Goal: Task Accomplishment & Management: Manage account settings

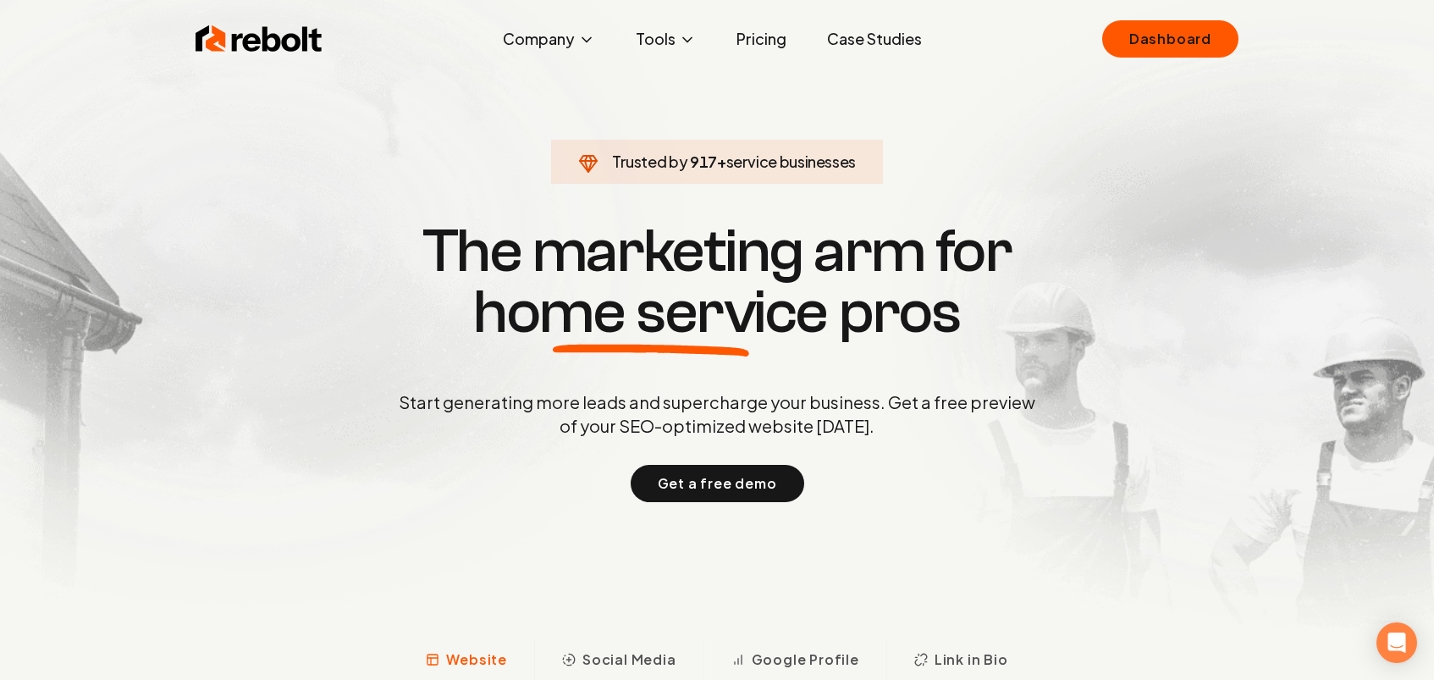
click at [743, 44] on link "Pricing" at bounding box center [761, 39] width 77 height 34
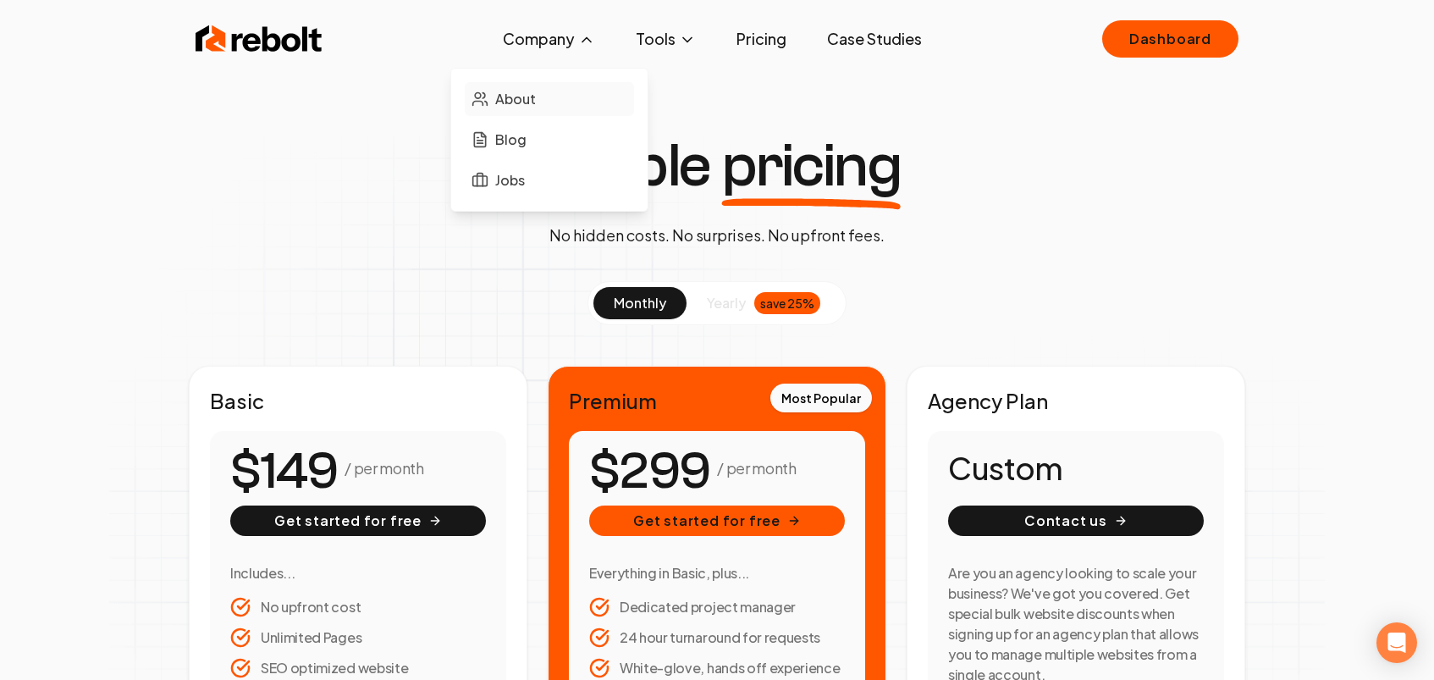
click at [507, 85] on link "About" at bounding box center [549, 99] width 169 height 34
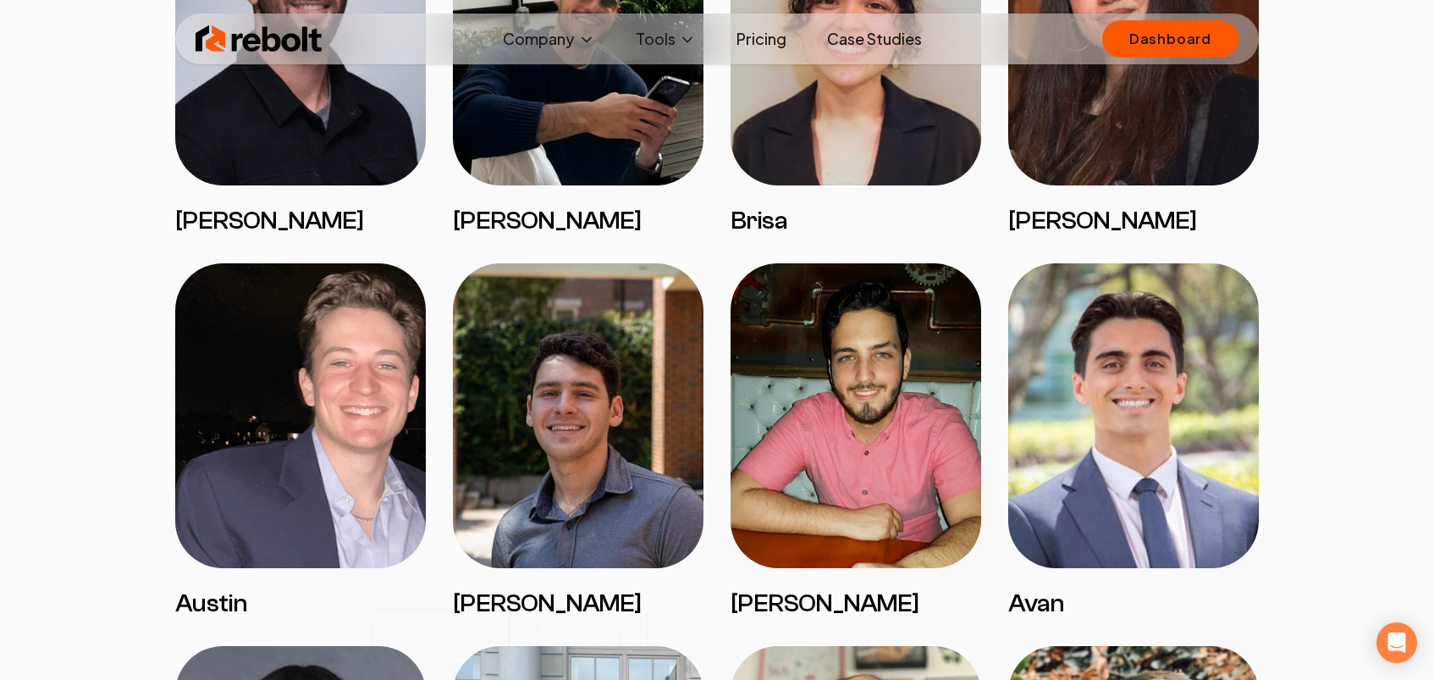
scroll to position [2168, 0]
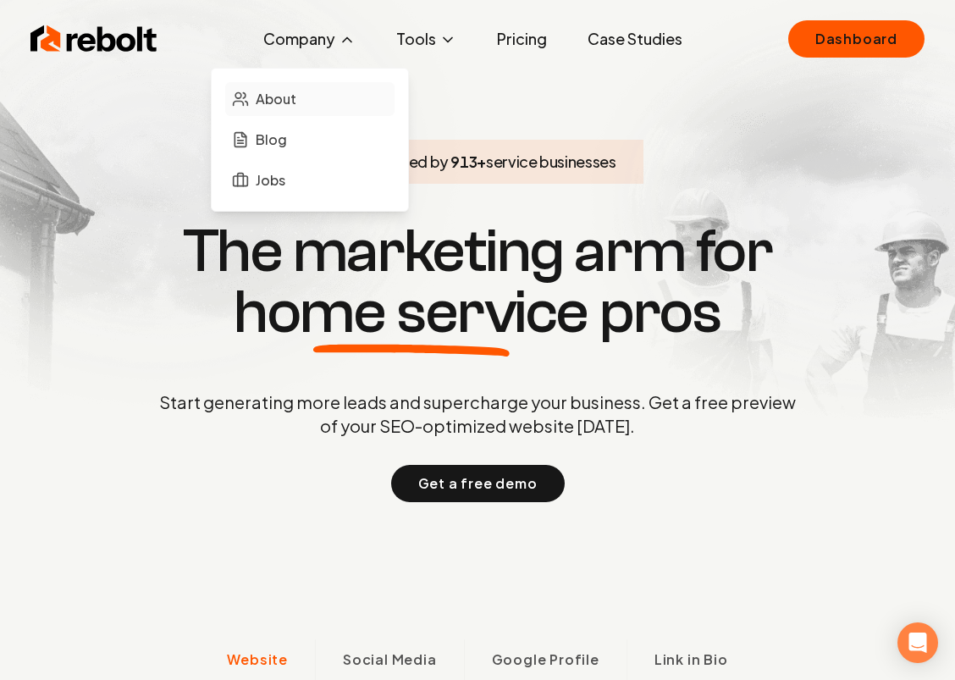
click at [313, 95] on link "About" at bounding box center [309, 99] width 169 height 34
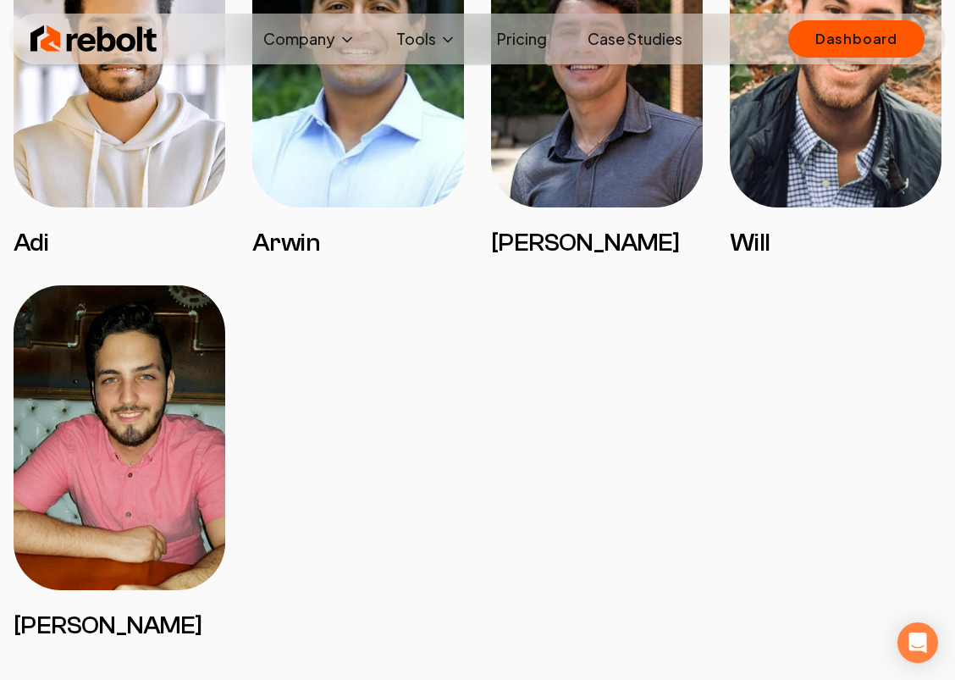
scroll to position [3507, 0]
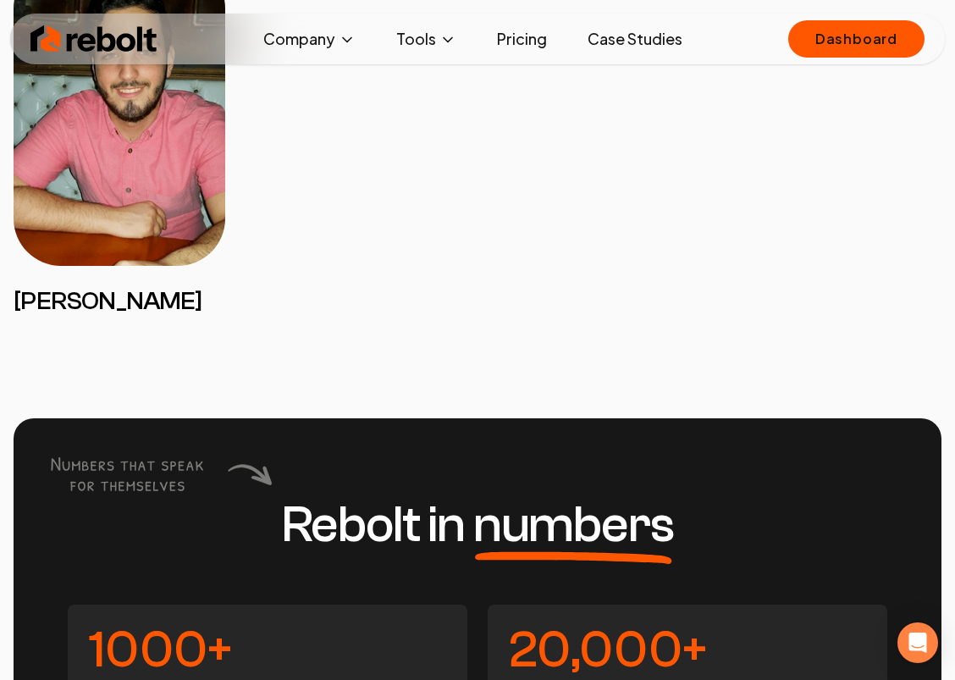
drag, startPoint x: 729, startPoint y: 285, endPoint x: 556, endPoint y: 119, distance: 239.6
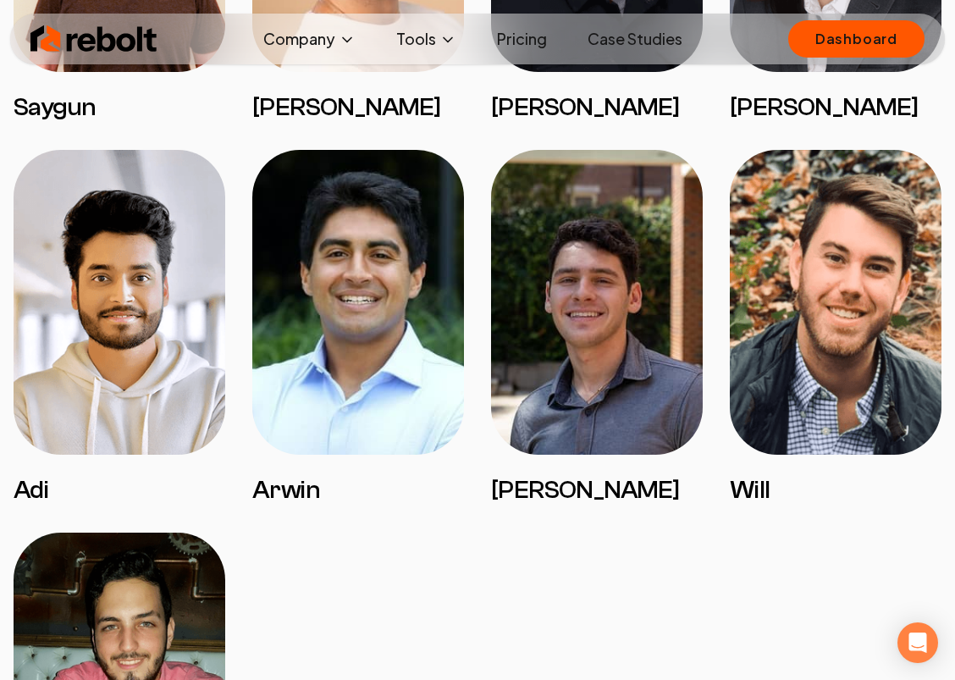
click at [529, 41] on link "Pricing" at bounding box center [522, 39] width 77 height 34
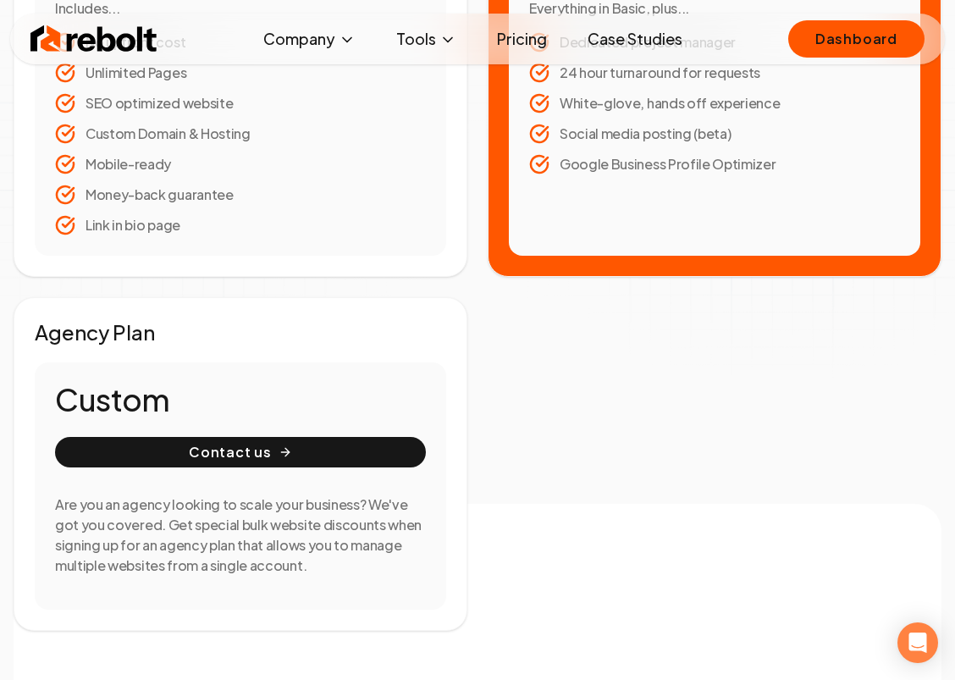
scroll to position [1185, 0]
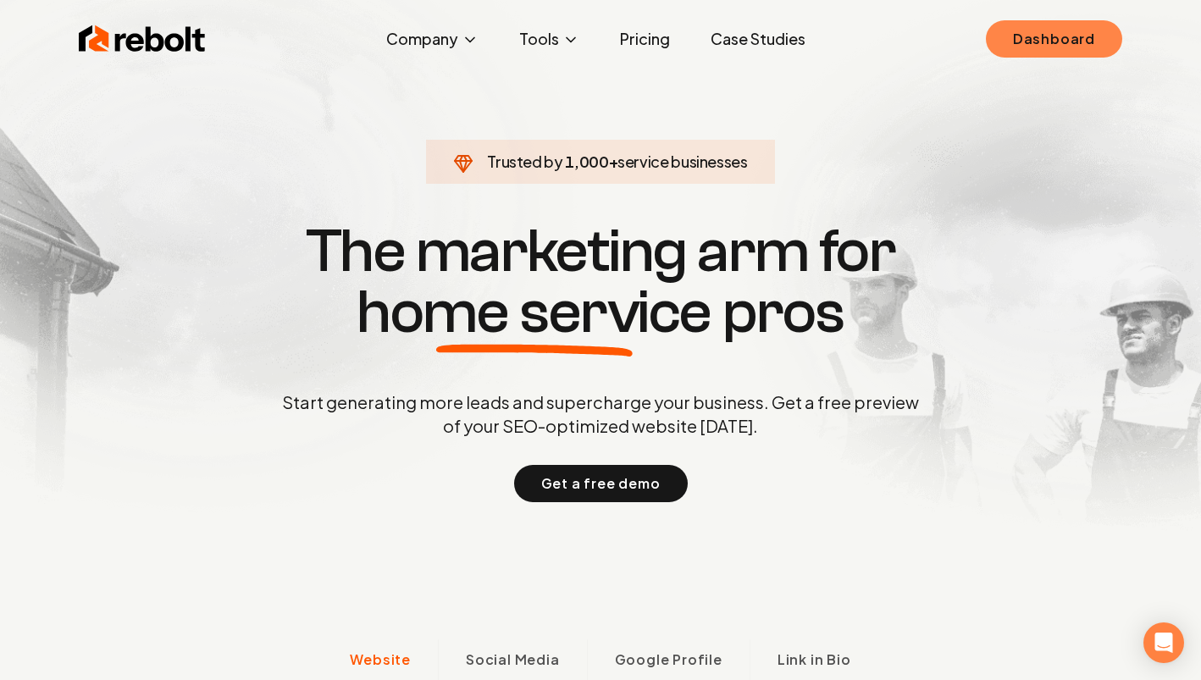
click at [1052, 35] on link "Dashboard" at bounding box center [1054, 38] width 136 height 37
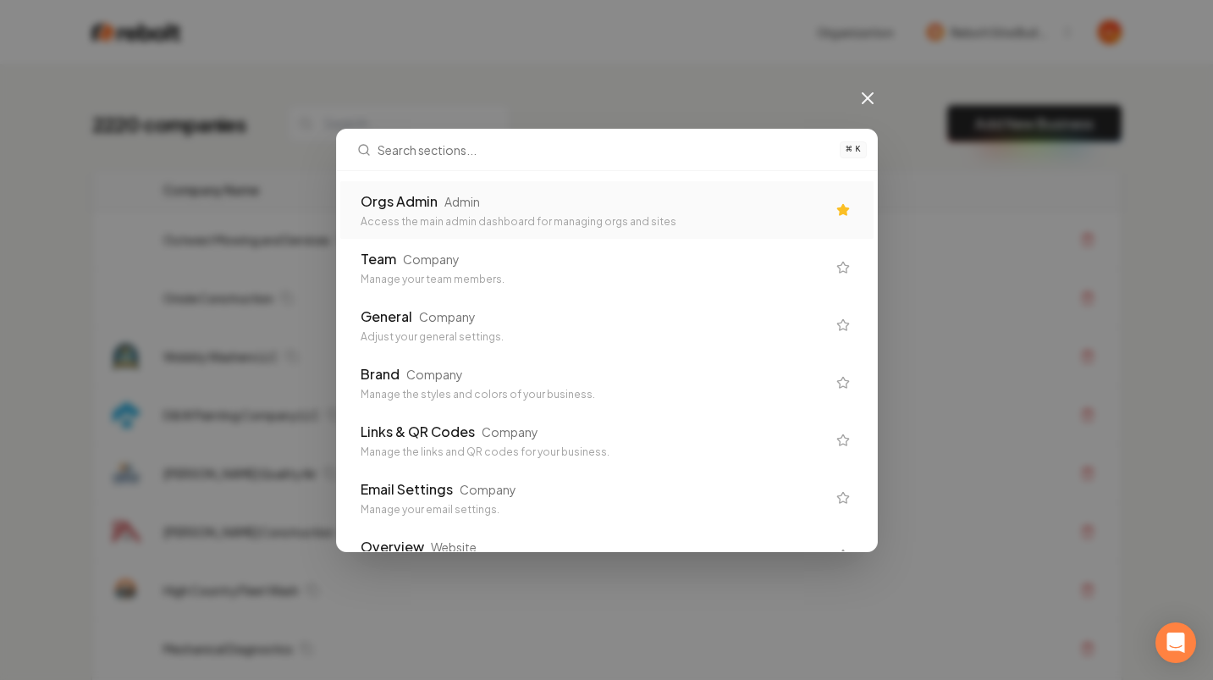
click at [510, 235] on div "Orgs Admin Admin Access the main admin dashboard for managing orgs and sites" at bounding box center [606, 210] width 533 height 58
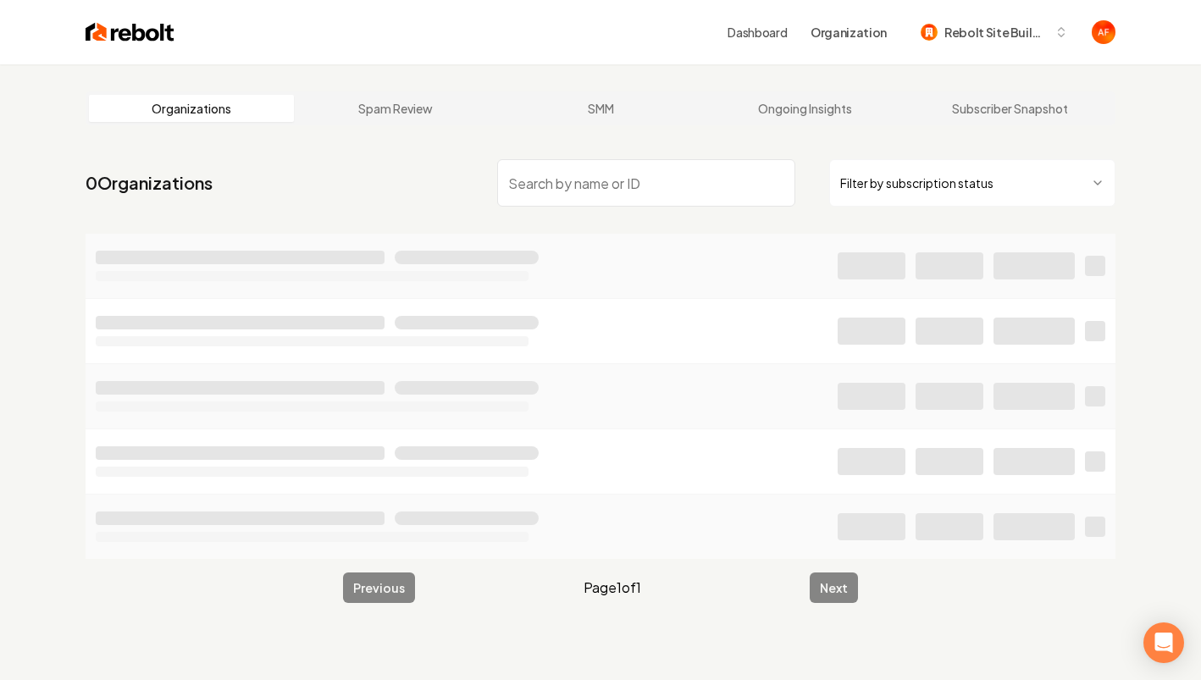
click at [574, 197] on input "search" at bounding box center [646, 182] width 298 height 47
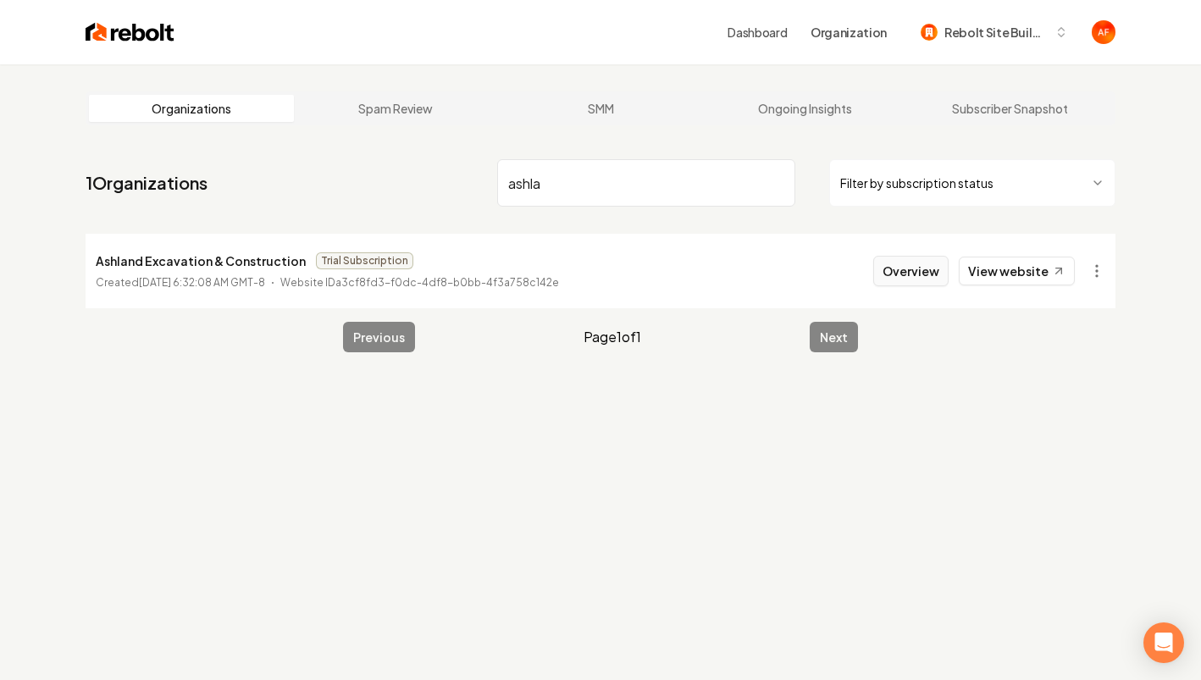
type input "ashla"
click at [910, 268] on button "Overview" at bounding box center [910, 271] width 75 height 30
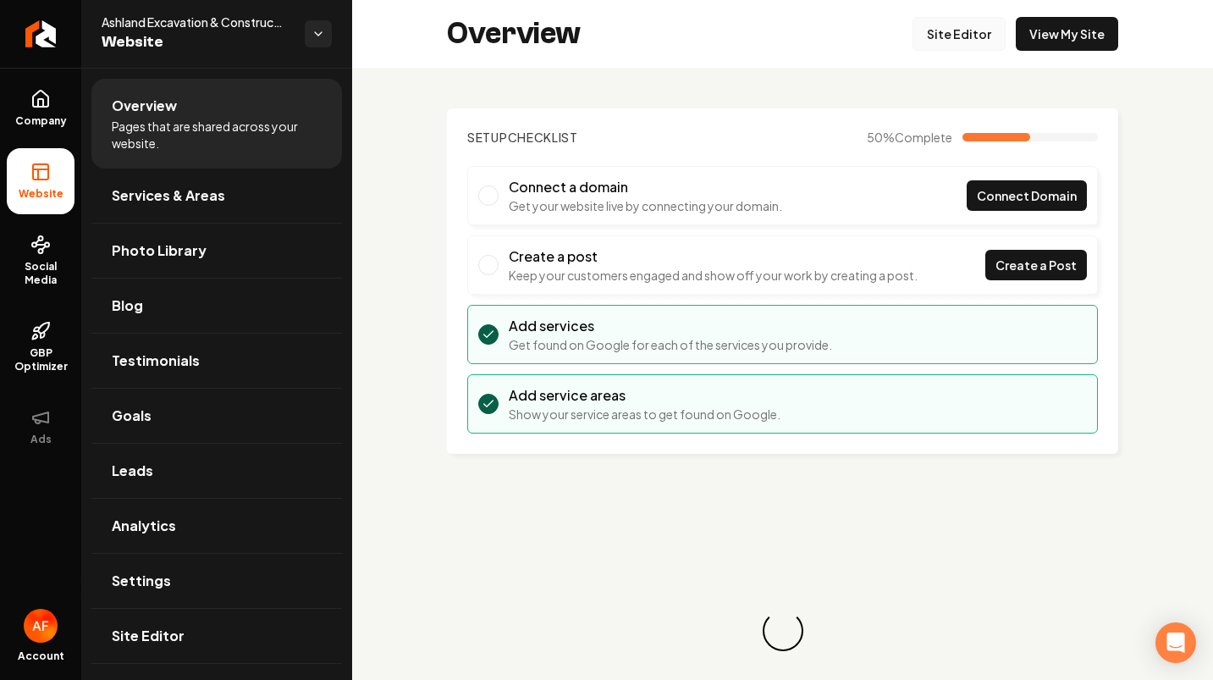
click at [959, 34] on link "Site Editor" at bounding box center [959, 34] width 93 height 34
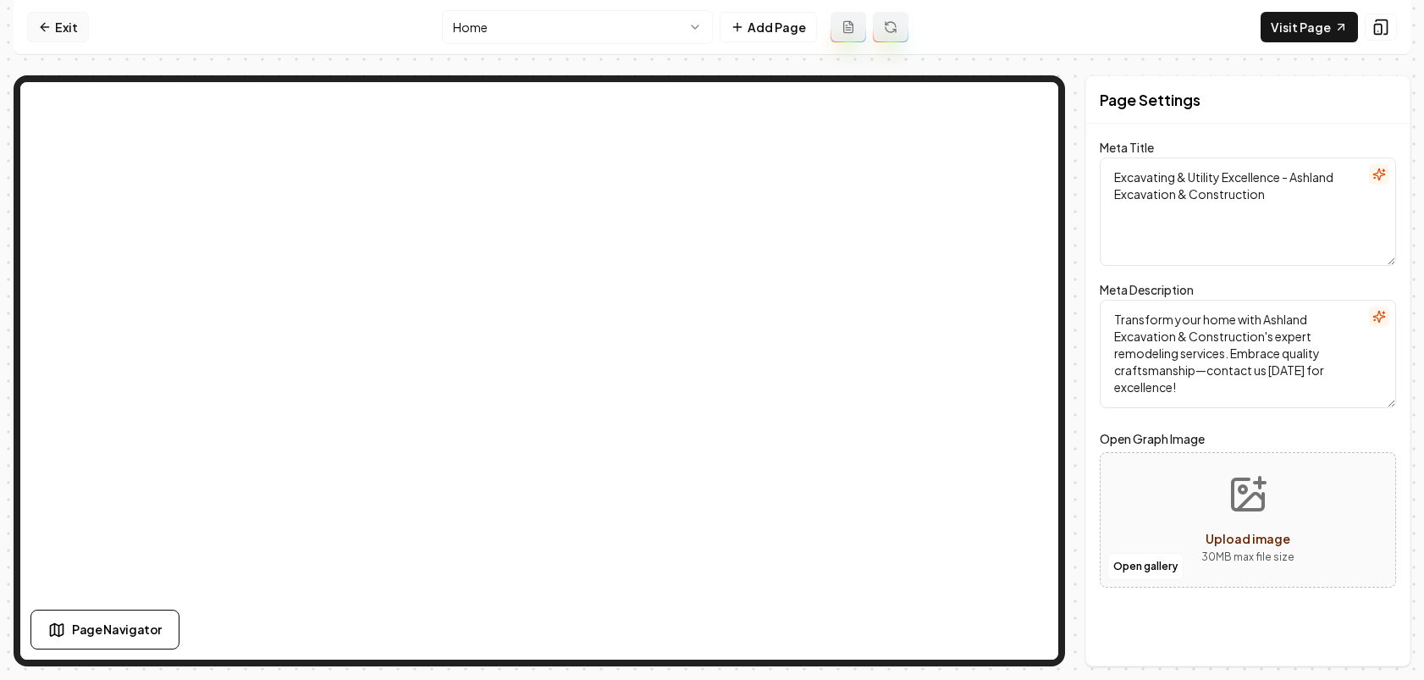
click at [64, 25] on link "Exit" at bounding box center [58, 27] width 62 height 30
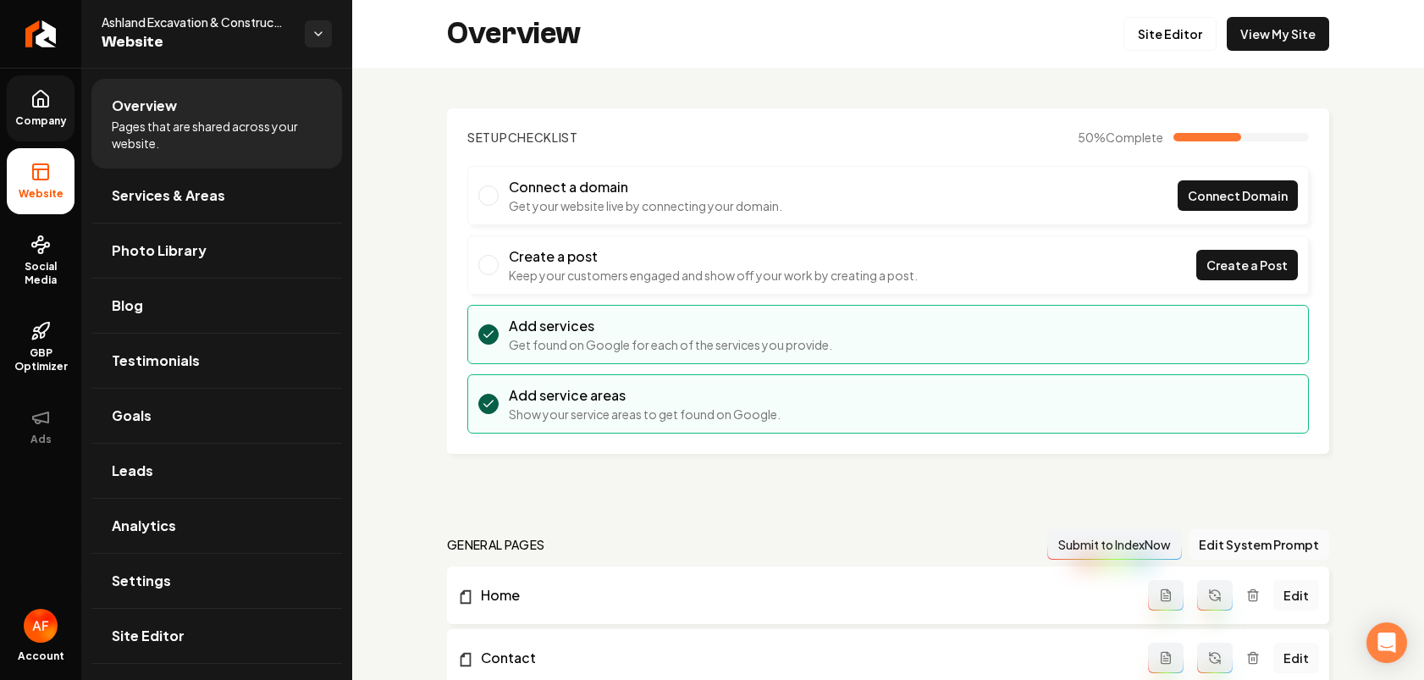
click at [36, 119] on span "Company" at bounding box center [40, 121] width 65 height 14
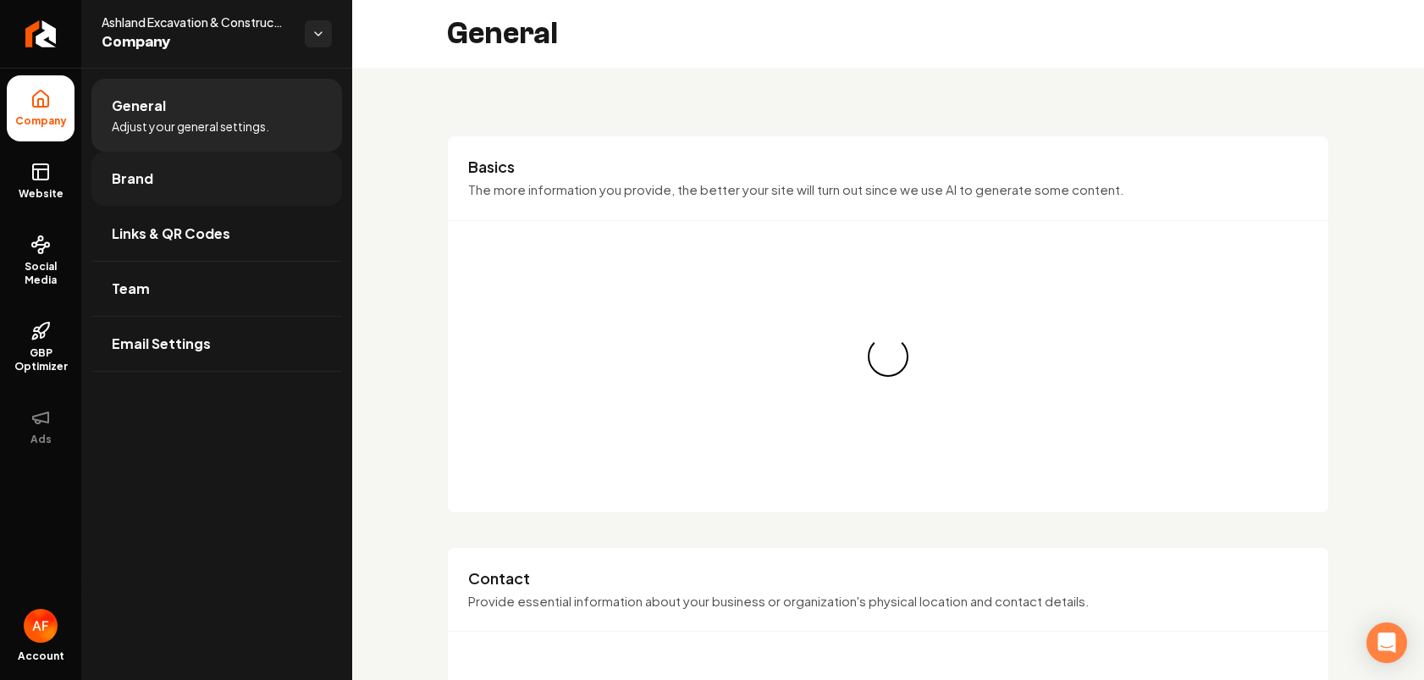
click at [191, 176] on link "Brand" at bounding box center [216, 179] width 251 height 54
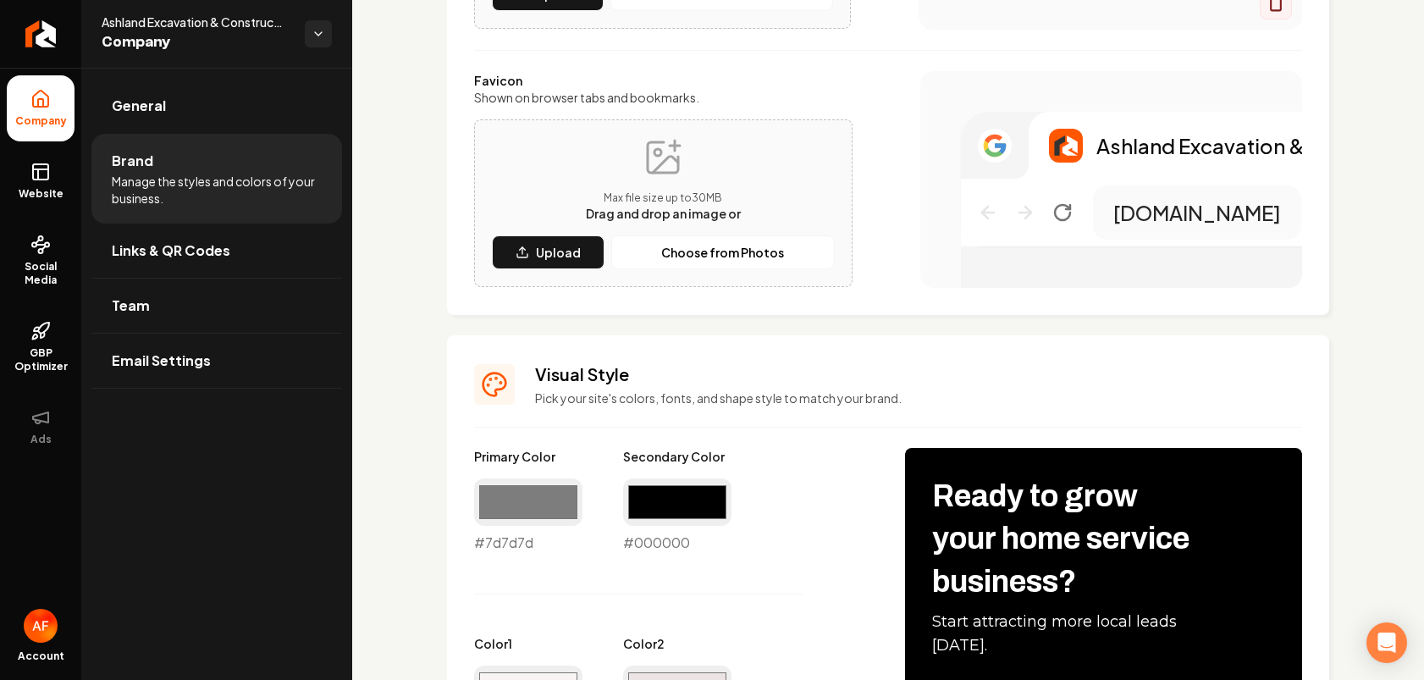
scroll to position [539, 0]
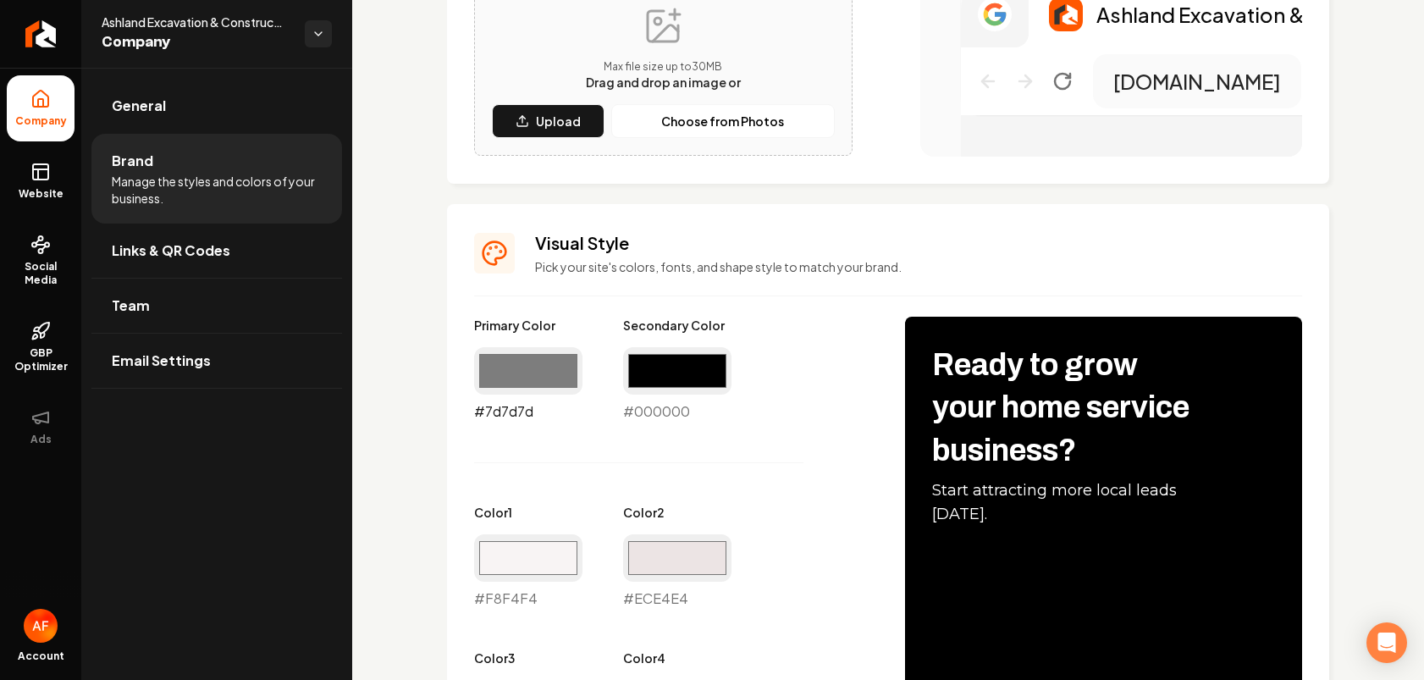
click at [553, 376] on input "#7d7d7d" at bounding box center [528, 370] width 108 height 47
type input "#000000"
click at [734, 465] on div "Primary Color #000000 #000000 Secondary Color #000000 #000000 Color 1 #f8f4f4 #…" at bounding box center [672, 681] width 397 height 729
click at [675, 363] on input "#000000" at bounding box center [677, 370] width 108 height 47
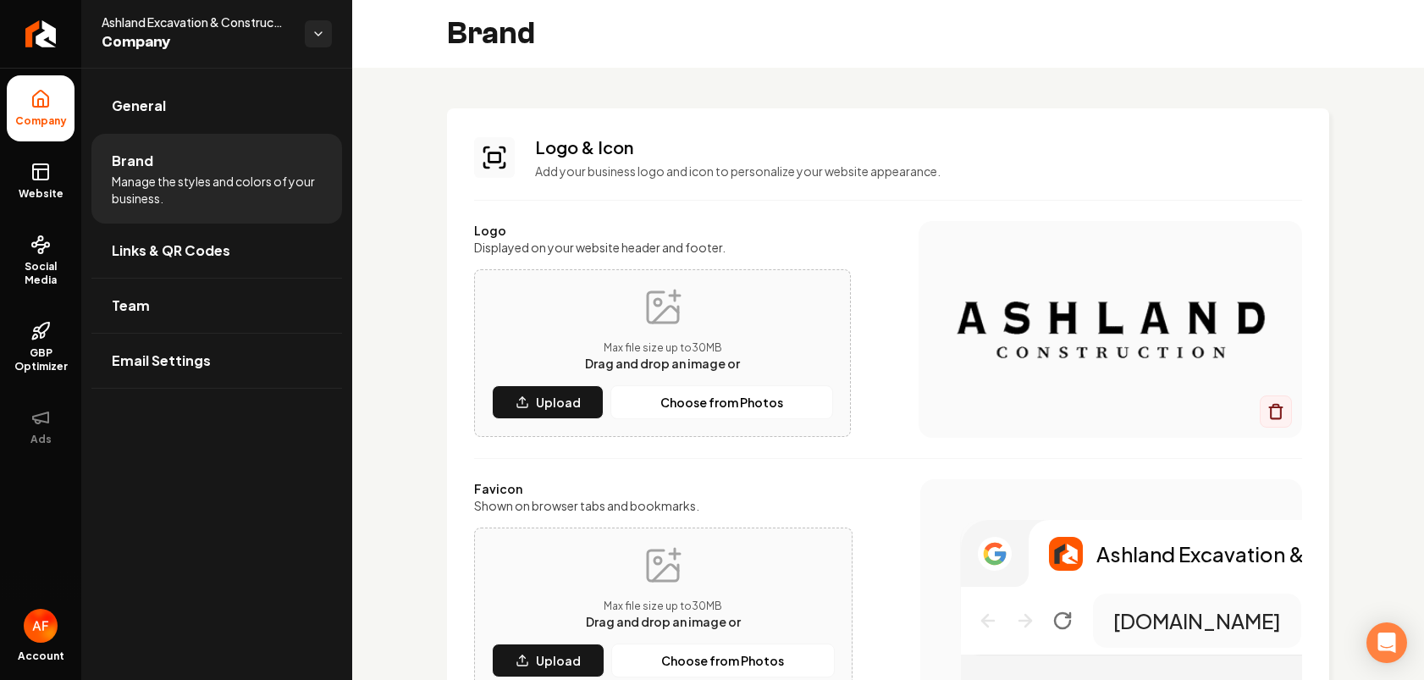
scroll to position [367, 0]
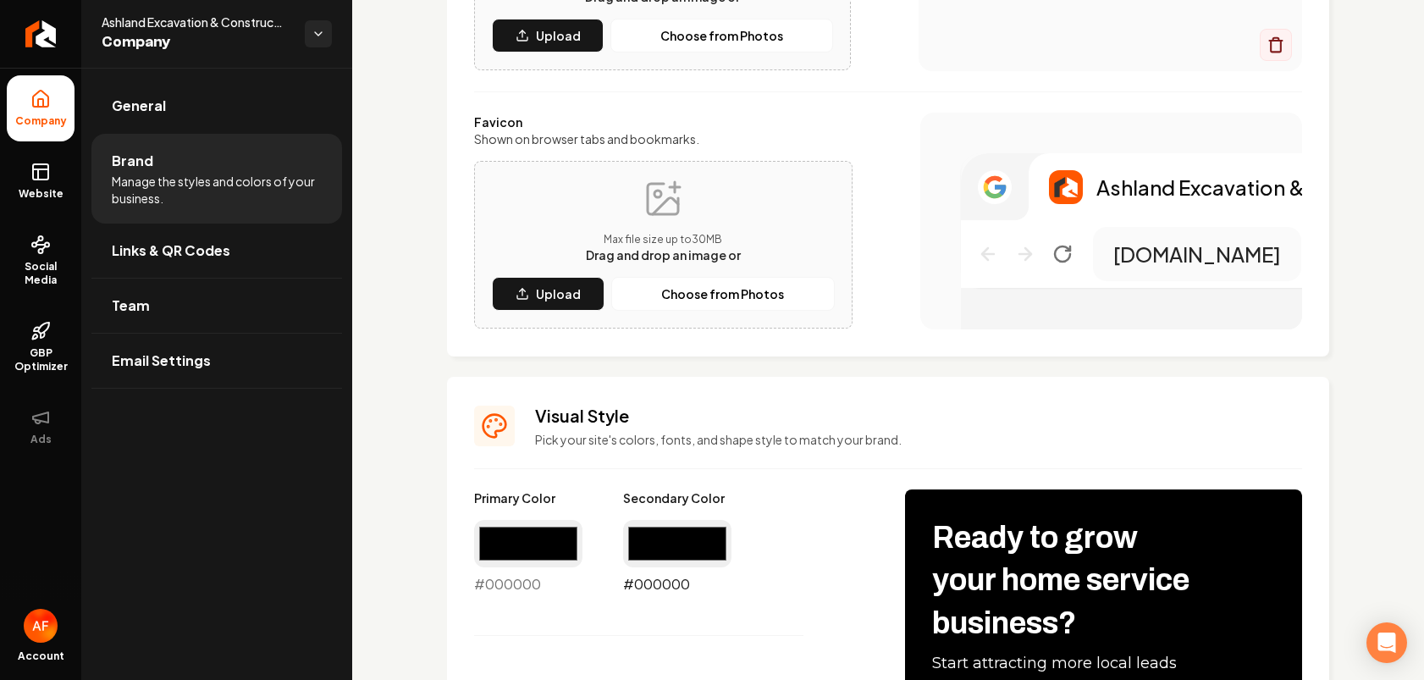
click at [649, 549] on input "#000000" at bounding box center [677, 543] width 108 height 47
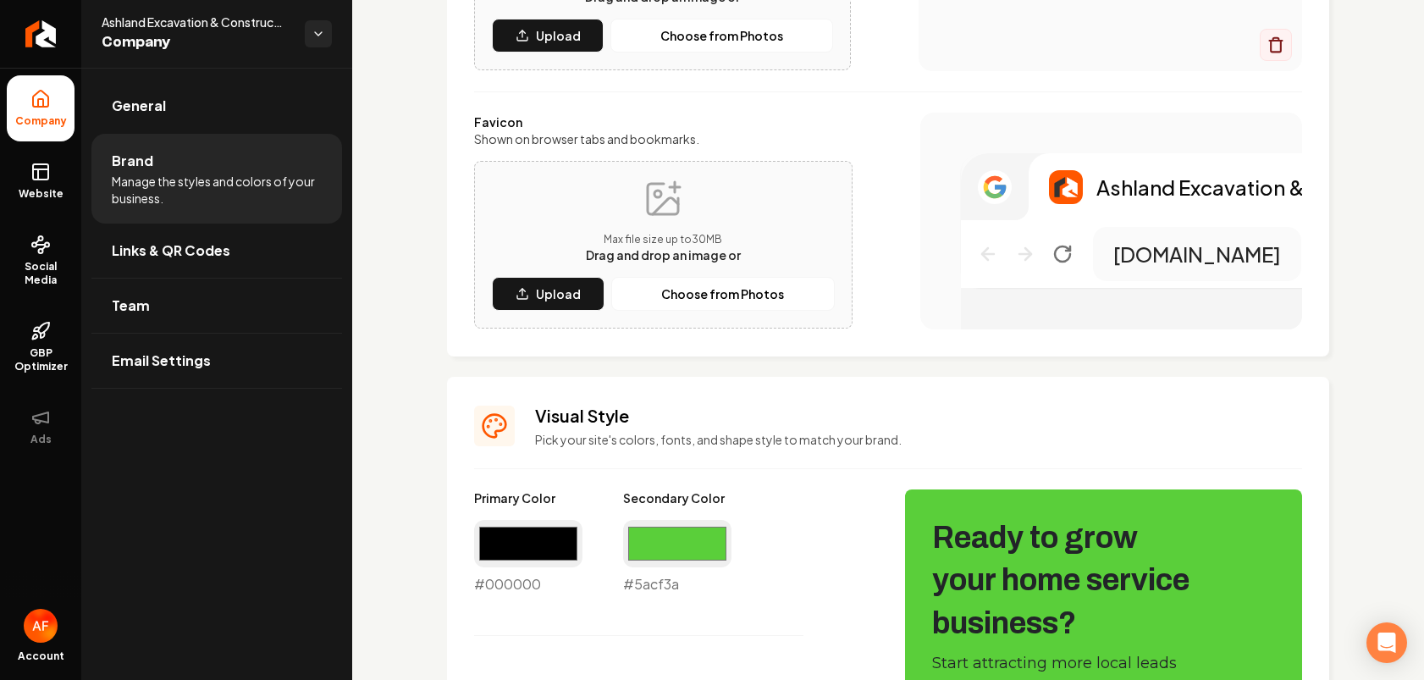
type input "#5acf3a"
click at [852, 446] on p "Pick your site's colors, fonts, and shape style to match your brand." at bounding box center [918, 439] width 767 height 17
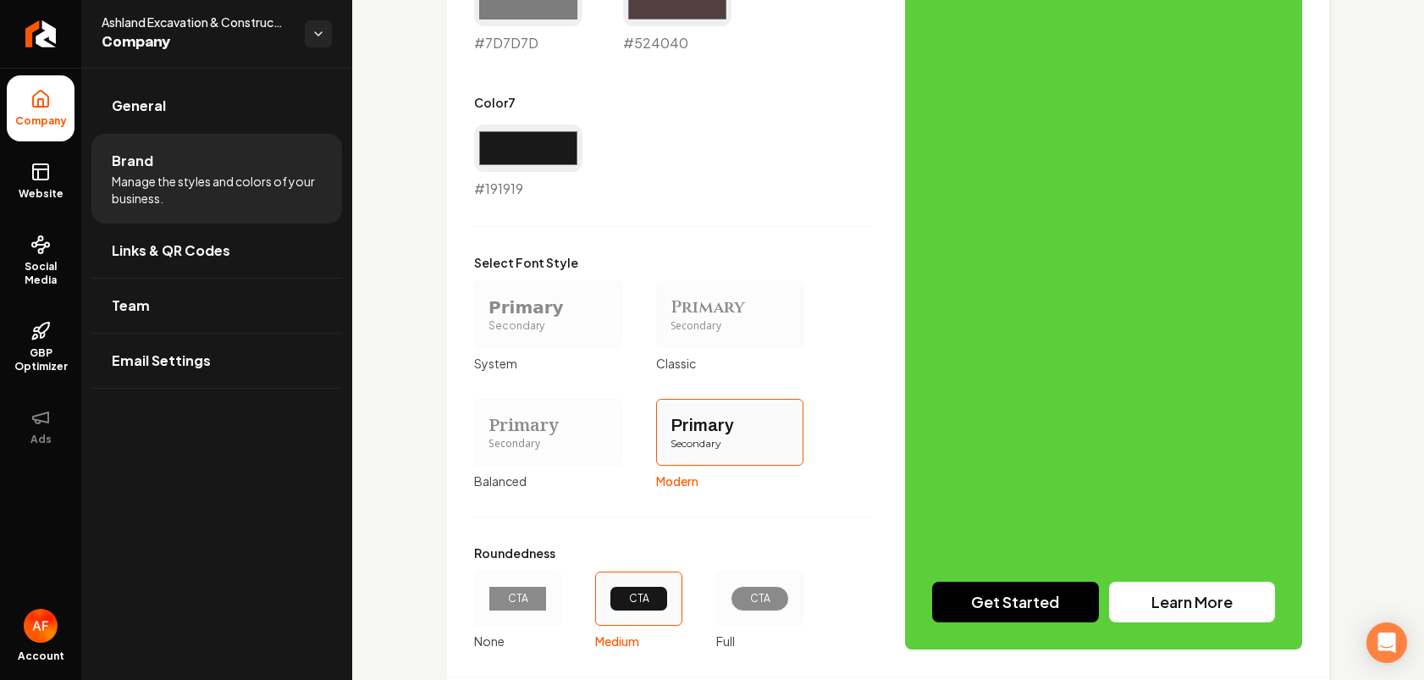
scroll to position [1489, 0]
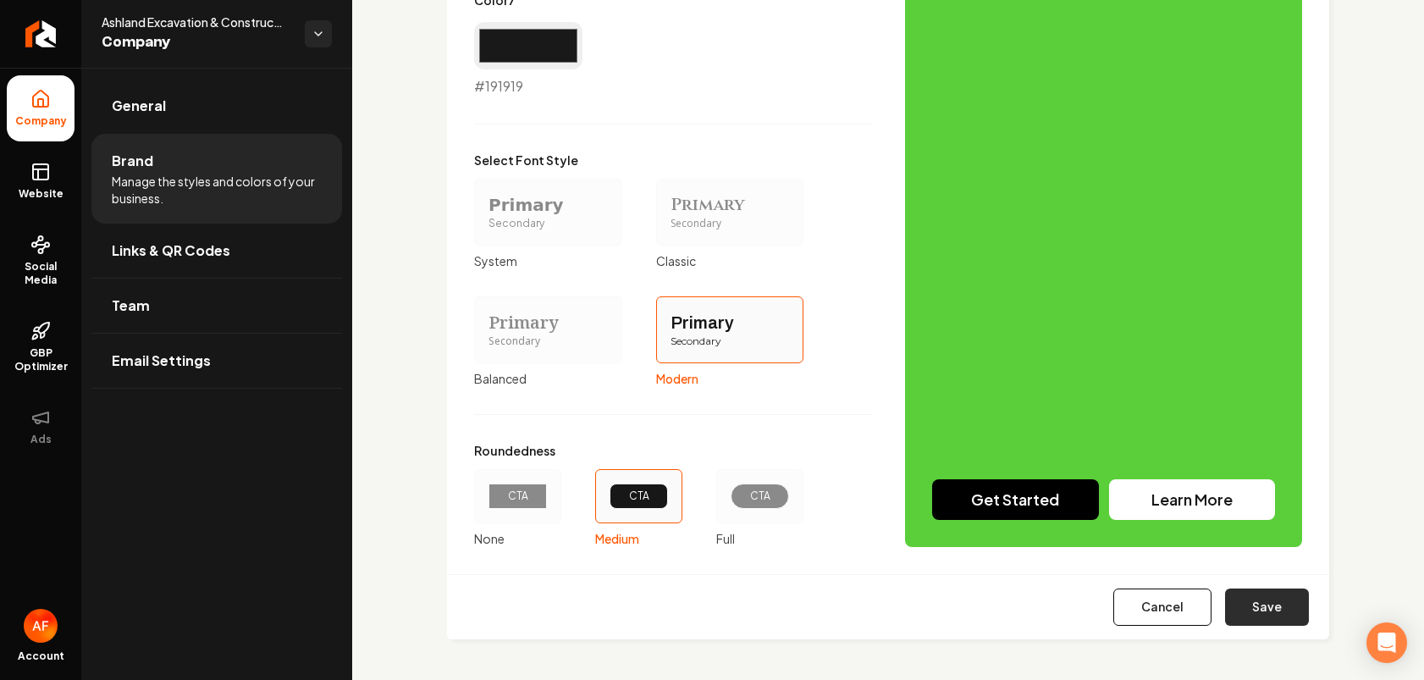
click at [1200, 593] on button "Save" at bounding box center [1267, 607] width 84 height 37
type input "#f8f4f4"
type input "#ece4e4"
type input "#dcd0d0"
type input "#a68686"
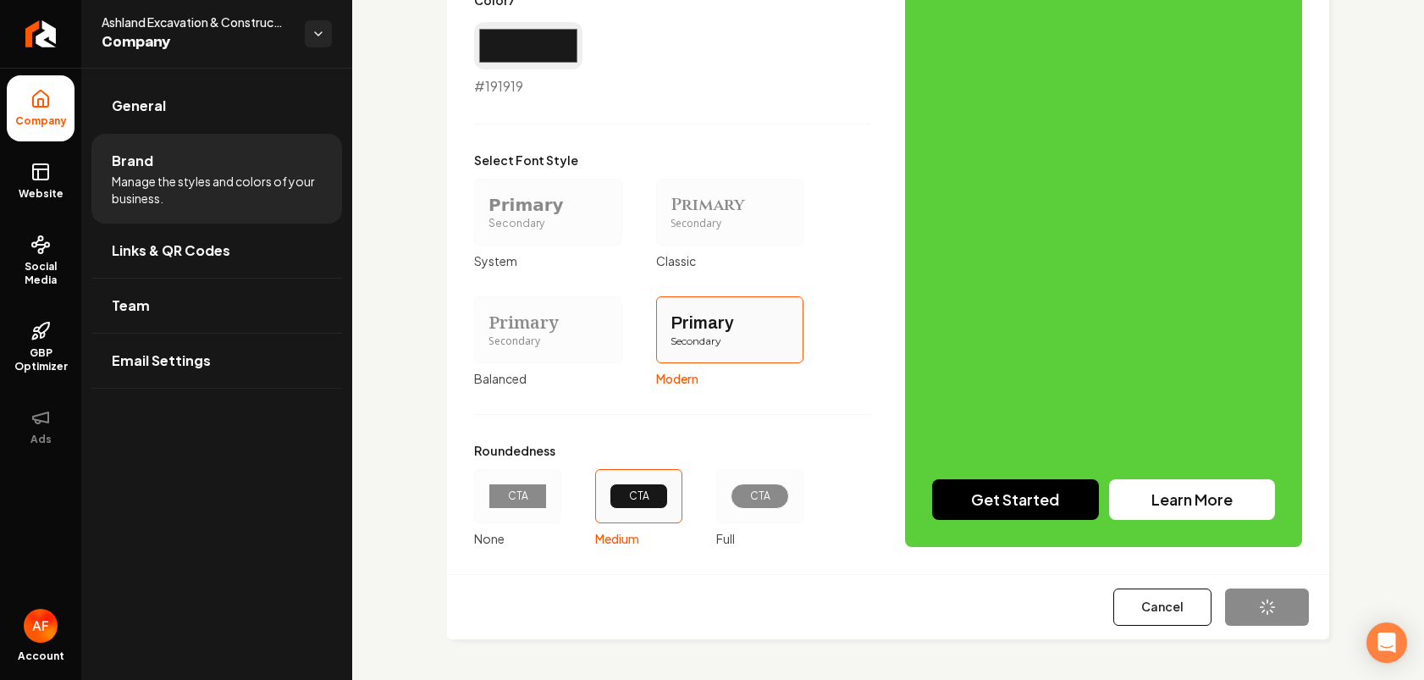
type input "#7d7d7d"
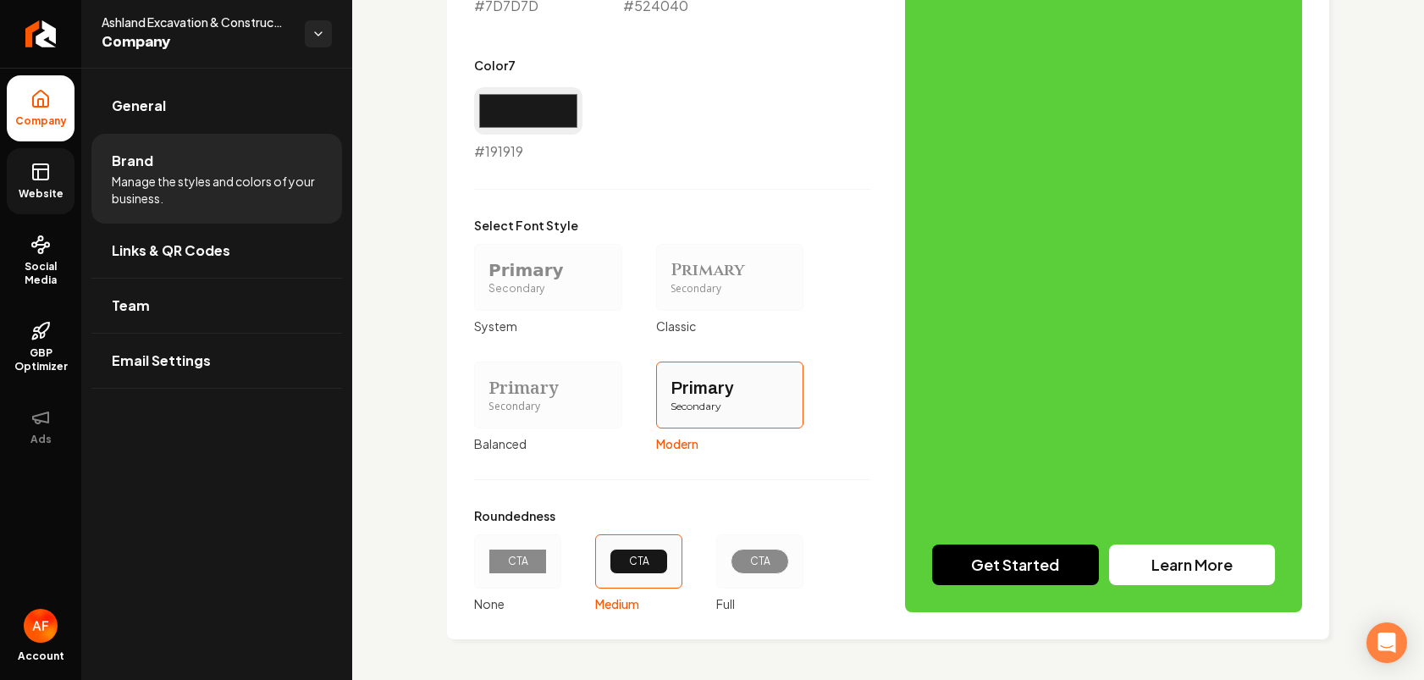
click at [41, 167] on icon at bounding box center [40, 172] width 20 height 20
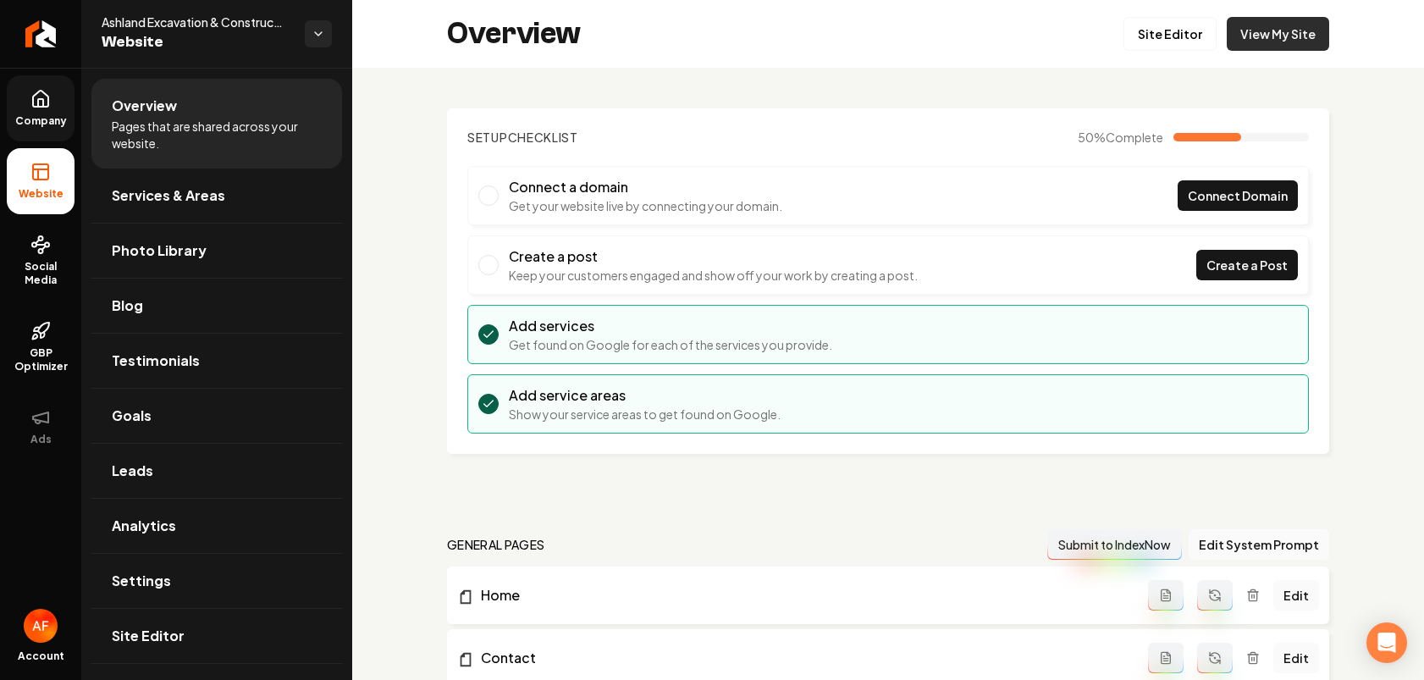
click at [1200, 40] on link "View My Site" at bounding box center [1278, 34] width 102 height 34
click at [43, 118] on span "Company" at bounding box center [40, 121] width 65 height 14
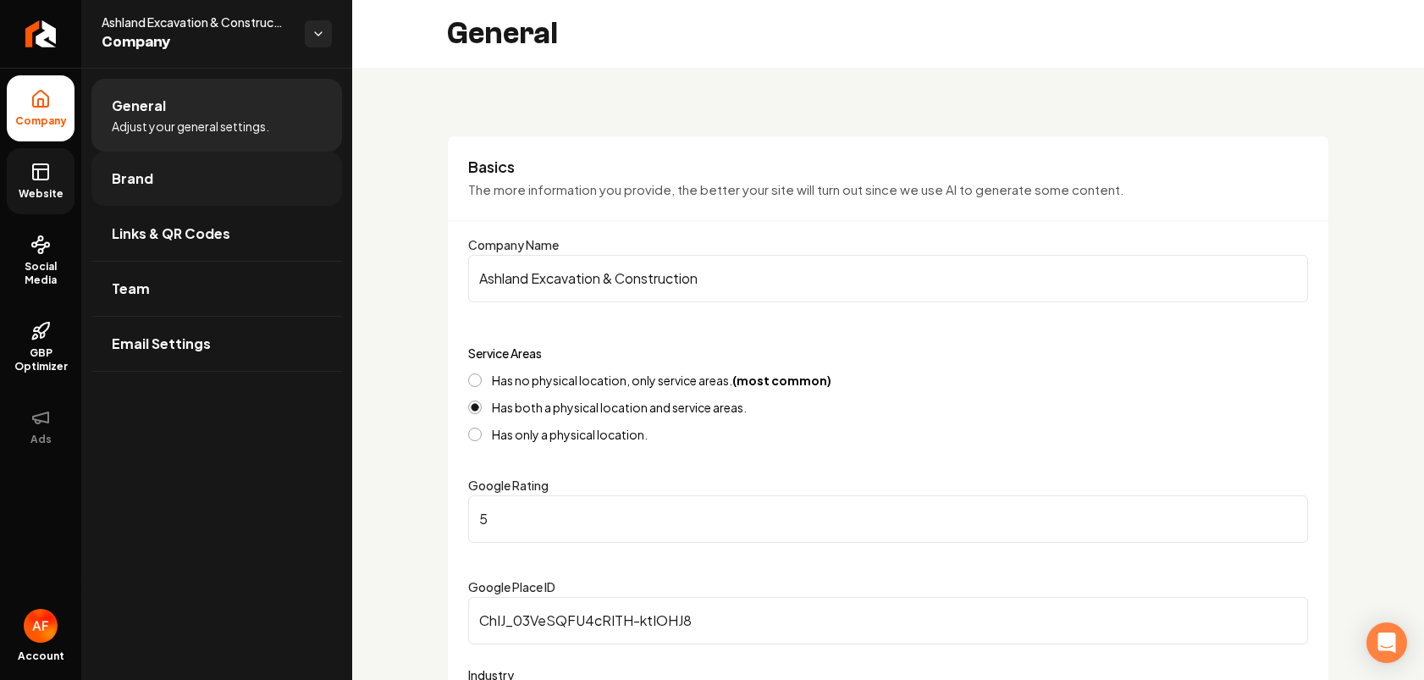
click at [180, 180] on link "Brand" at bounding box center [216, 179] width 251 height 54
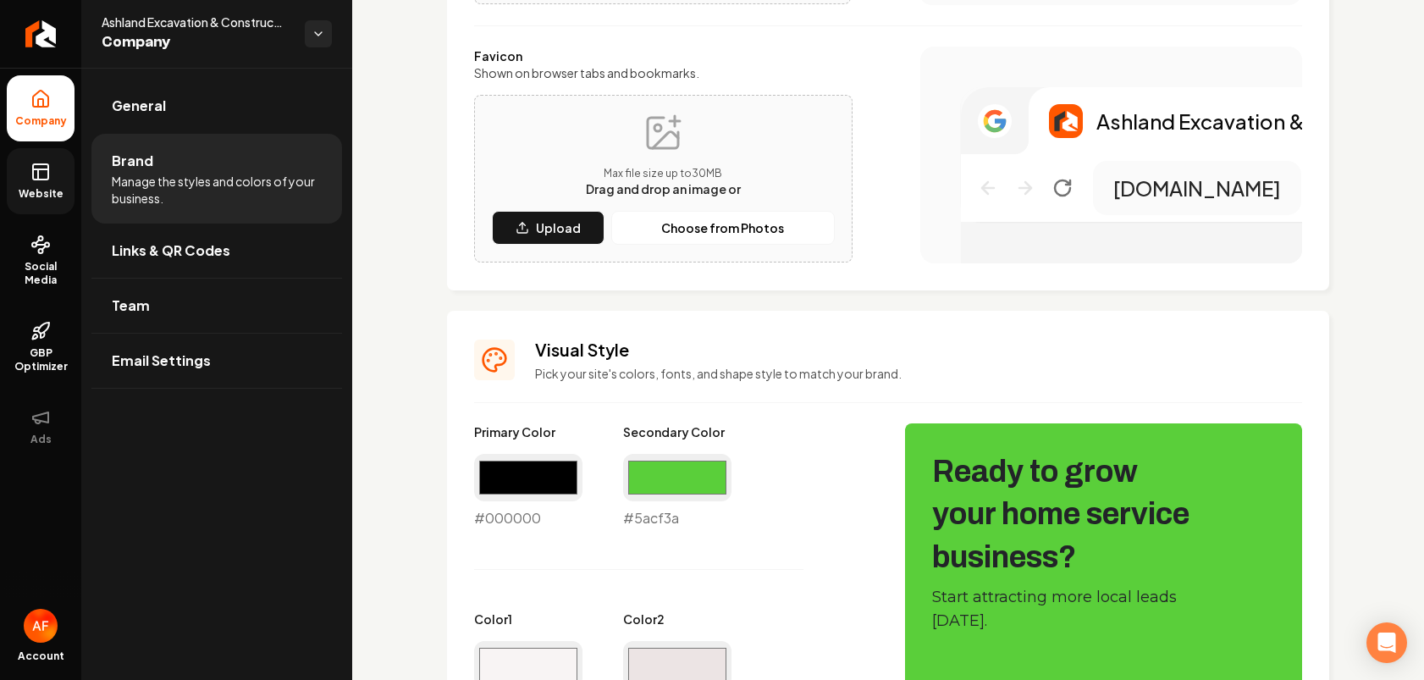
scroll to position [688, 0]
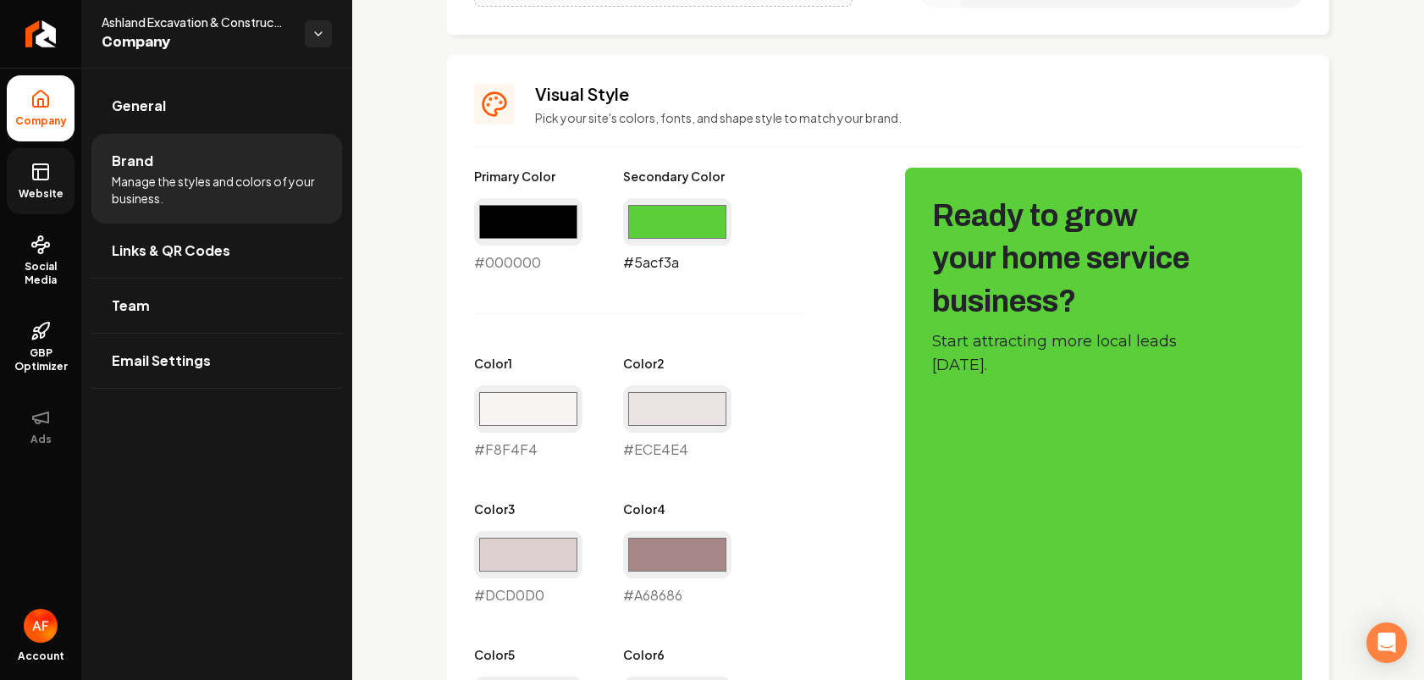
click at [665, 222] on input "#5acf3a" at bounding box center [677, 221] width 108 height 47
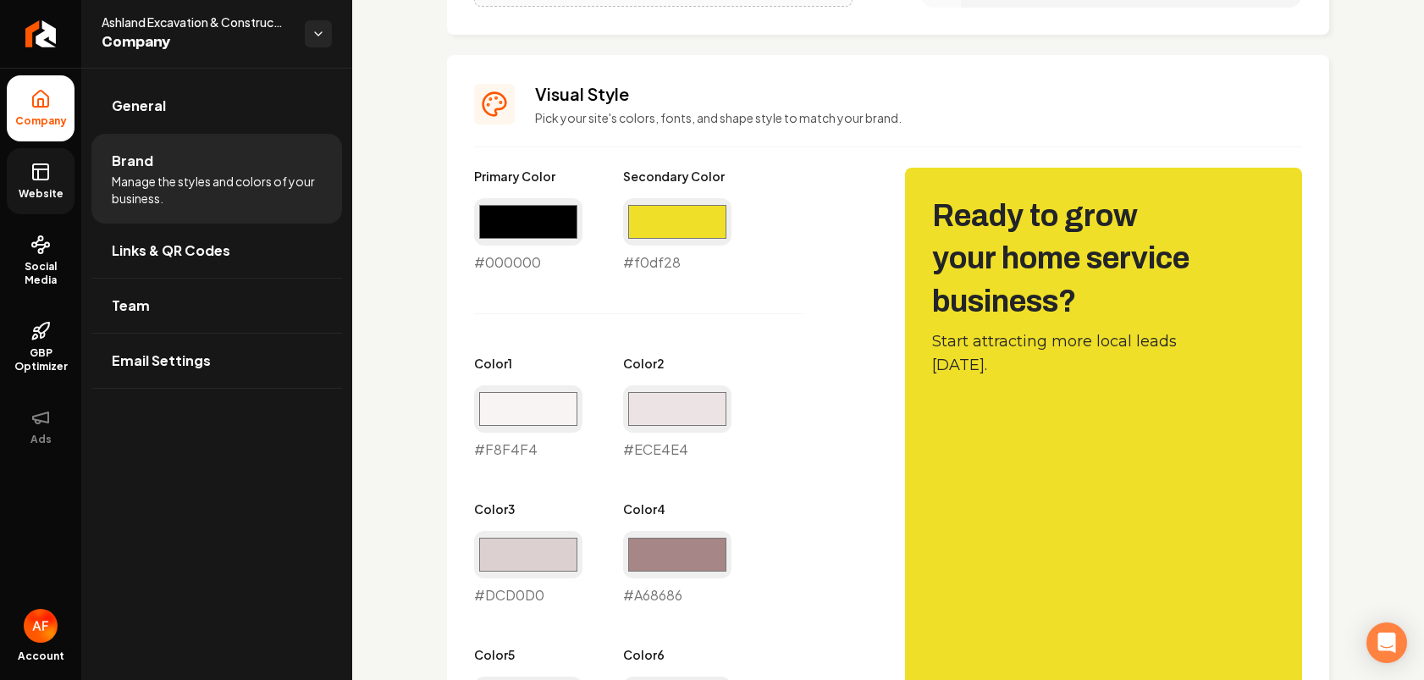
type input "#f0df28"
click at [807, 226] on div "Primary Color #000000 #000000 Secondary Color #f0df28 #f0df28 Color 1 #f8f4f4 #…" at bounding box center [672, 532] width 397 height 729
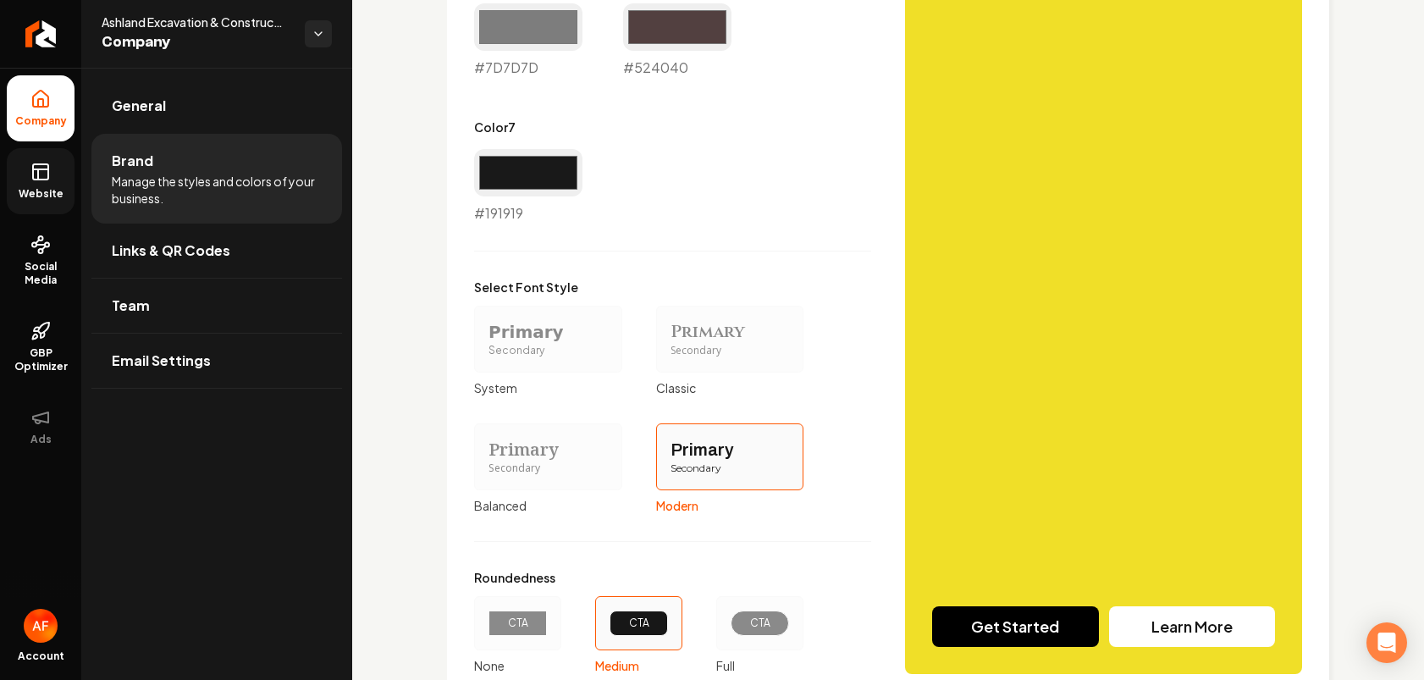
scroll to position [1489, 0]
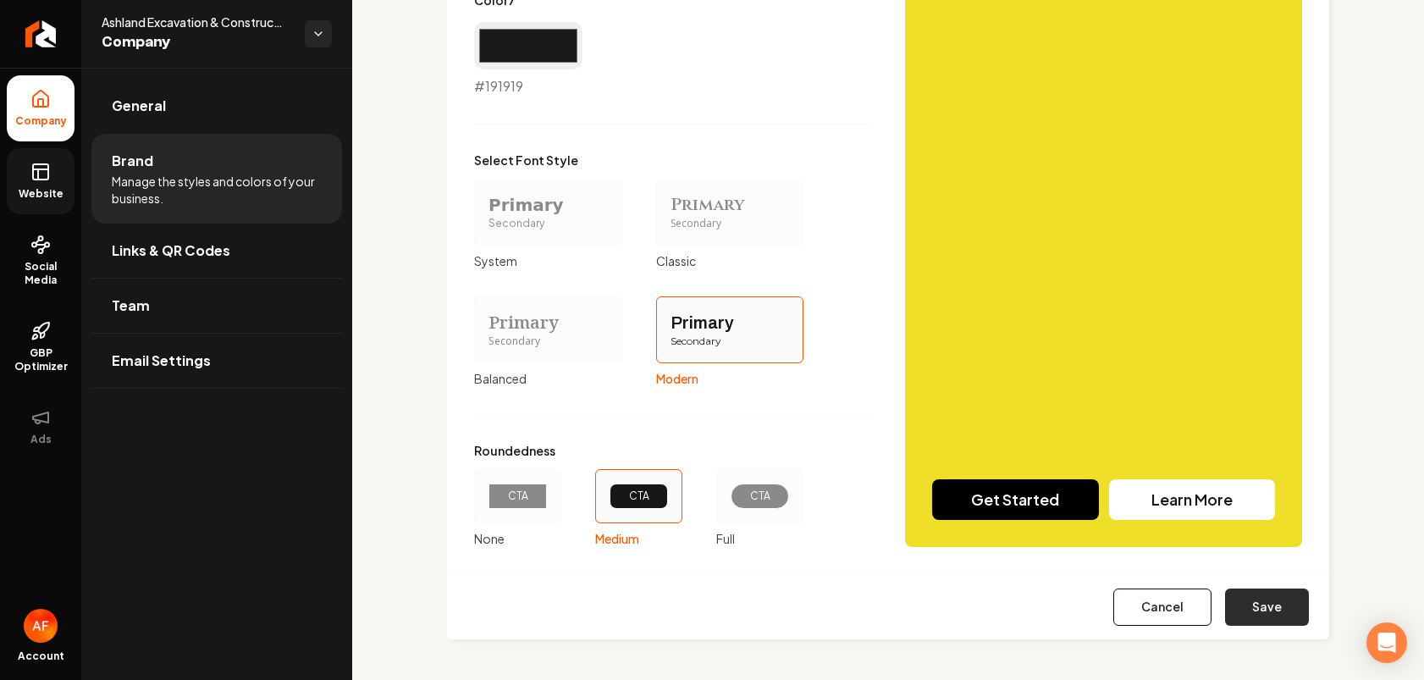
click at [1200, 605] on button "Save" at bounding box center [1267, 607] width 84 height 37
type input "#f8f4f4"
type input "#ece4e4"
type input "#dcd0d0"
type input "#a68686"
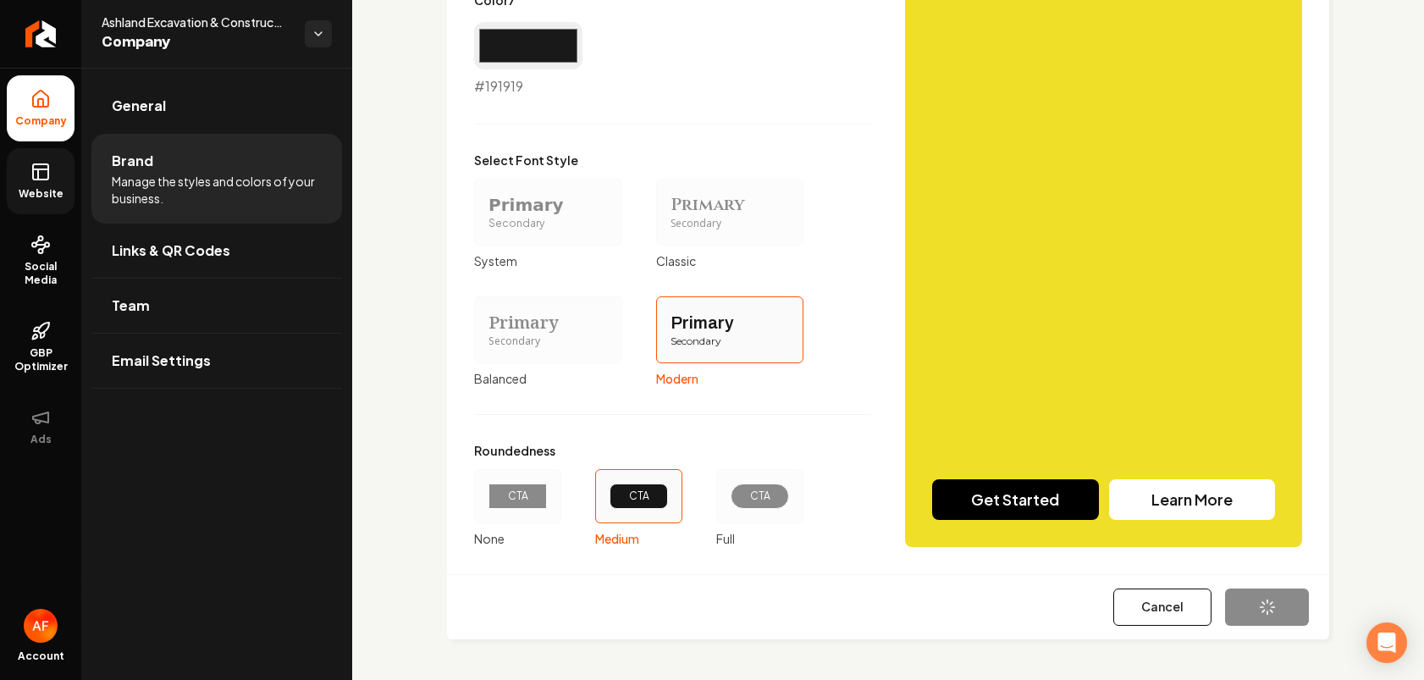
type input "#7d7d7d"
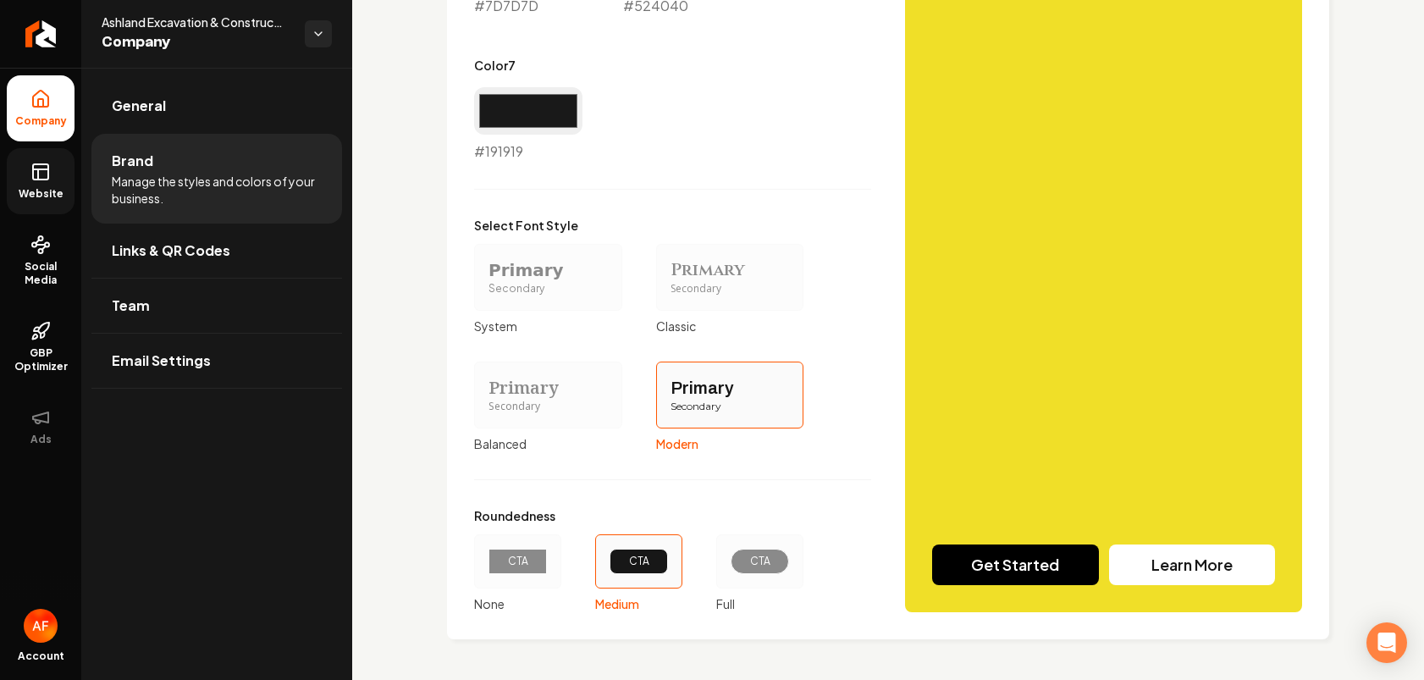
scroll to position [1423, 0]
click at [732, 552] on div "CTA" at bounding box center [760, 561] width 58 height 25
click at [729, 555] on button "CTA Full" at bounding box center [723, 562] width 14 height 14
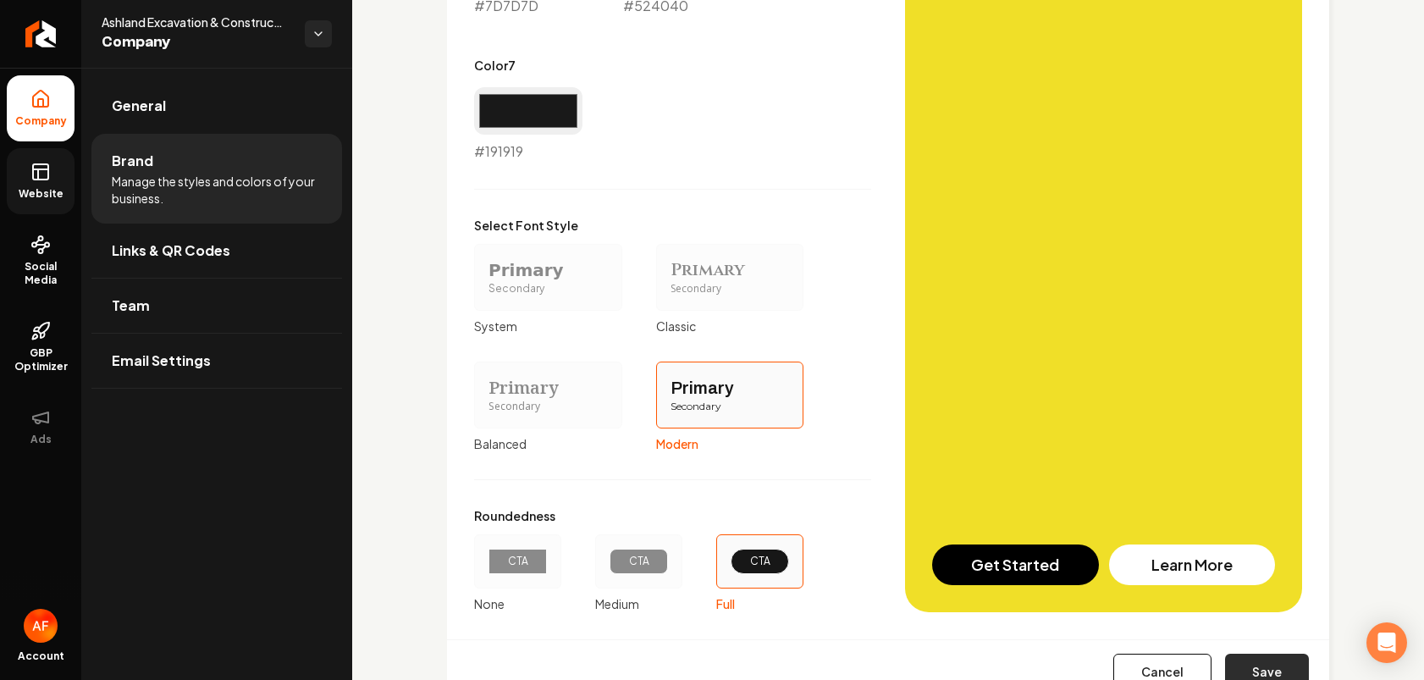
drag, startPoint x: 1255, startPoint y: 662, endPoint x: 734, endPoint y: 370, distance: 597.1
click at [1200, 662] on button "Save" at bounding box center [1267, 672] width 84 height 37
type input "#f8f4f4"
type input "#ece4e4"
type input "#dcd0d0"
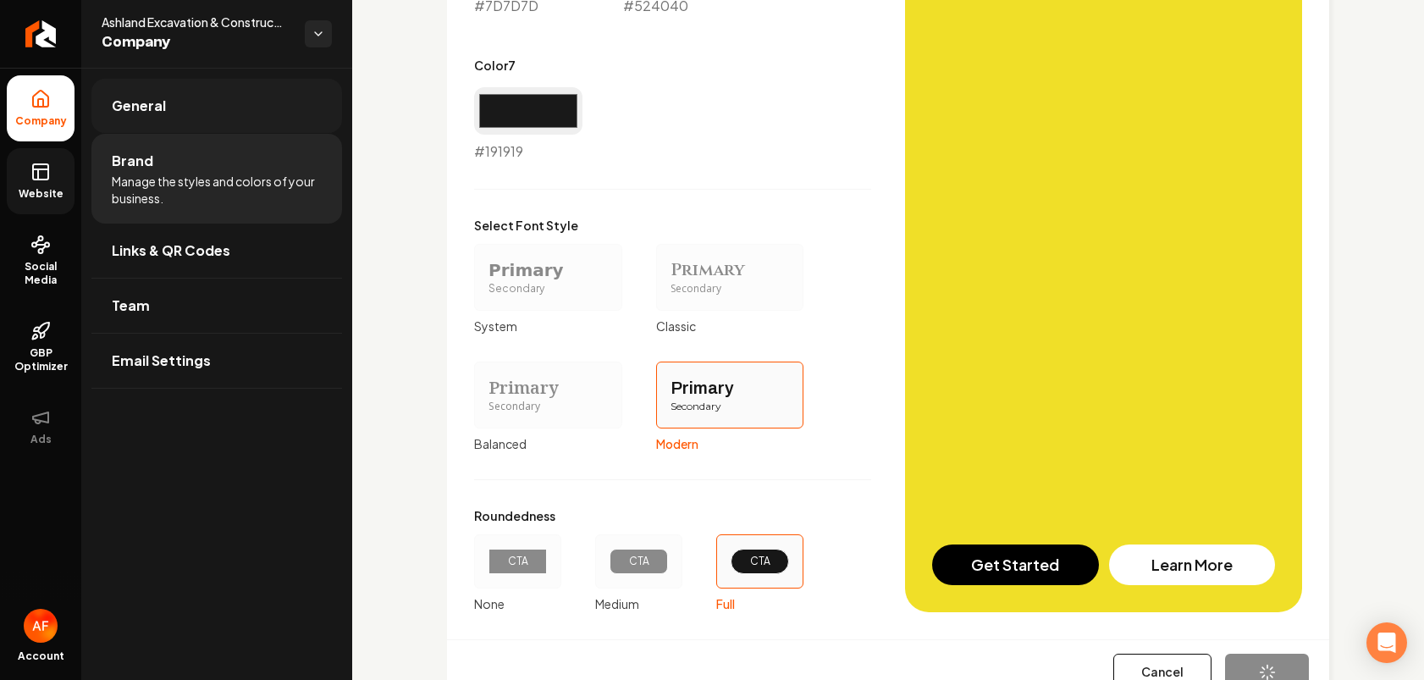
type input "#a68686"
type input "#7d7d7d"
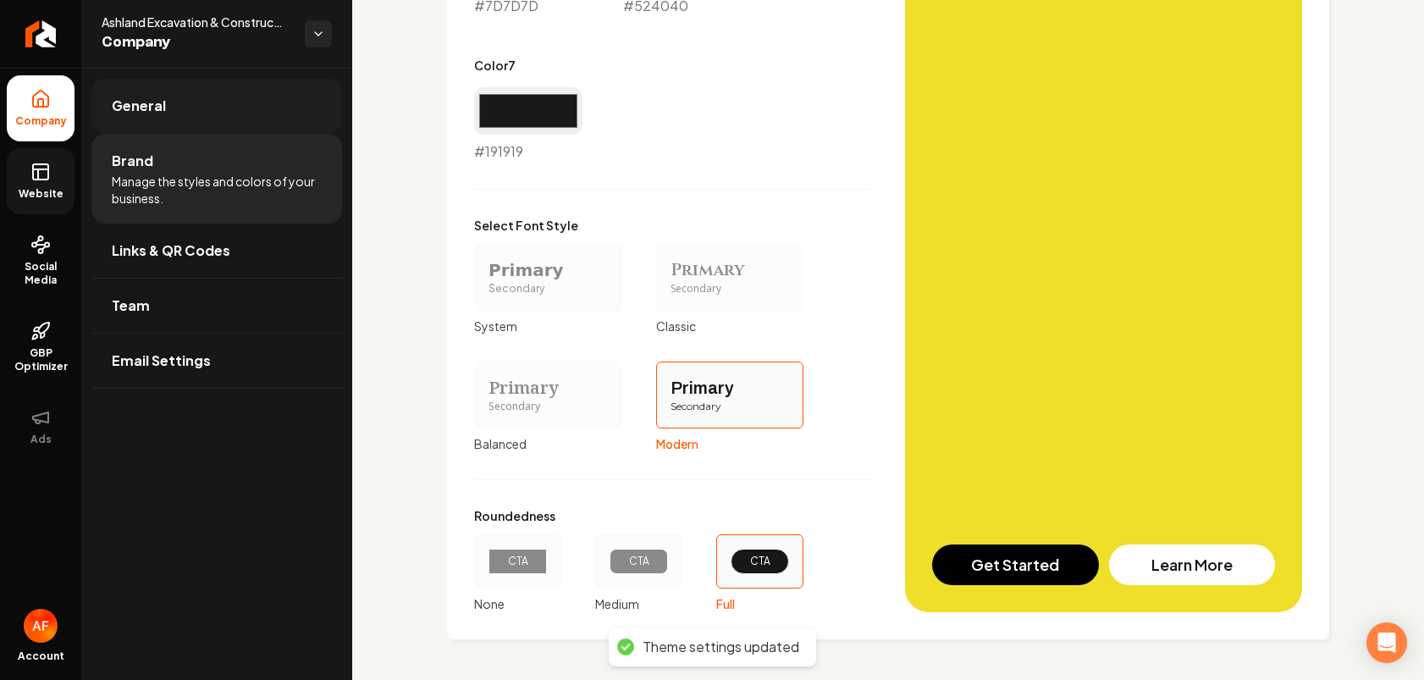
click at [119, 96] on span "General" at bounding box center [139, 106] width 54 height 20
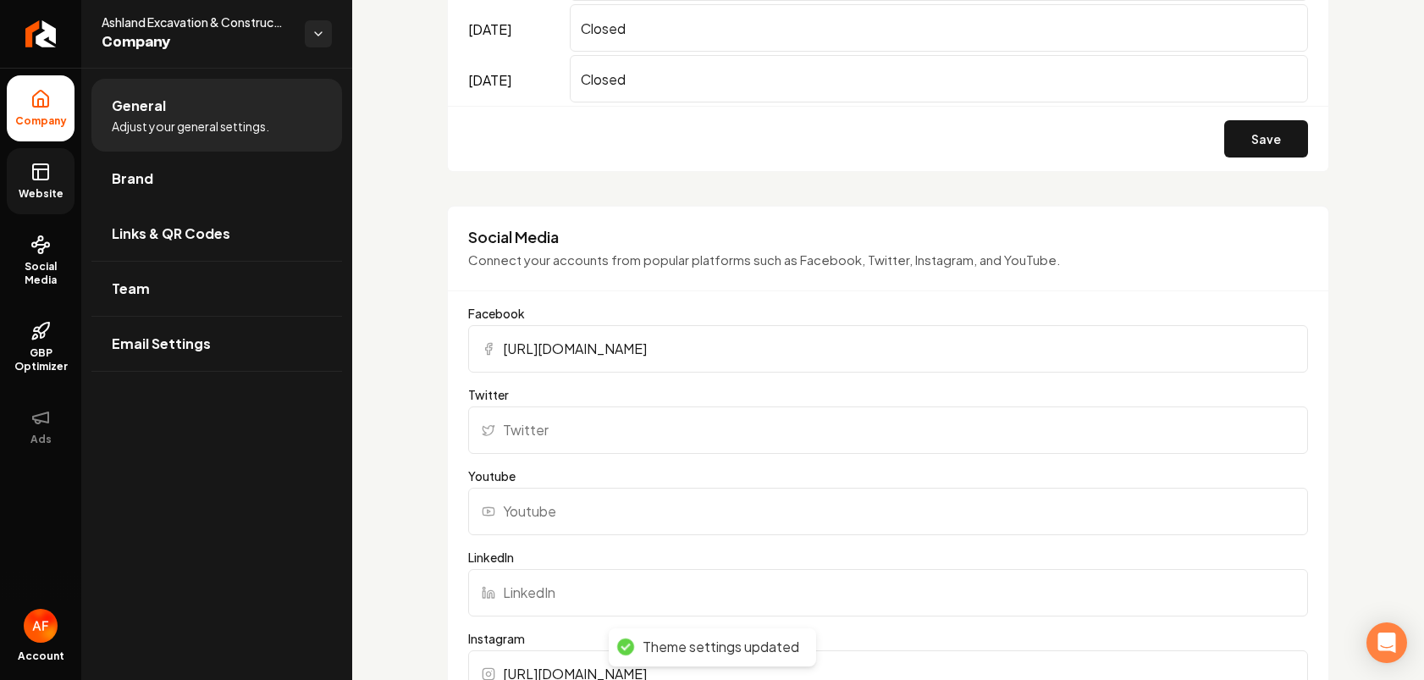
click at [43, 193] on ul "Company Website Social Media GBP Optimizer Ads" at bounding box center [40, 267] width 81 height 399
click at [44, 193] on span "Website" at bounding box center [41, 194] width 58 height 14
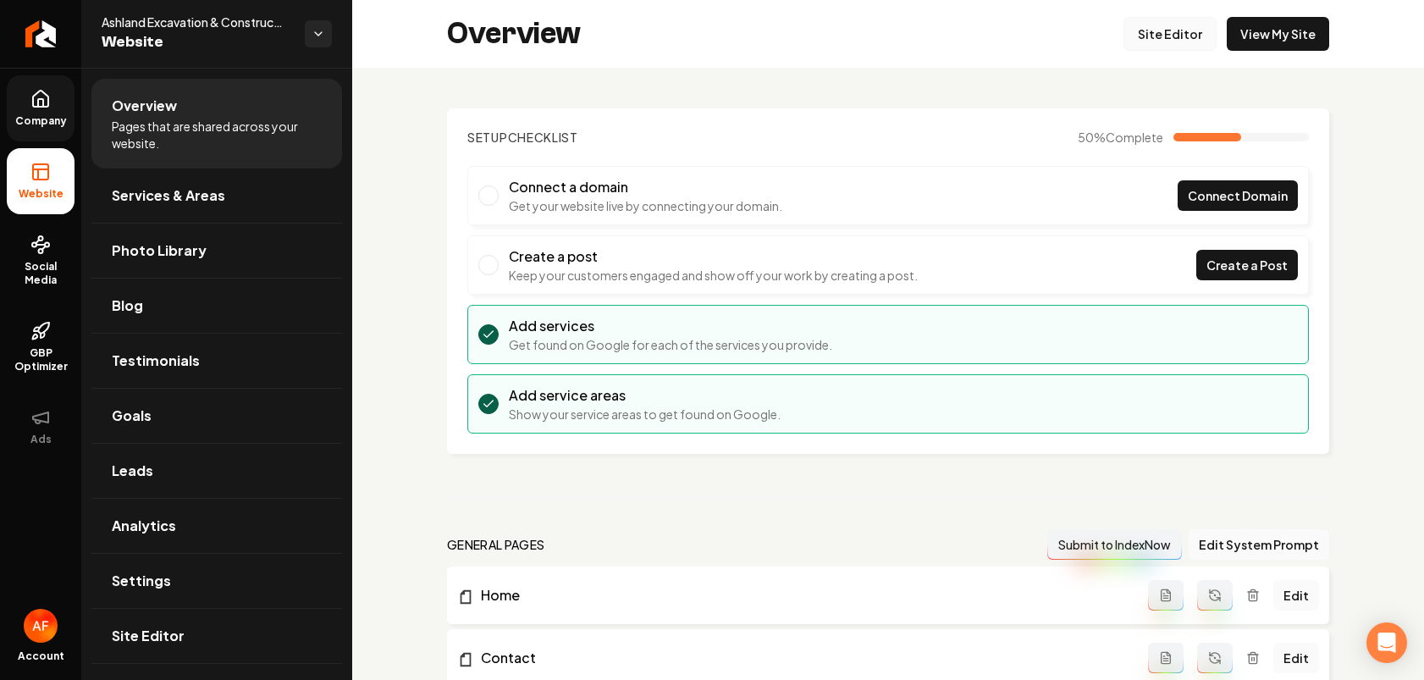
click at [1142, 26] on link "Site Editor" at bounding box center [1170, 34] width 93 height 34
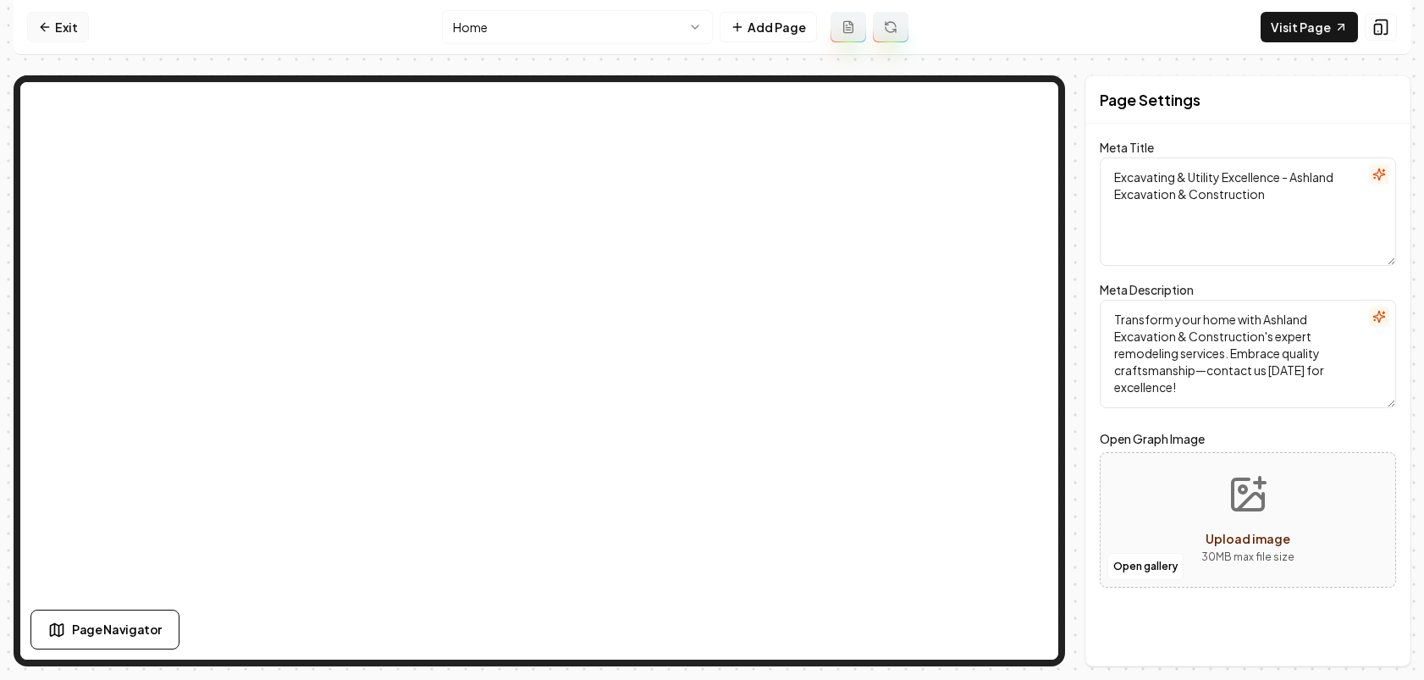
click at [27, 33] on link "Exit" at bounding box center [58, 27] width 62 height 30
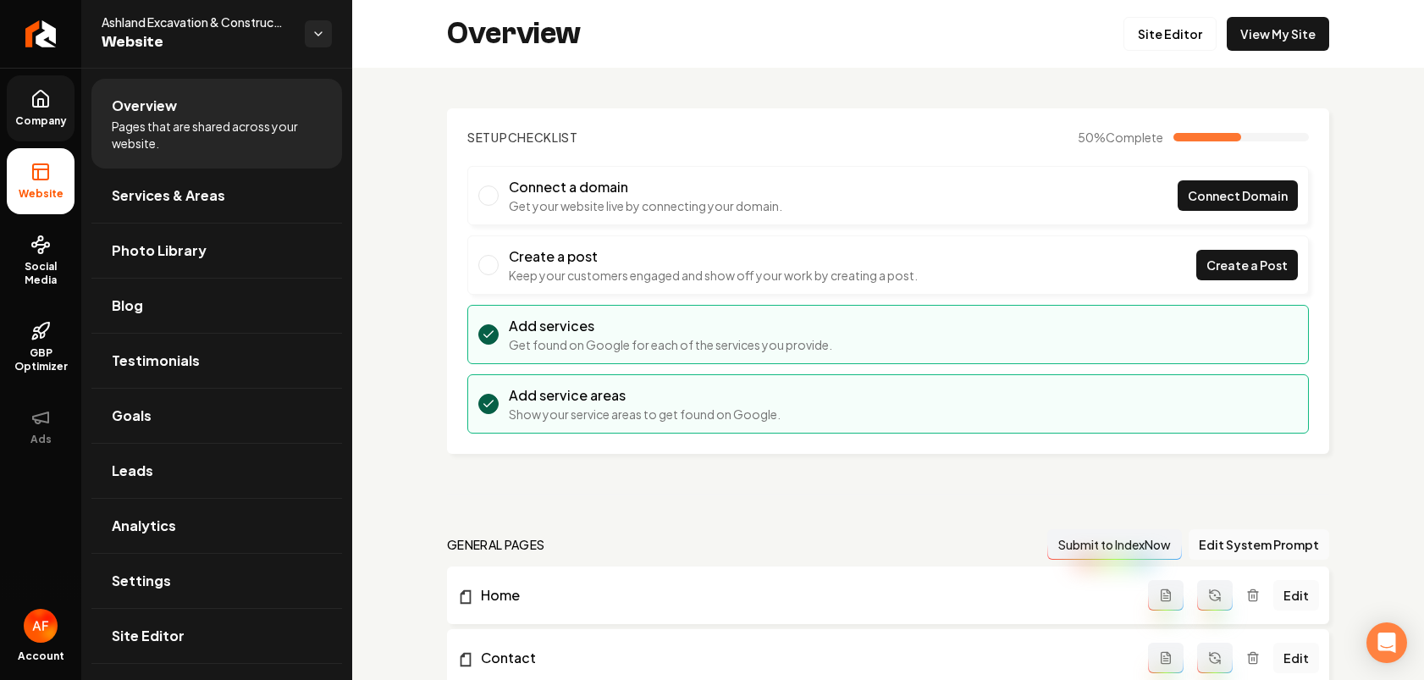
click at [47, 124] on span "Company" at bounding box center [40, 121] width 65 height 14
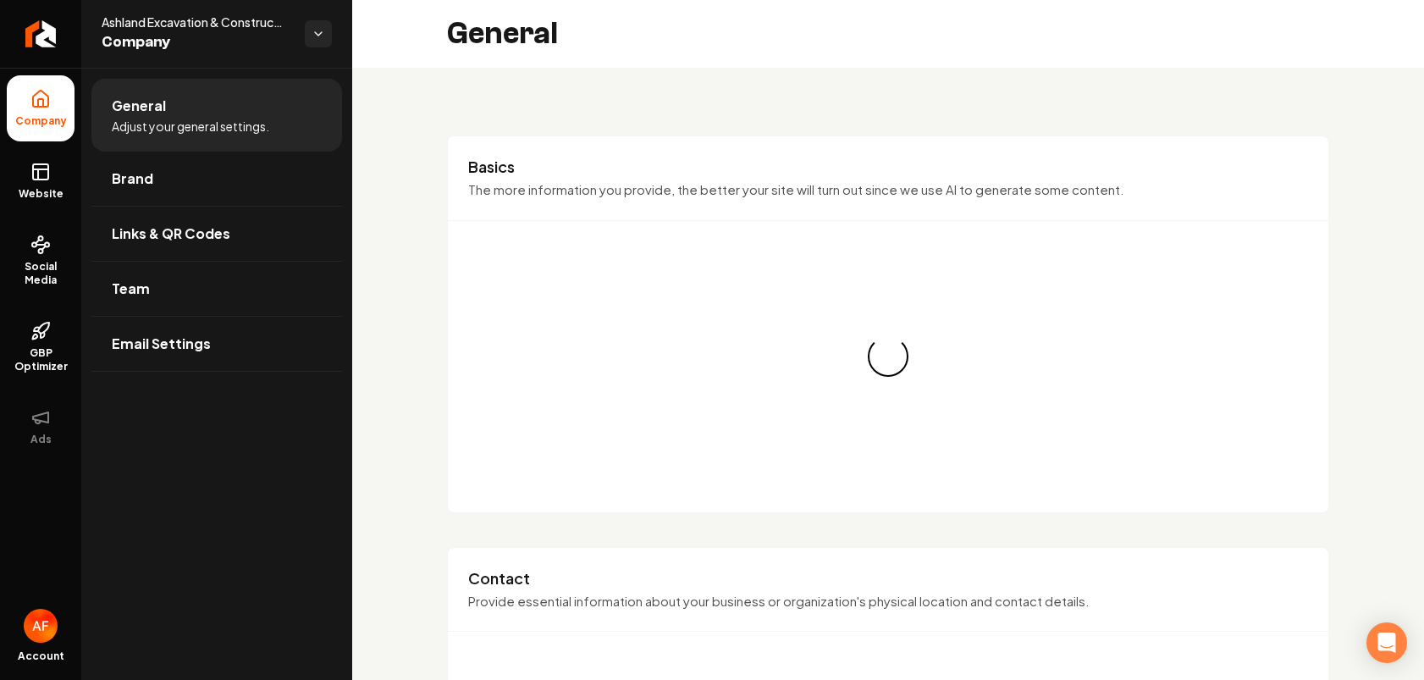
drag, startPoint x: 46, startPoint y: 163, endPoint x: 92, endPoint y: 165, distance: 46.6
click at [47, 163] on icon at bounding box center [40, 172] width 20 height 20
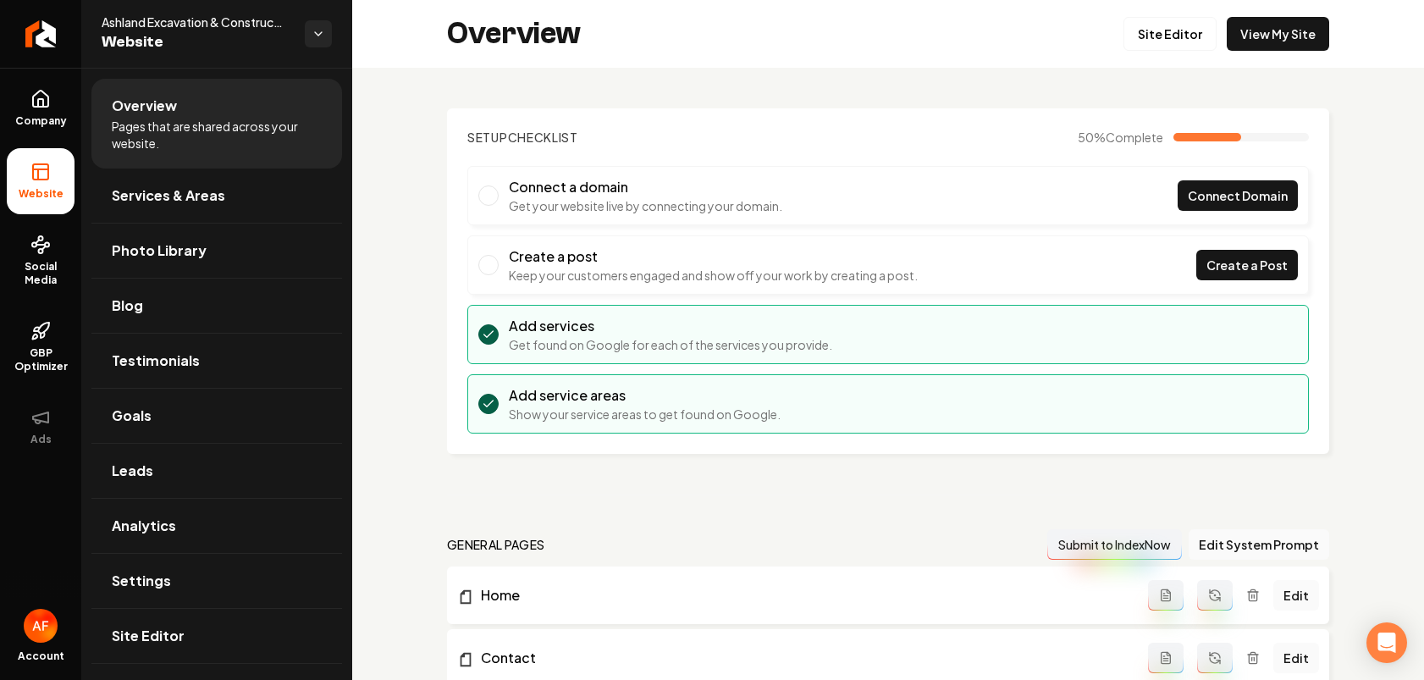
drag, startPoint x: 36, startPoint y: 92, endPoint x: 90, endPoint y: 130, distance: 65.6
click at [37, 92] on icon at bounding box center [40, 99] width 15 height 16
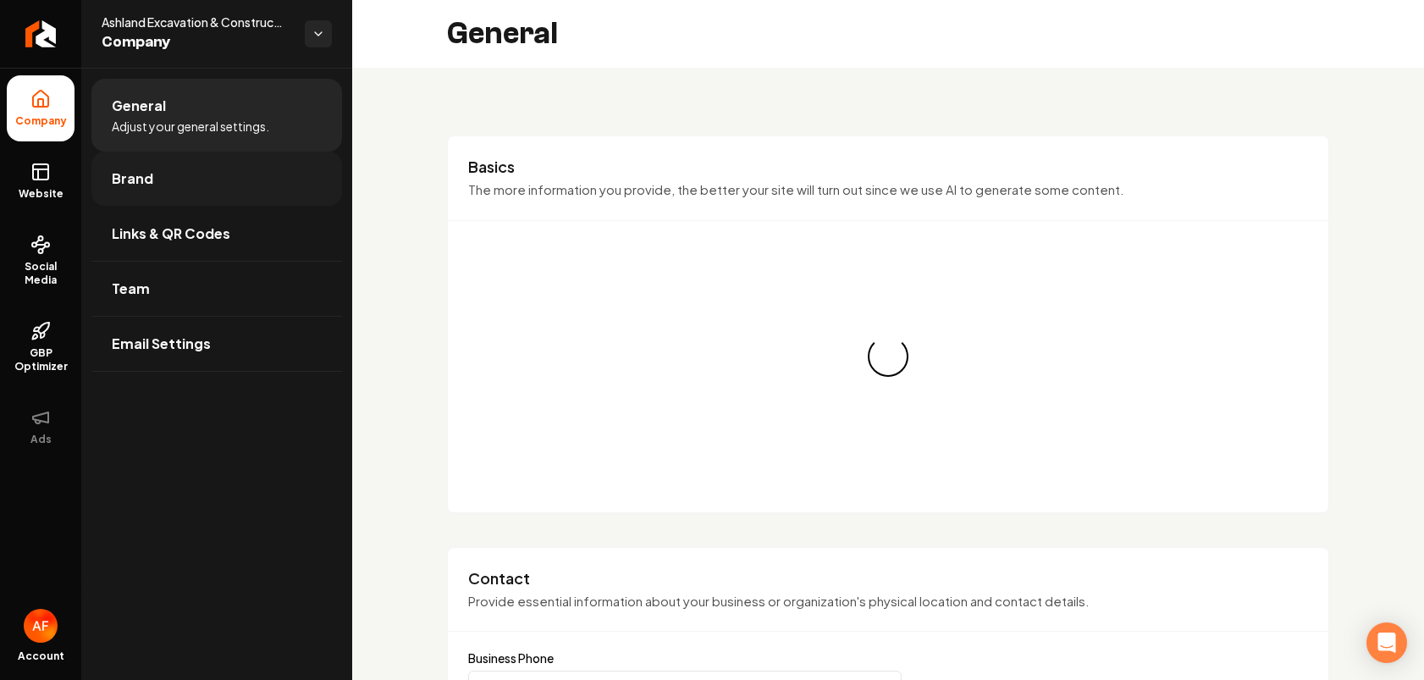
click at [146, 182] on span "Brand" at bounding box center [132, 179] width 41 height 20
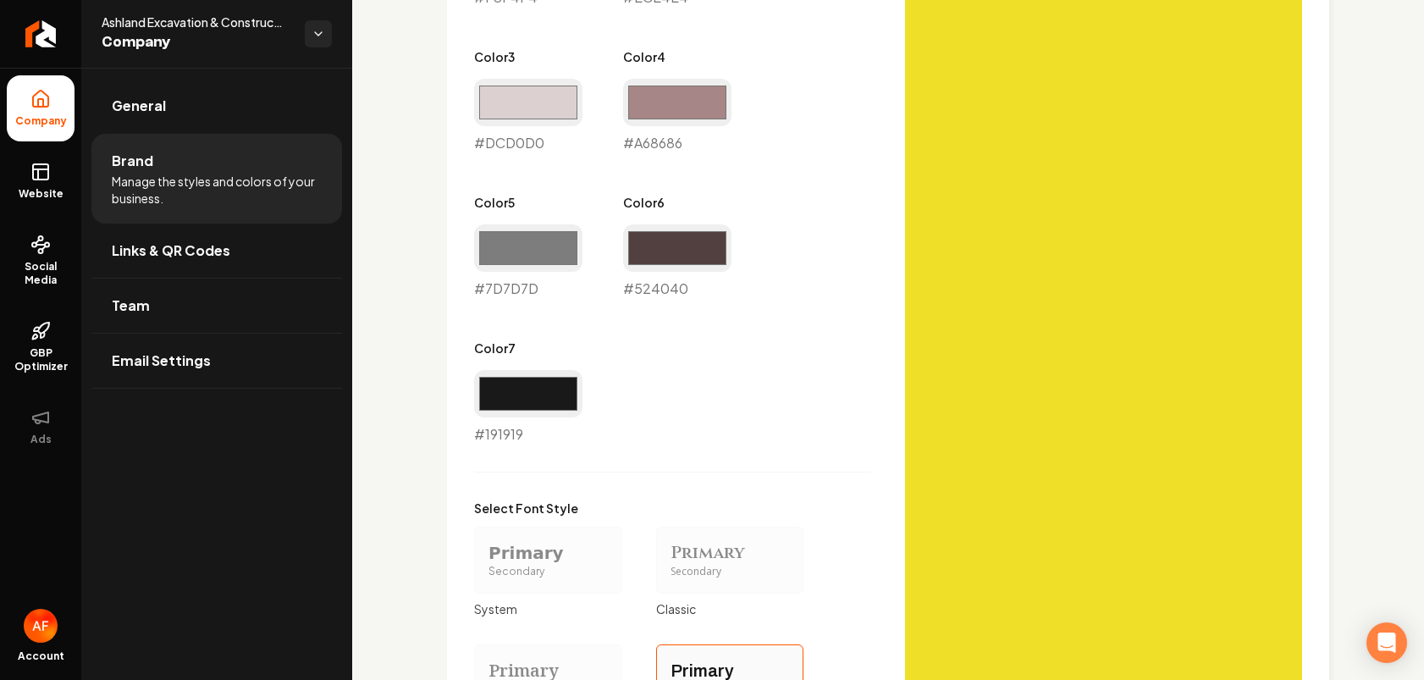
scroll to position [1114, 0]
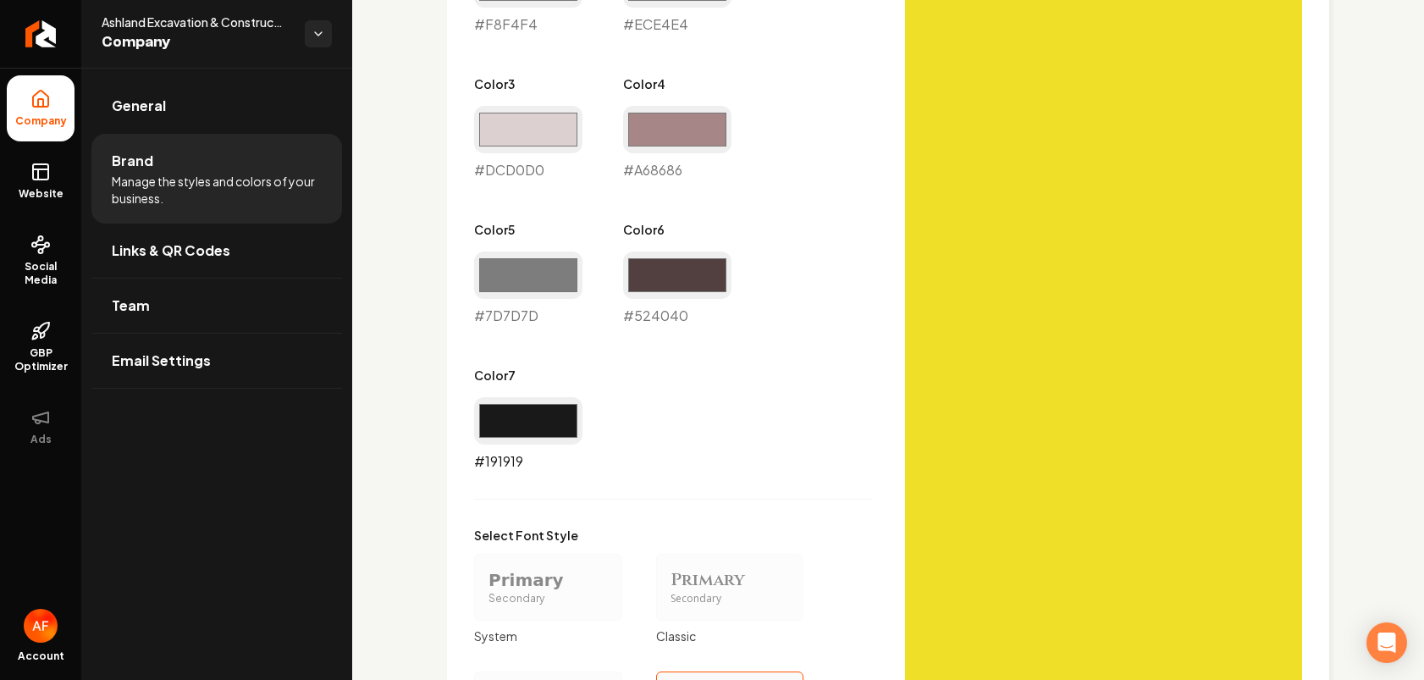
click at [545, 432] on input "#191919" at bounding box center [528, 420] width 108 height 47
type input "#7d7d7d"
click at [699, 368] on div "Primary Color #000000 #000000 Secondary Color #f0df28 #f0df28 Color 1 #f8f4f4 #…" at bounding box center [672, 107] width 397 height 729
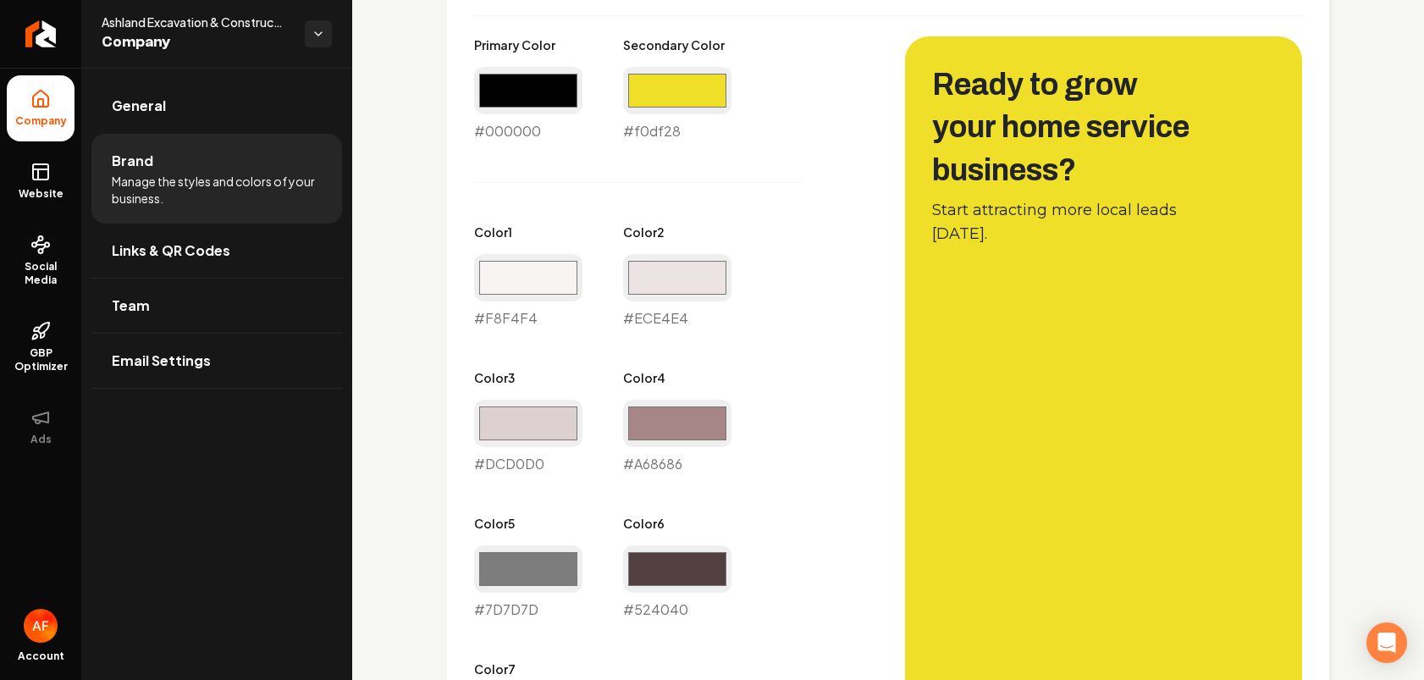
scroll to position [844, 0]
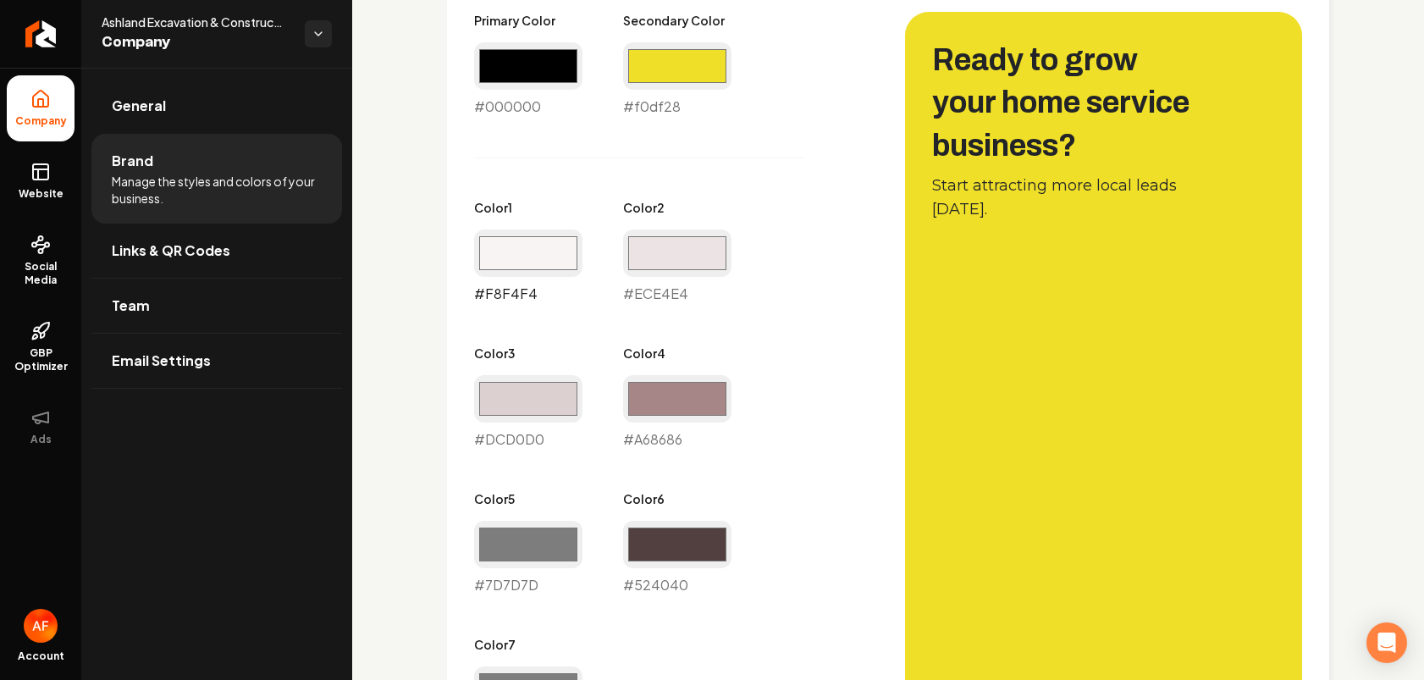
click at [544, 262] on input "#f8f4f4" at bounding box center [528, 252] width 108 height 47
type input "#ede9e9"
click at [648, 156] on div "Primary Color #000000 #000000 Secondary Color #f0df28 #f0df28 Color 1 #ede9e9 #…" at bounding box center [672, 376] width 397 height 729
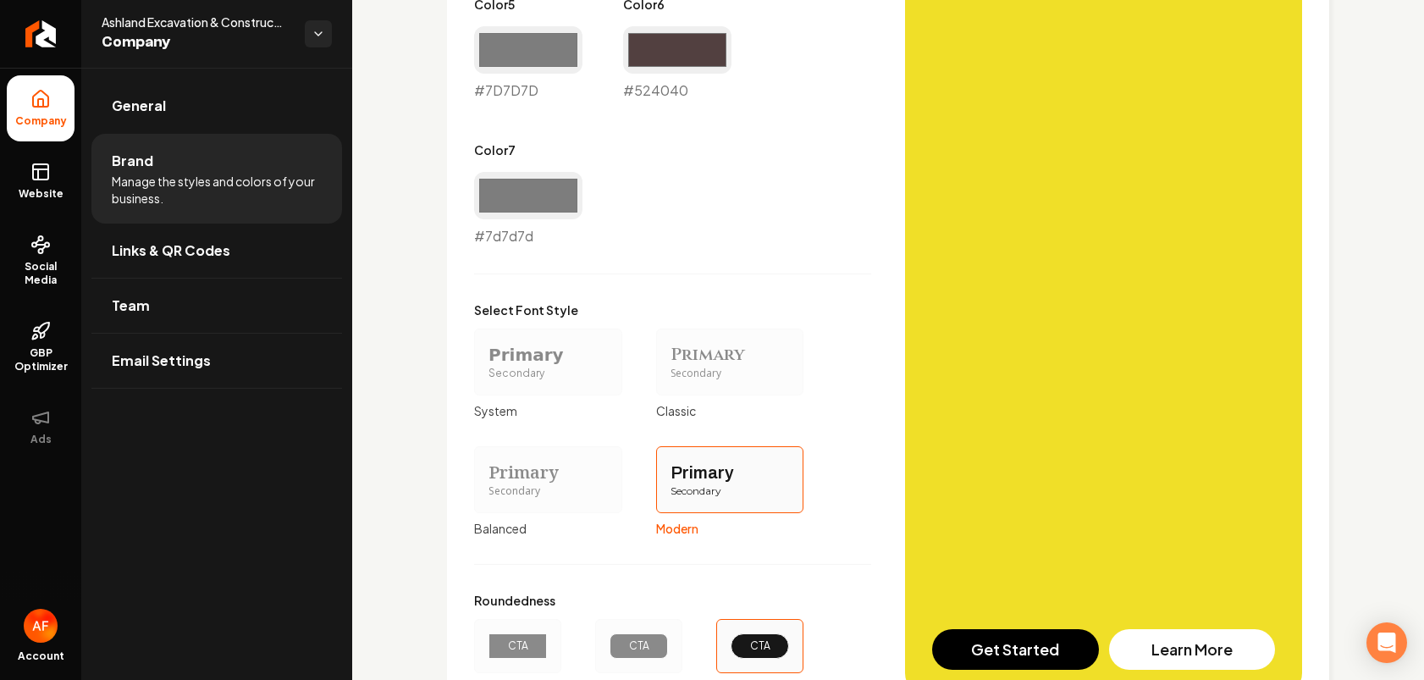
scroll to position [1489, 0]
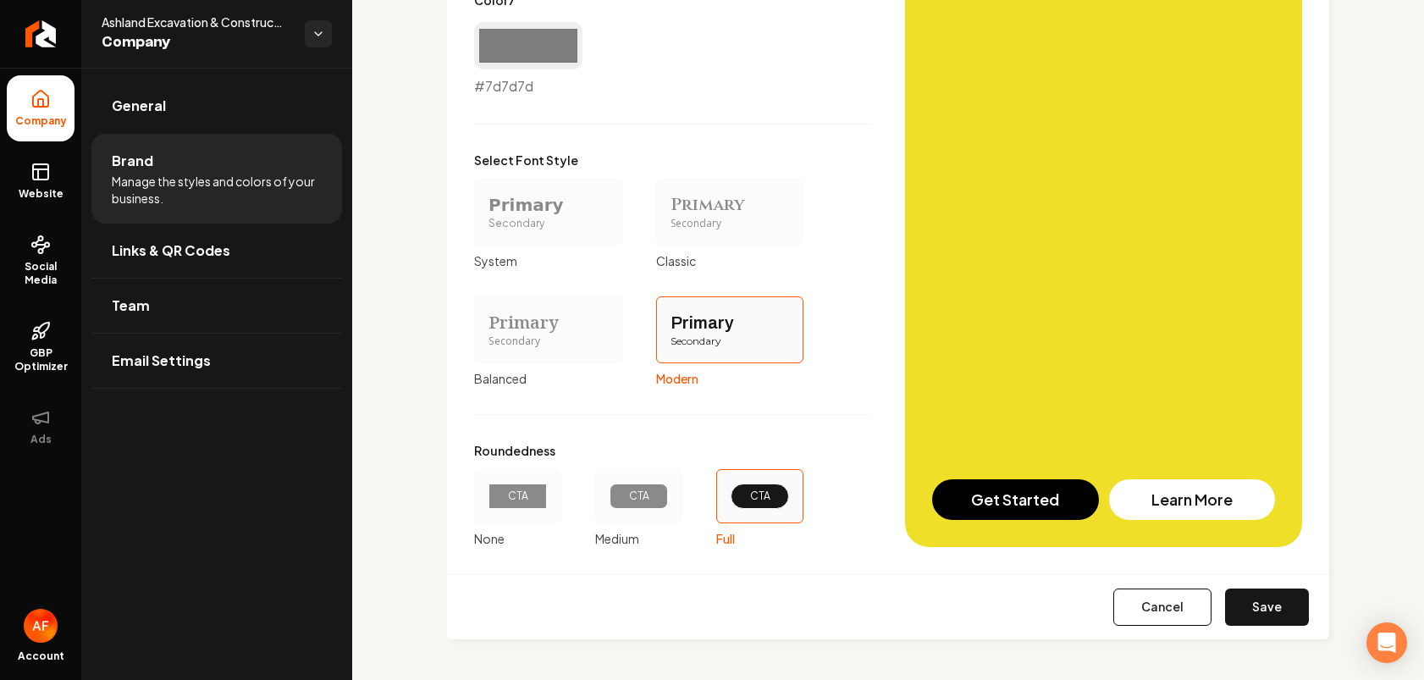
drag, startPoint x: 1285, startPoint y: 596, endPoint x: 1242, endPoint y: 523, distance: 84.7
click at [1200, 596] on button "Save" at bounding box center [1267, 607] width 84 height 37
type input "#ece4e4"
type input "#dcd0d0"
type input "#a68686"
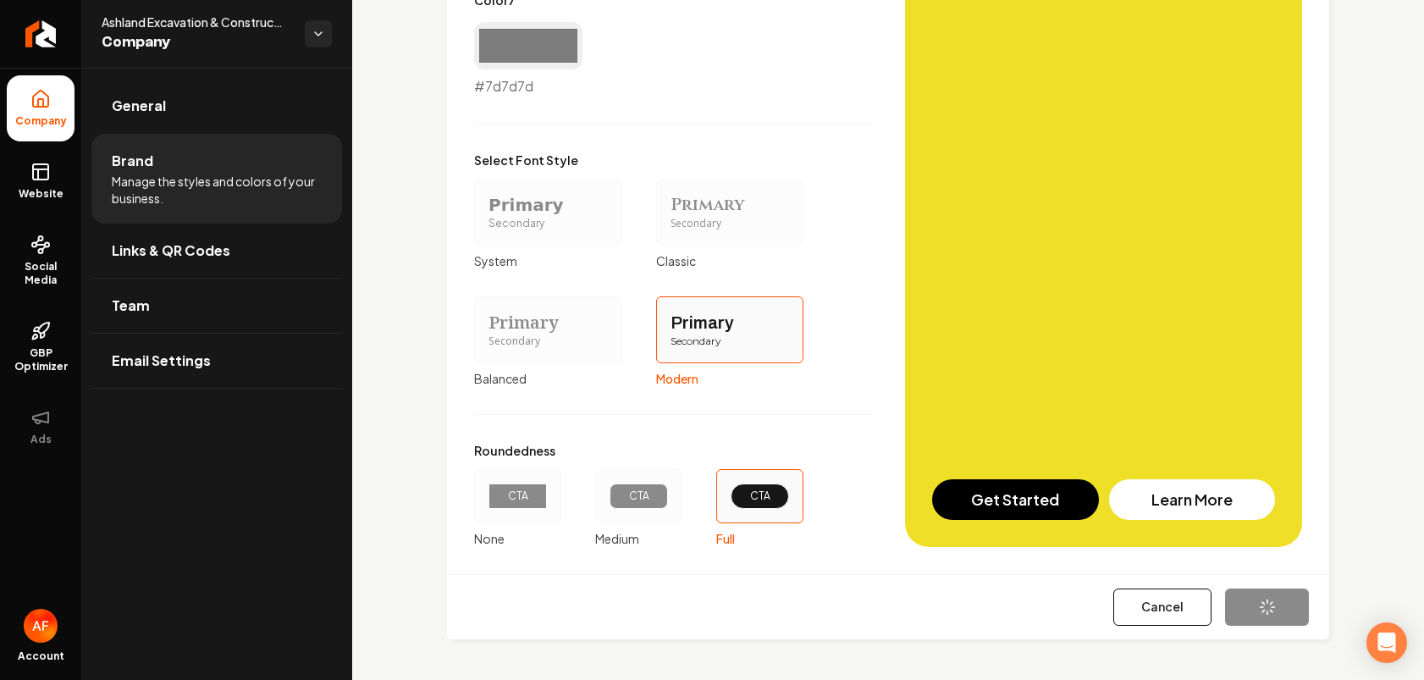
type input "#7d7d7d"
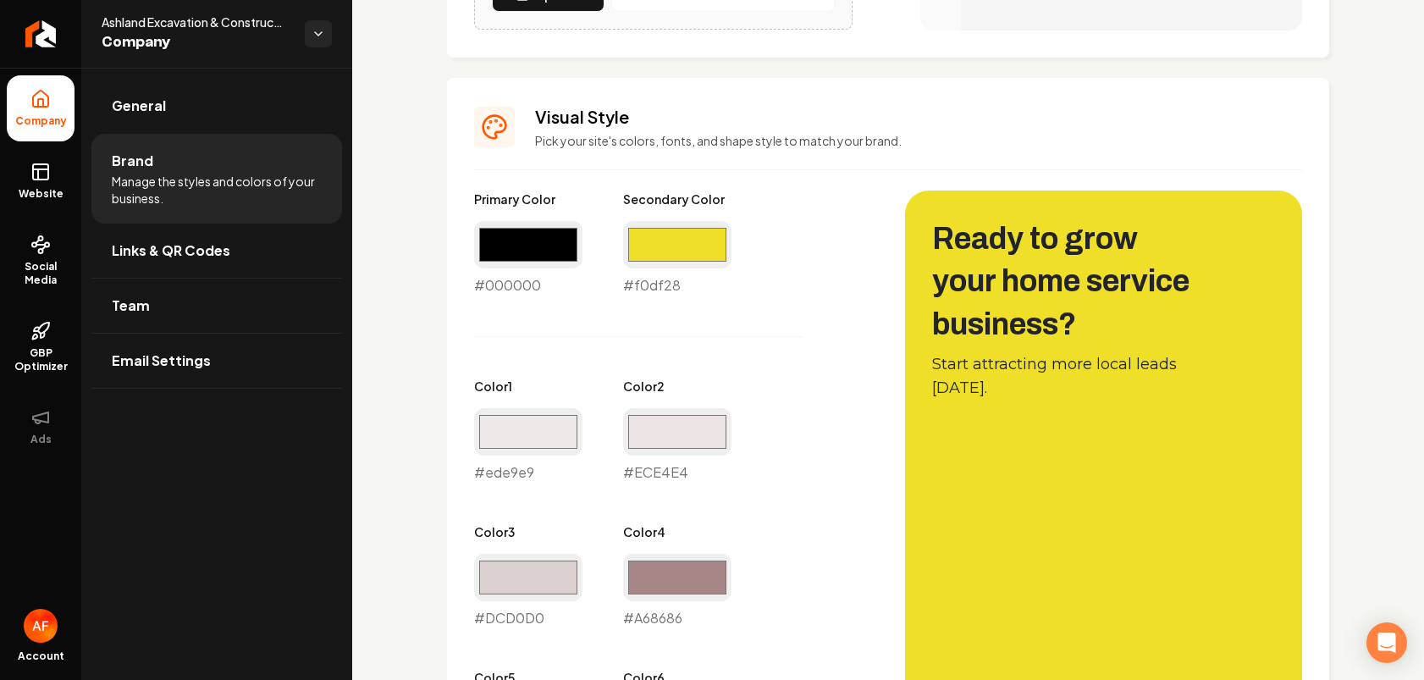
scroll to position [663, 0]
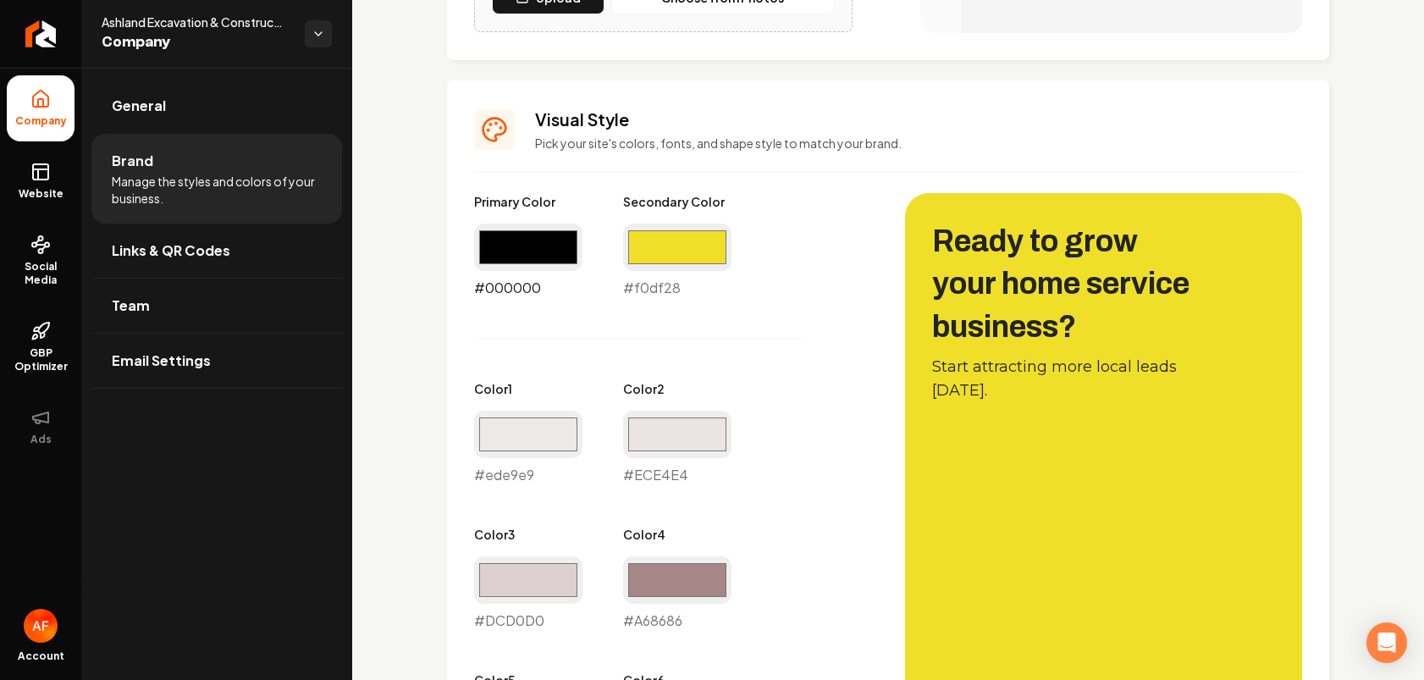
click at [534, 236] on input "#000000" at bounding box center [528, 247] width 108 height 47
type input "#3c2f2f"
drag, startPoint x: 836, startPoint y: 271, endPoint x: 833, endPoint y: 307, distance: 35.7
click at [837, 272] on div "Primary Color #3c2f2f #3c2f2f Secondary Color #f0df28 #f0df28 Color 1 #ede9e9 #…" at bounding box center [672, 557] width 397 height 729
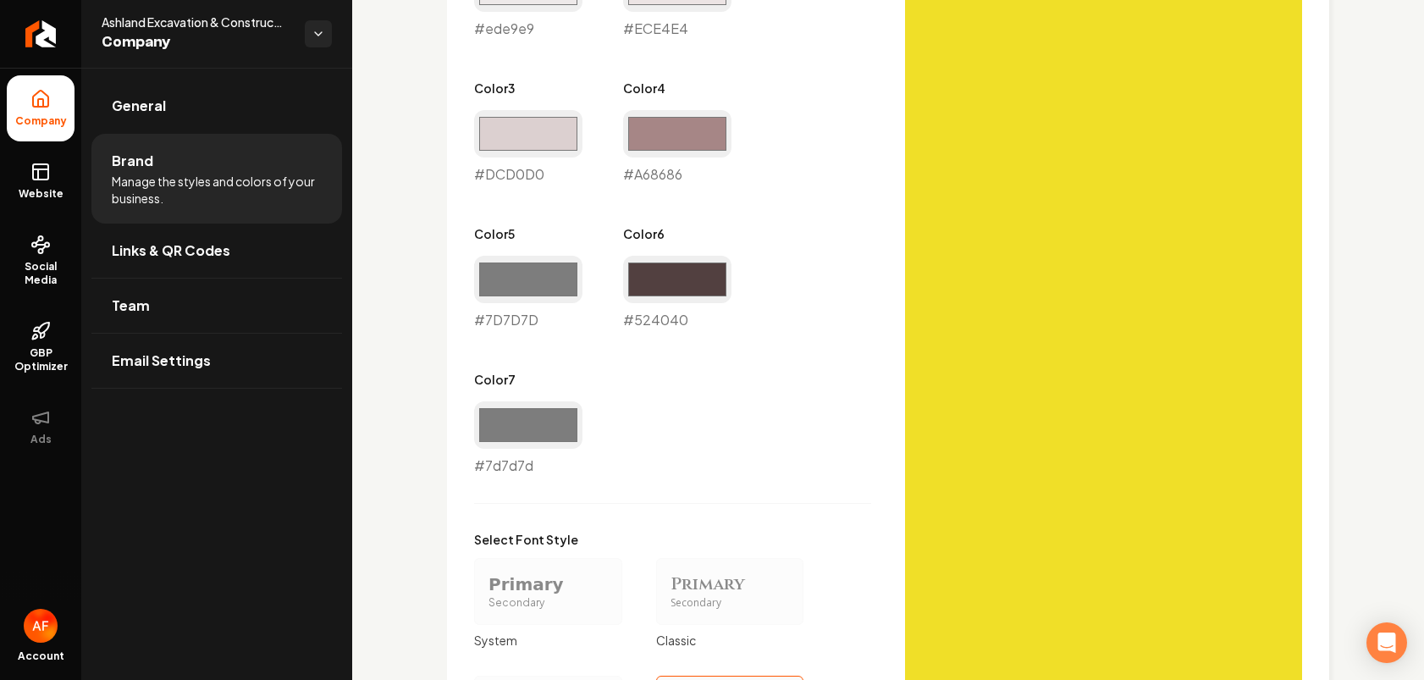
scroll to position [1489, 0]
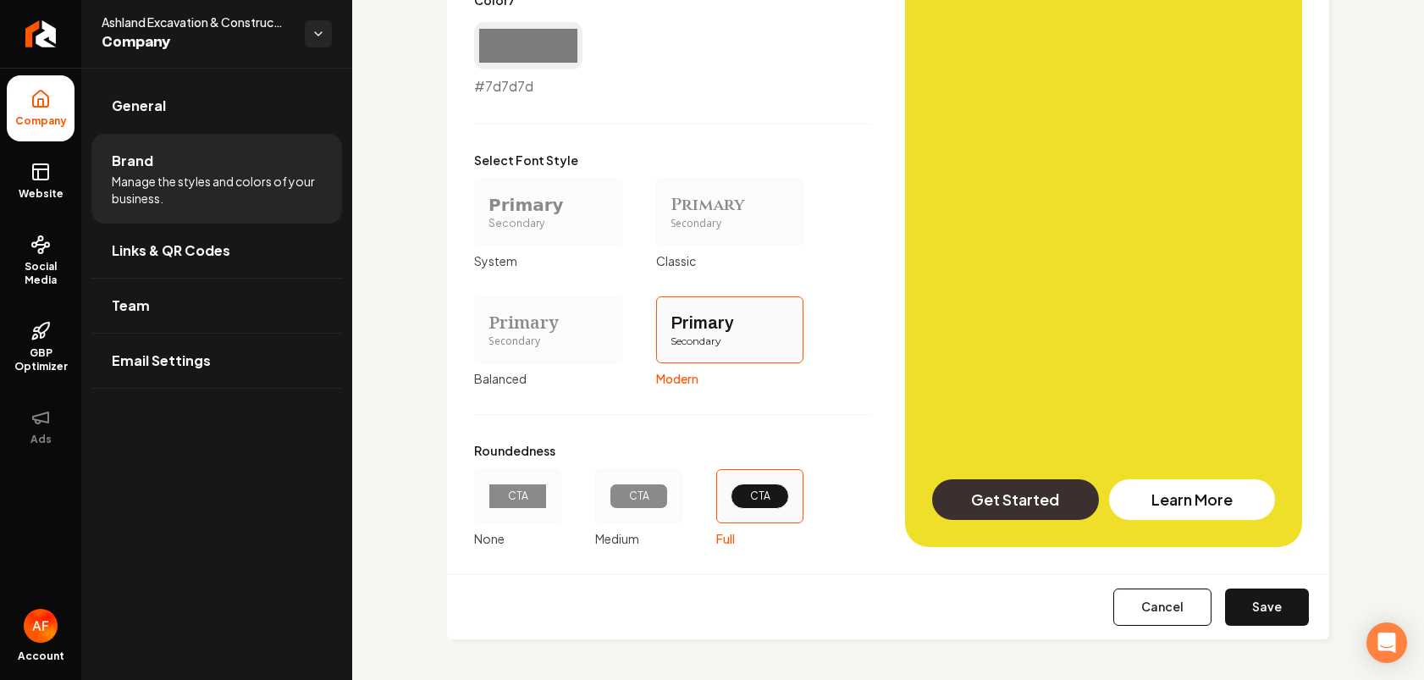
click at [1200, 622] on button "Save" at bounding box center [1267, 607] width 84 height 37
type input "#ece4e4"
type input "#dcd0d0"
type input "#a68686"
type input "#7d7d7d"
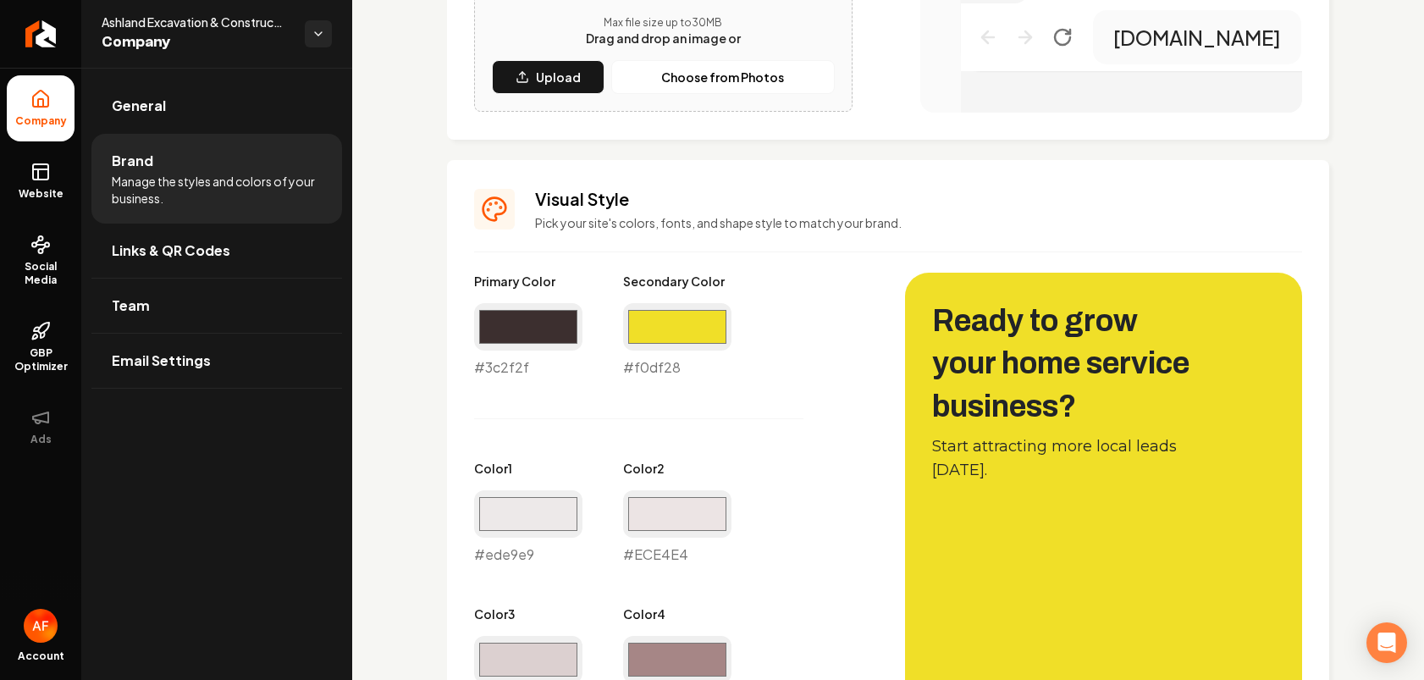
scroll to position [605, 0]
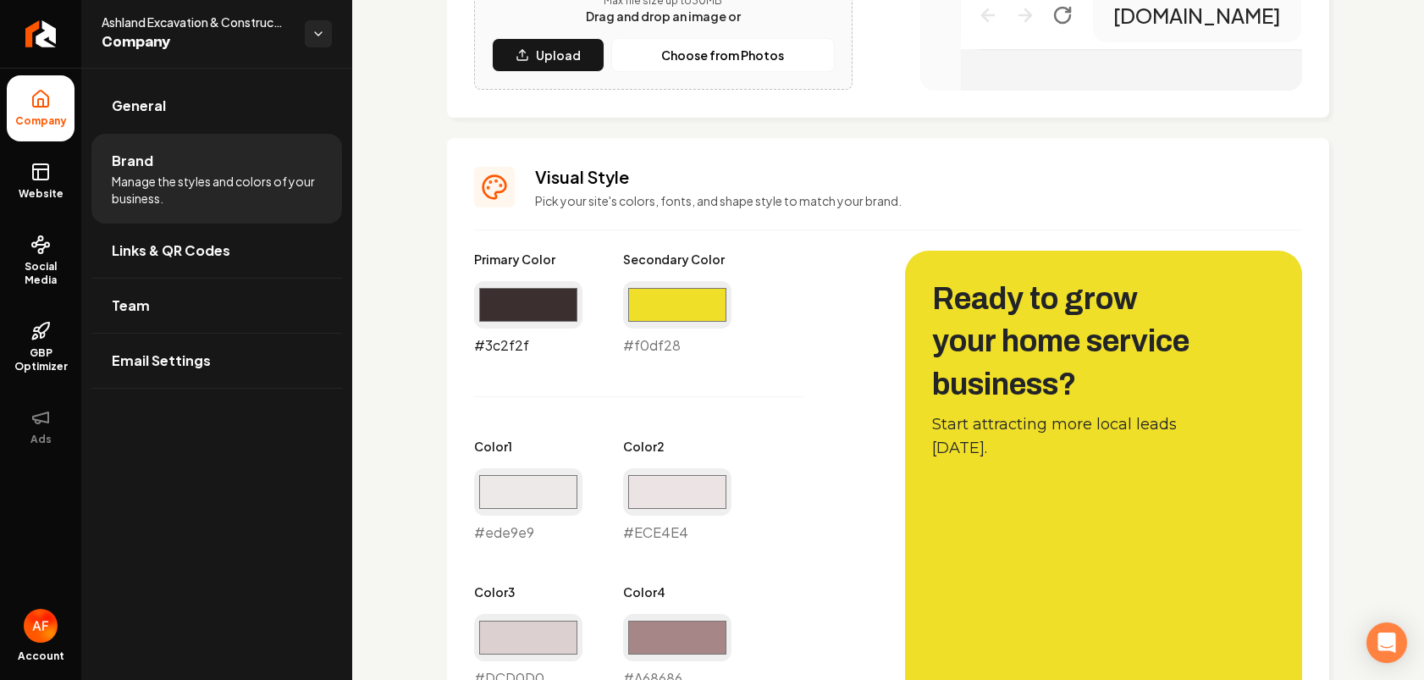
click at [532, 301] on input "#3c2f2f" at bounding box center [528, 304] width 108 height 47
click at [539, 304] on input "#3c2f2f" at bounding box center [528, 304] width 108 height 47
type input "#846c6c"
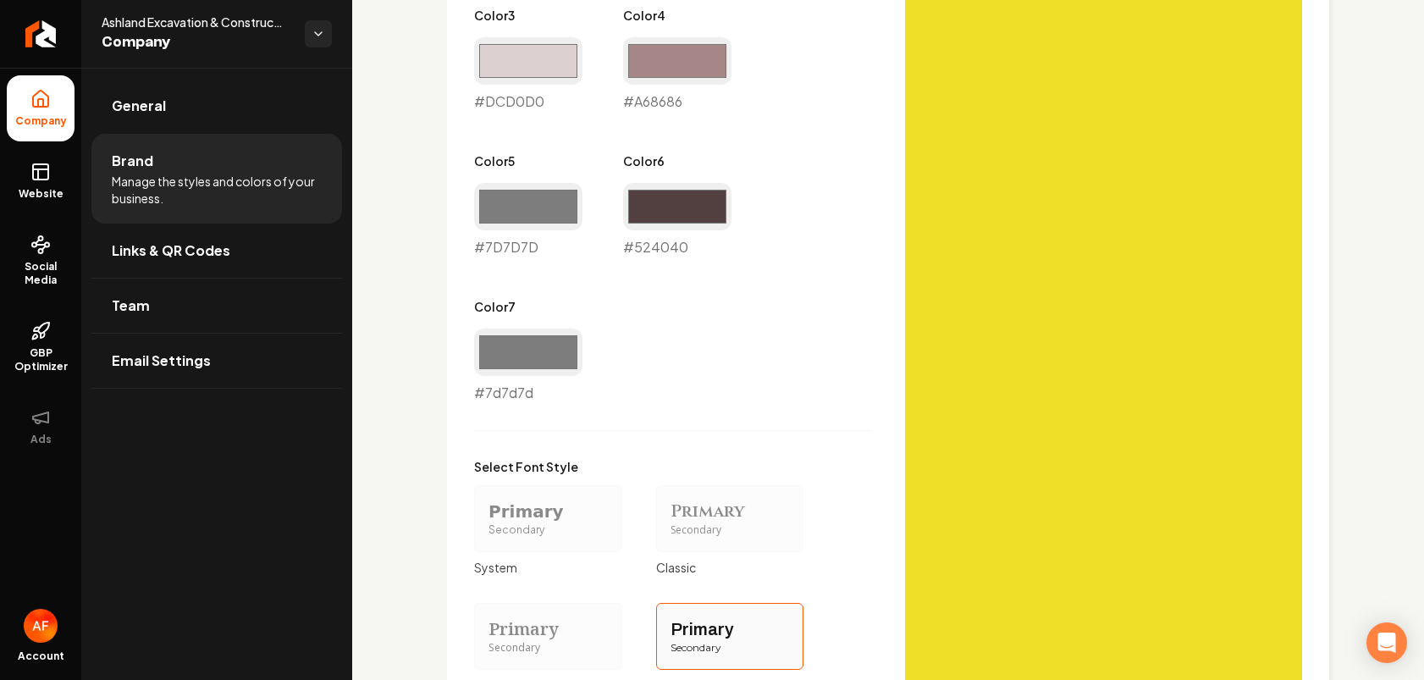
scroll to position [1489, 0]
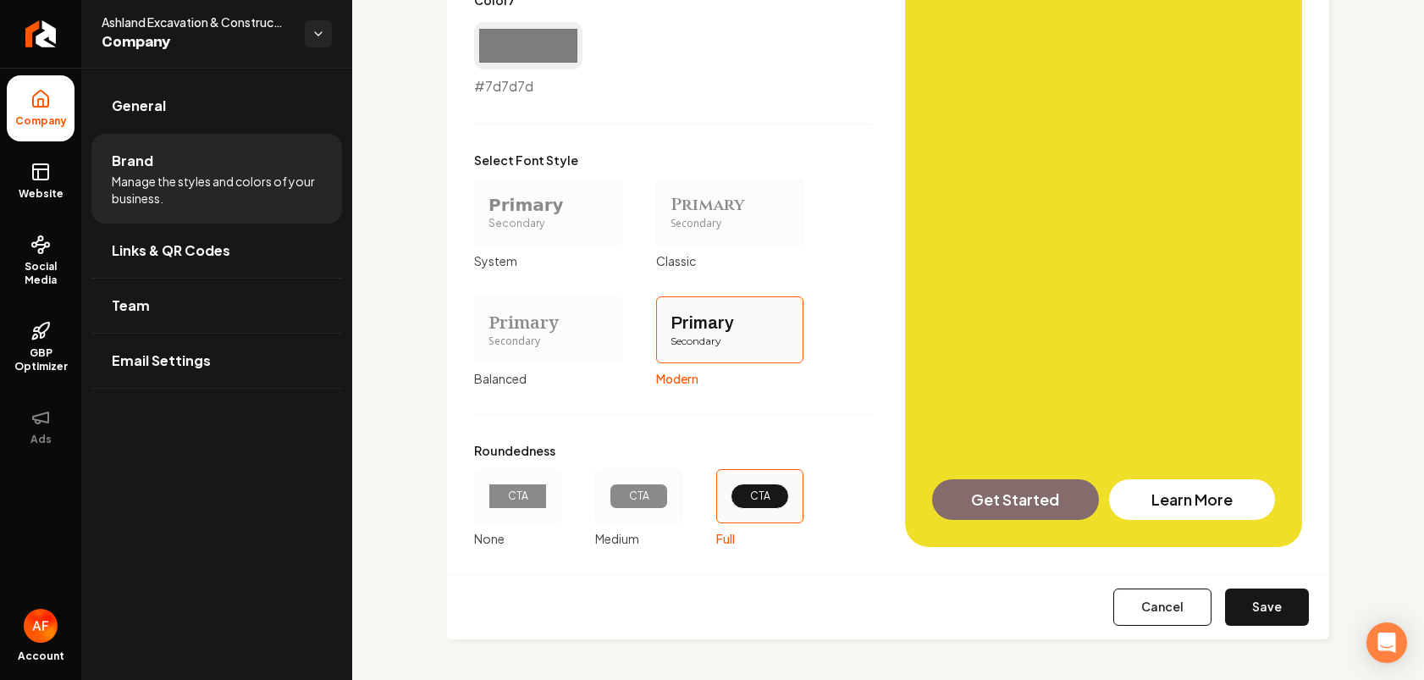
drag, startPoint x: 1256, startPoint y: 615, endPoint x: 1250, endPoint y: 589, distance: 26.1
click at [1200, 614] on button "Save" at bounding box center [1267, 607] width 84 height 37
type input "#ece4e4"
type input "#dcd0d0"
type input "#a68686"
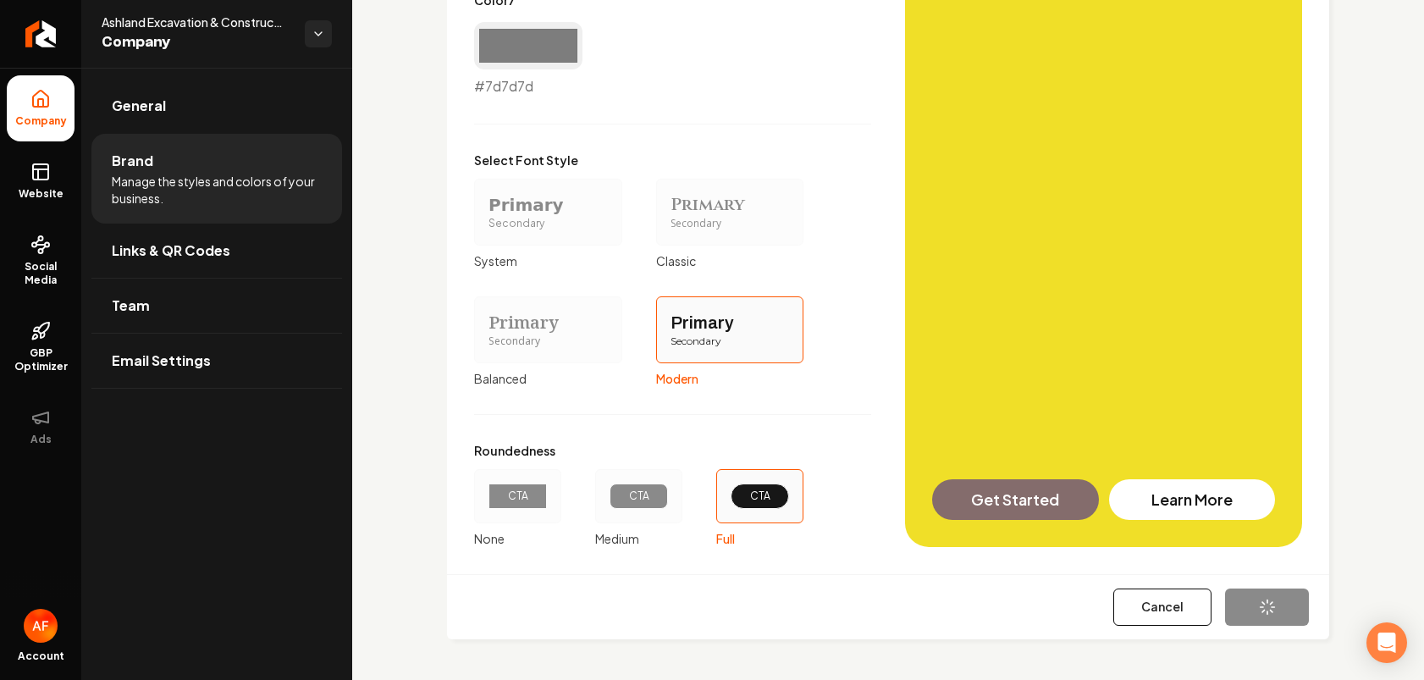
type input "#7d7d7d"
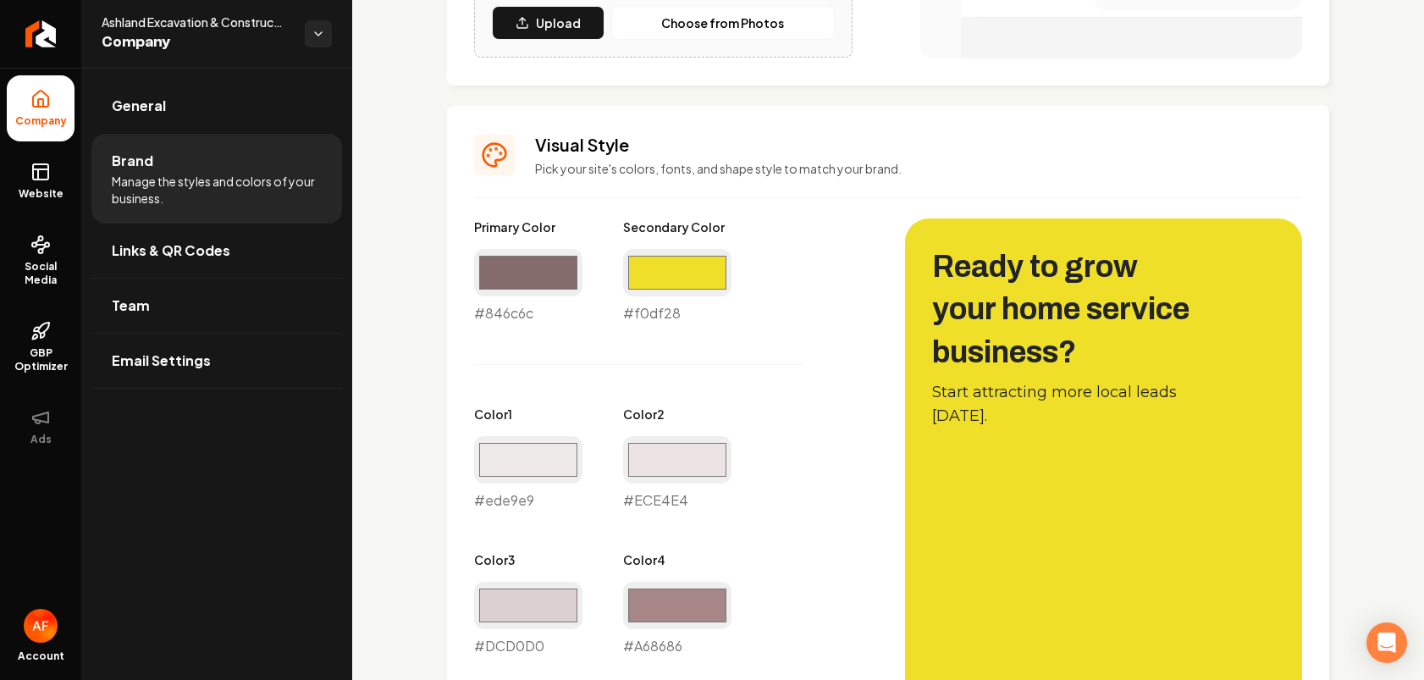
scroll to position [622, 0]
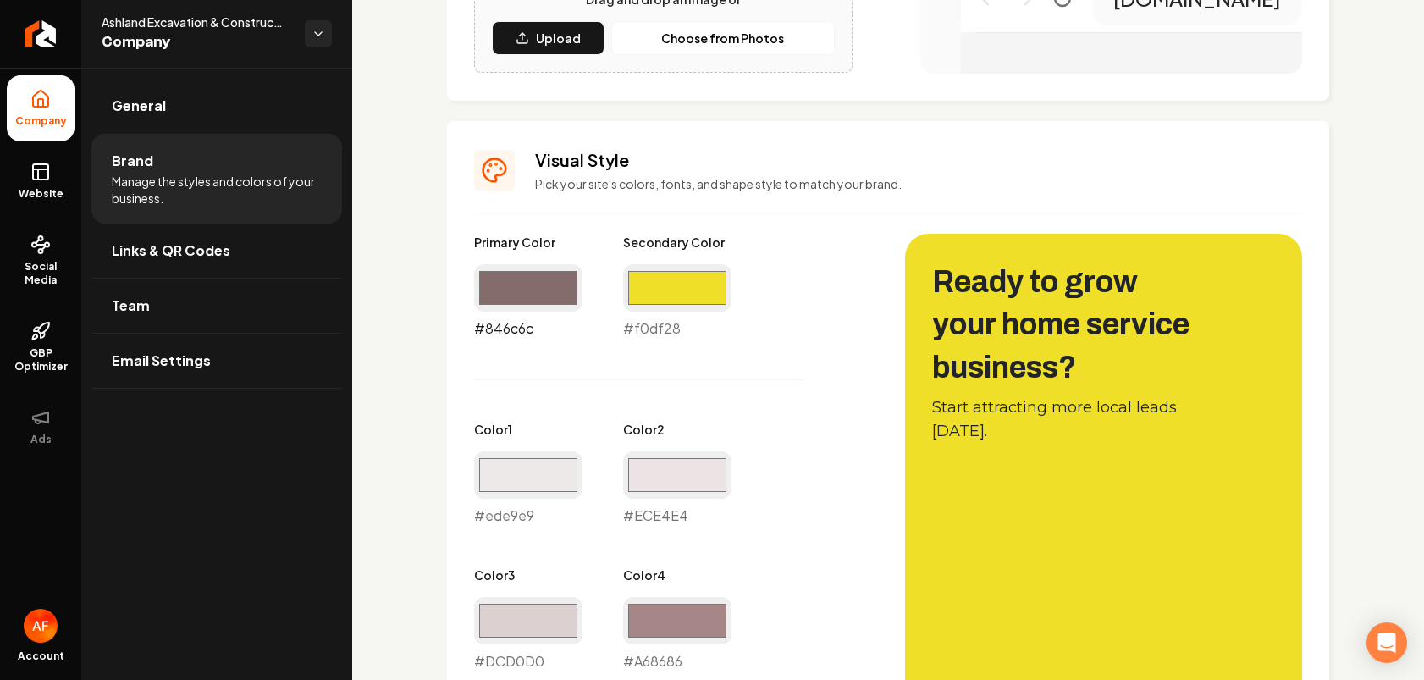
click at [511, 284] on input "#846c6c" at bounding box center [528, 287] width 108 height 47
type input "#454545"
click at [805, 345] on div "Primary Color #454545 #454545 Secondary Color #f0df28 #f0df28 Color 1 #ede9e9 #…" at bounding box center [672, 598] width 397 height 729
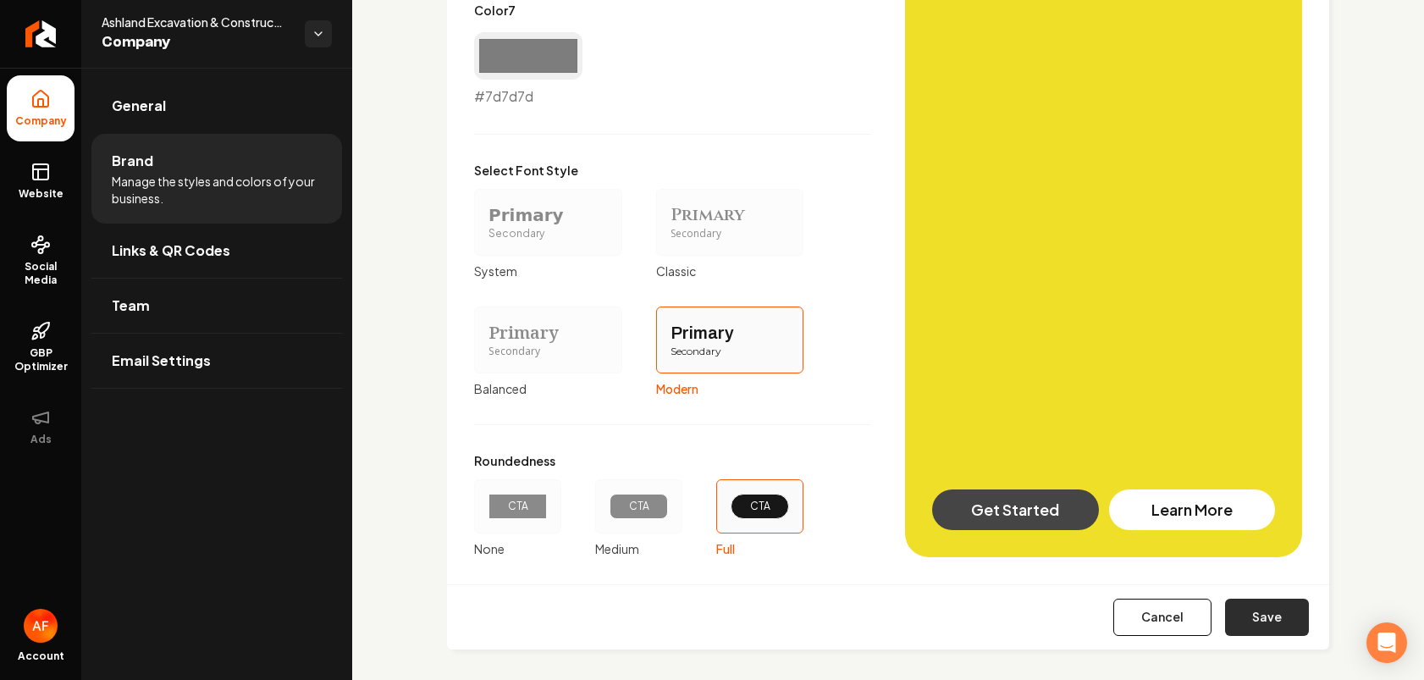
scroll to position [1483, 0]
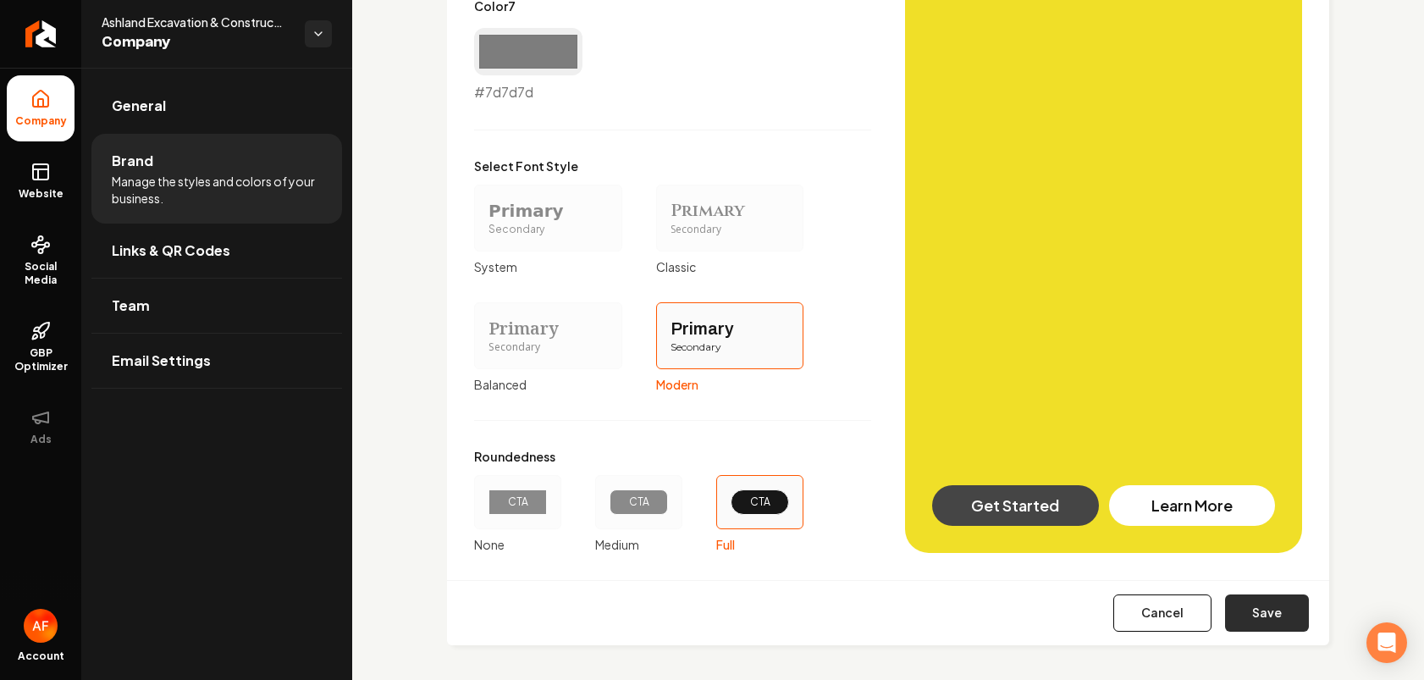
click at [1200, 627] on button "Save" at bounding box center [1267, 612] width 84 height 37
type input "#ece4e4"
type input "#dcd0d0"
type input "#a68686"
type input "#7d7d7d"
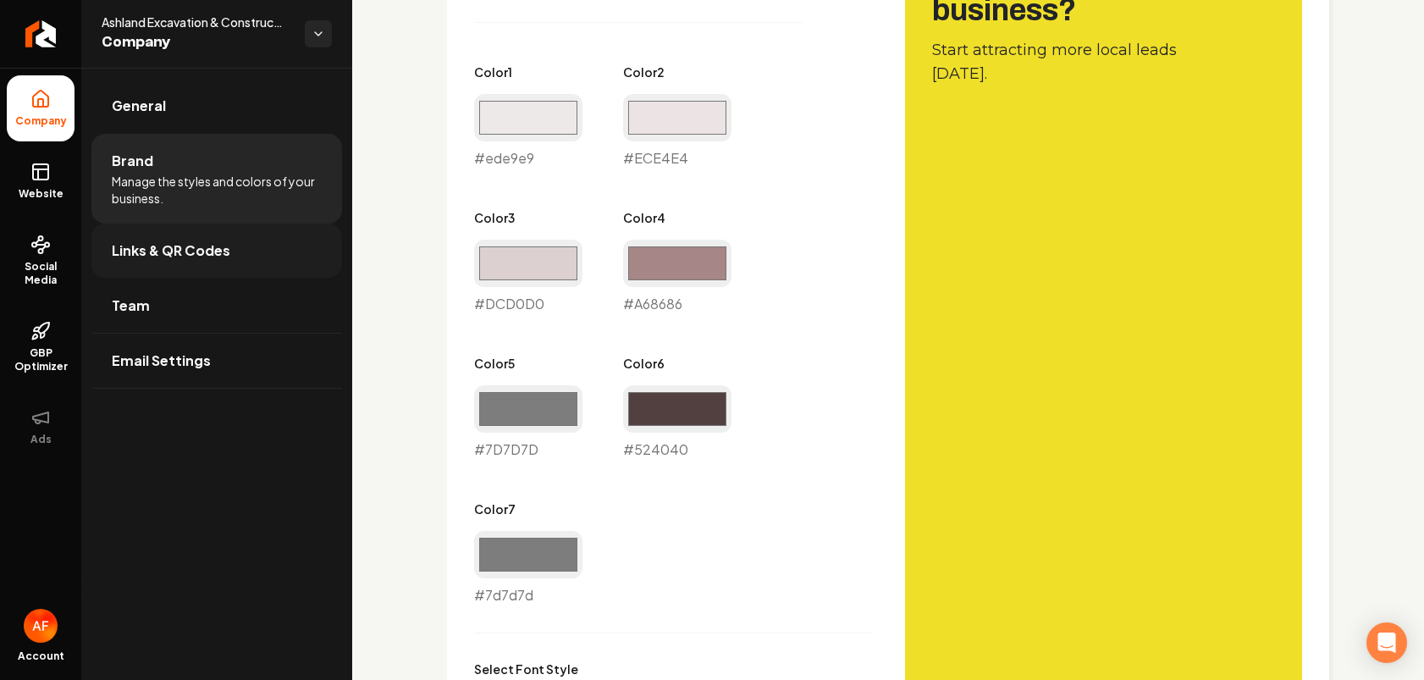
scroll to position [839, 0]
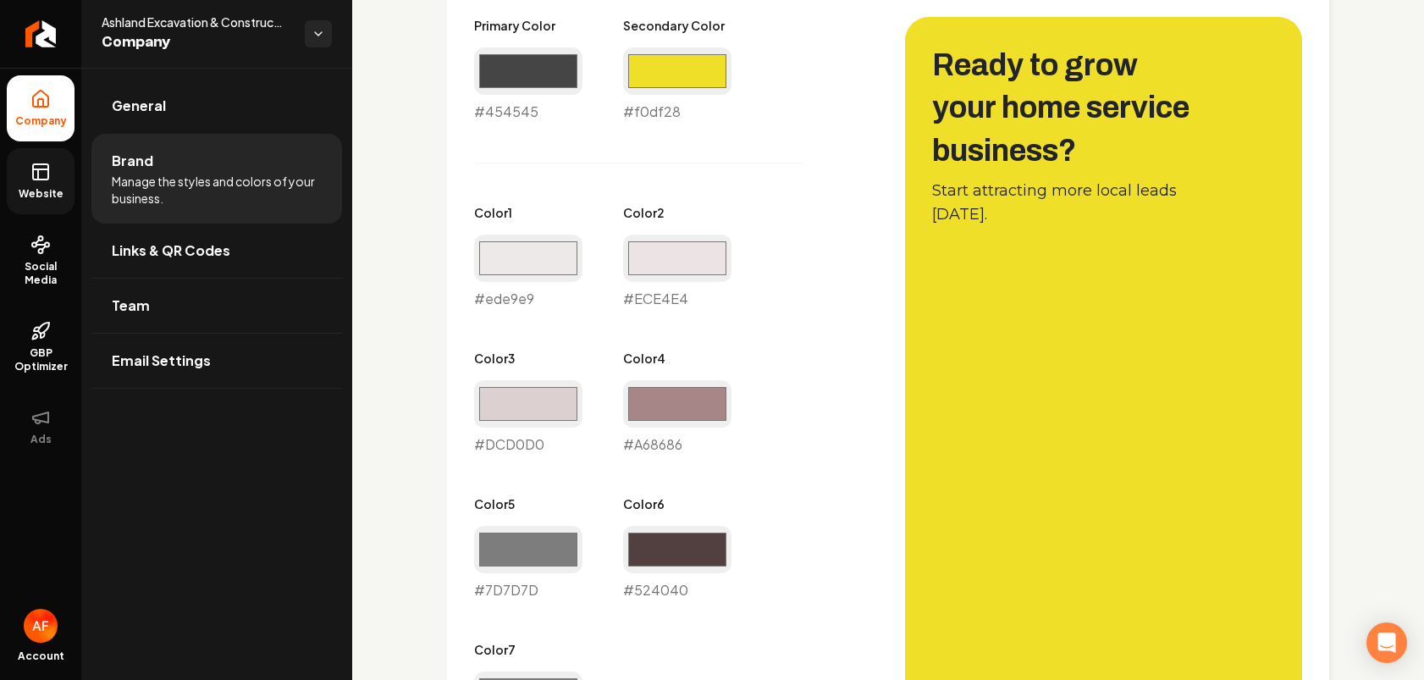
click at [51, 166] on link "Website" at bounding box center [41, 181] width 68 height 66
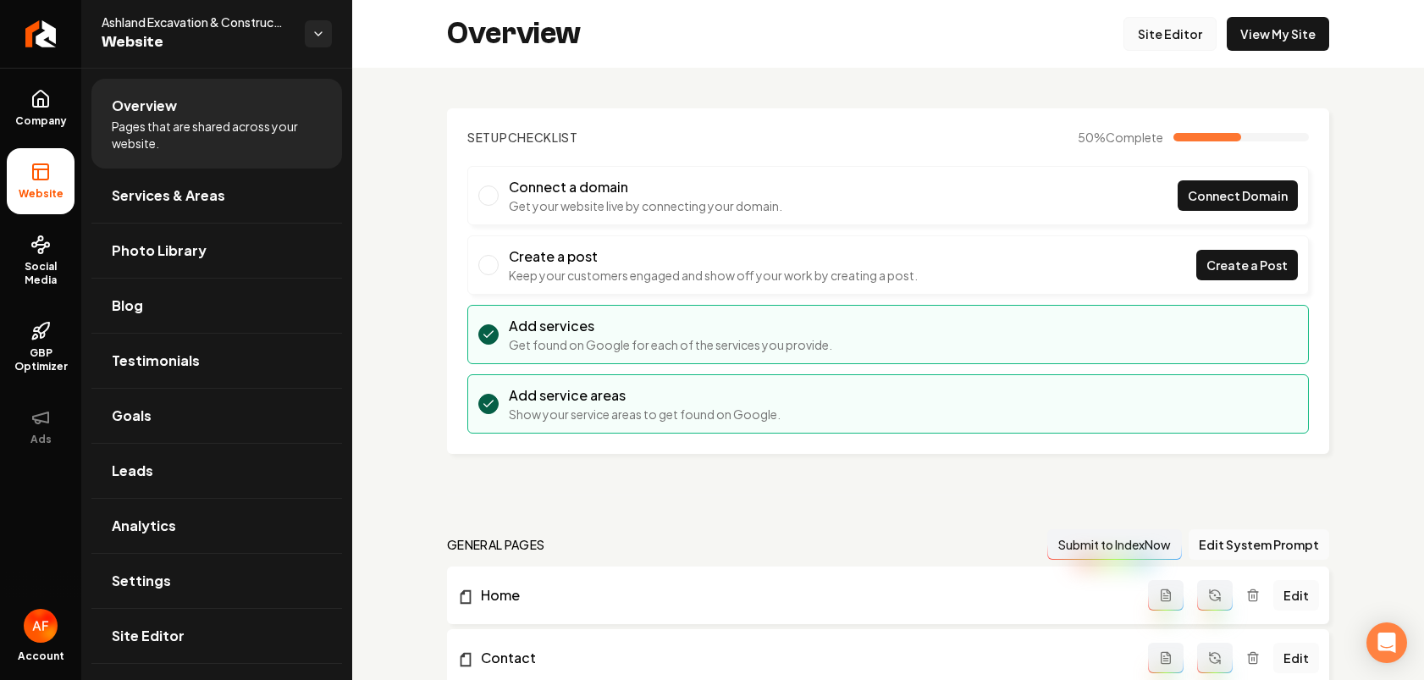
click at [1138, 28] on link "Site Editor" at bounding box center [1170, 34] width 93 height 34
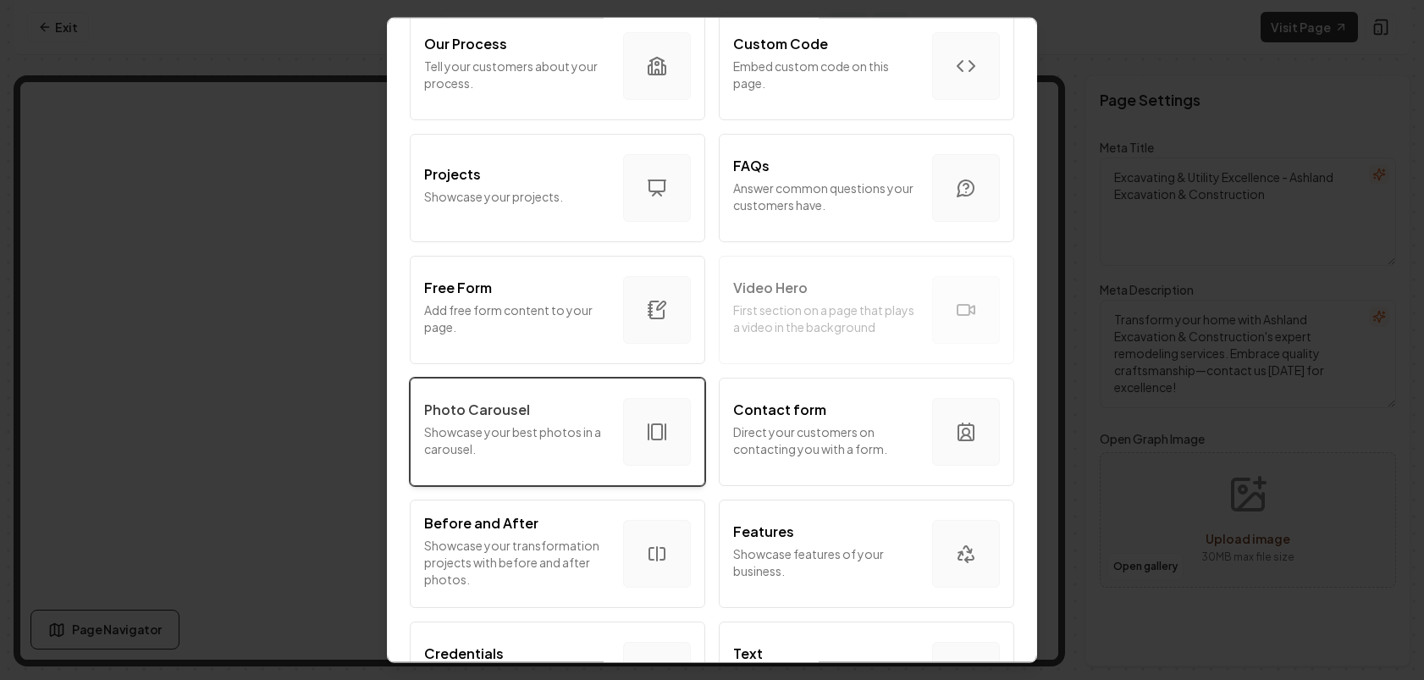
scroll to position [743, 0]
click at [553, 437] on p "Showcase your best photos in a carousel." at bounding box center [516, 439] width 185 height 34
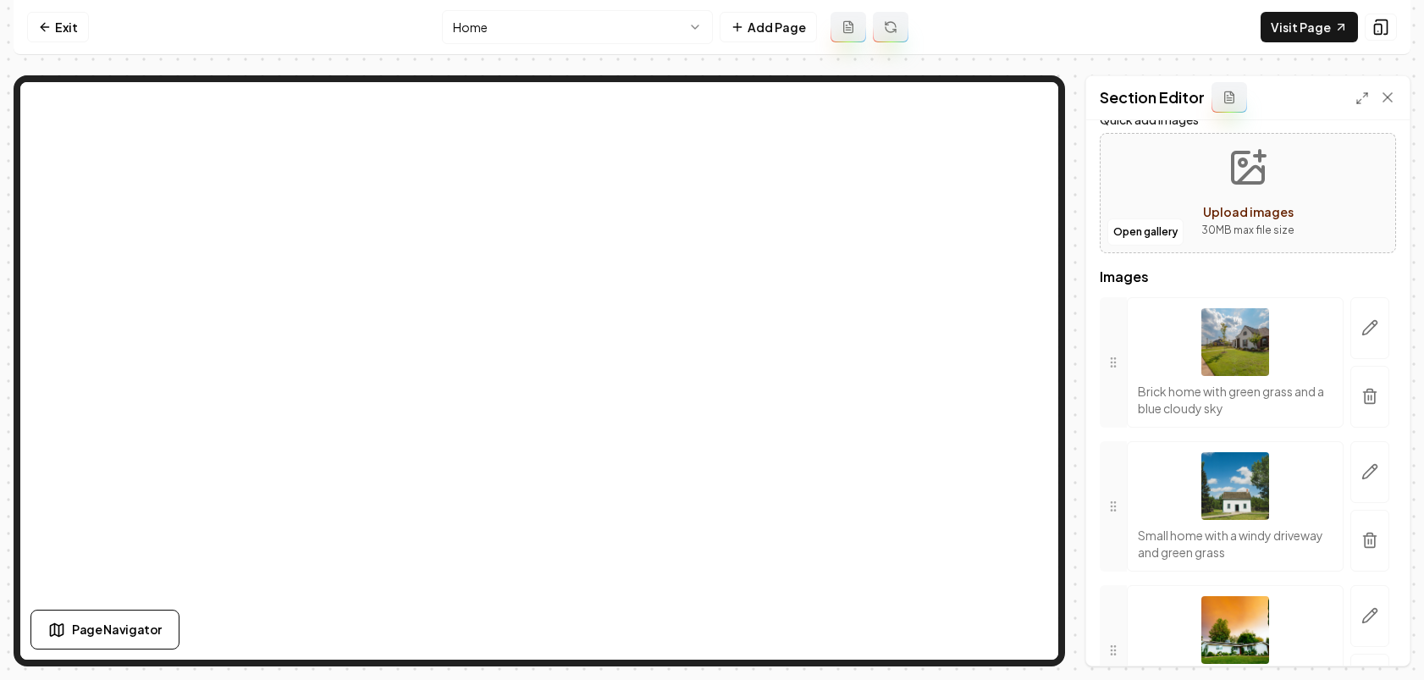
scroll to position [136, 0]
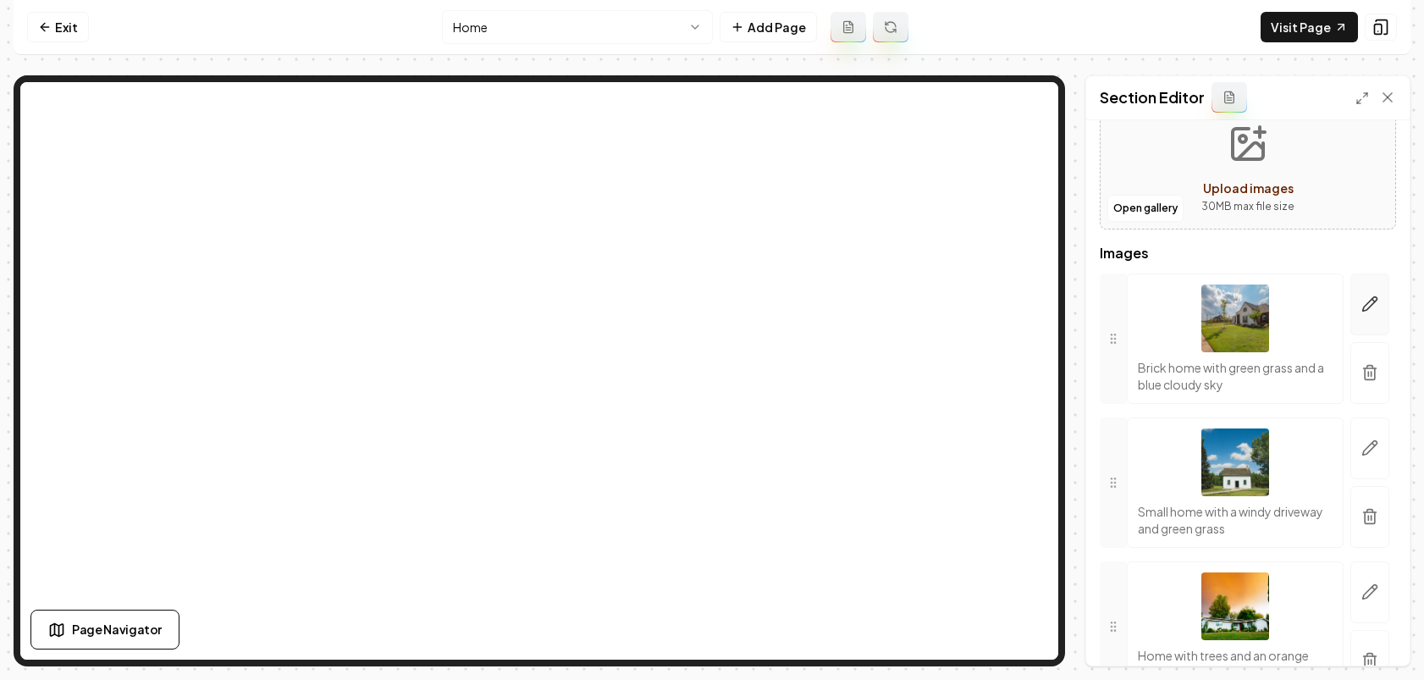
click at [1200, 318] on button "button" at bounding box center [1370, 305] width 39 height 62
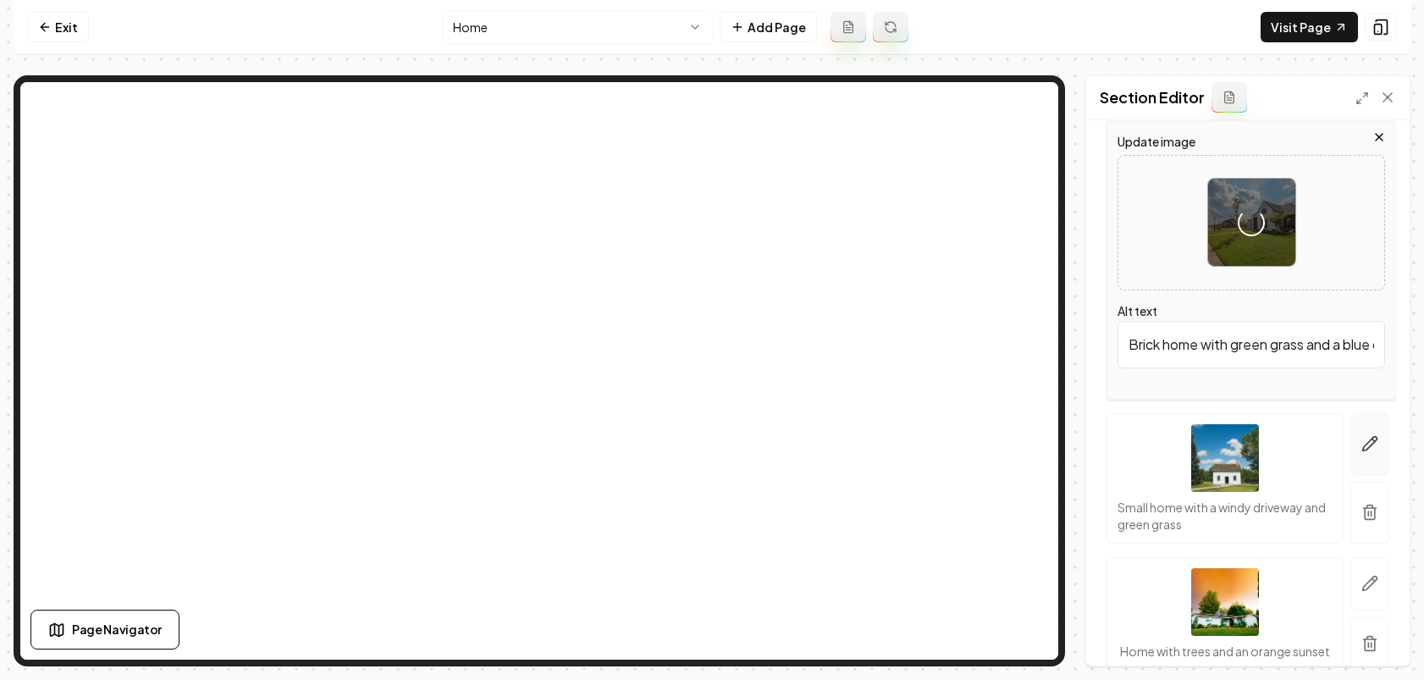
scroll to position [292, 0]
click at [1200, 437] on icon "button" at bounding box center [1370, 441] width 17 height 17
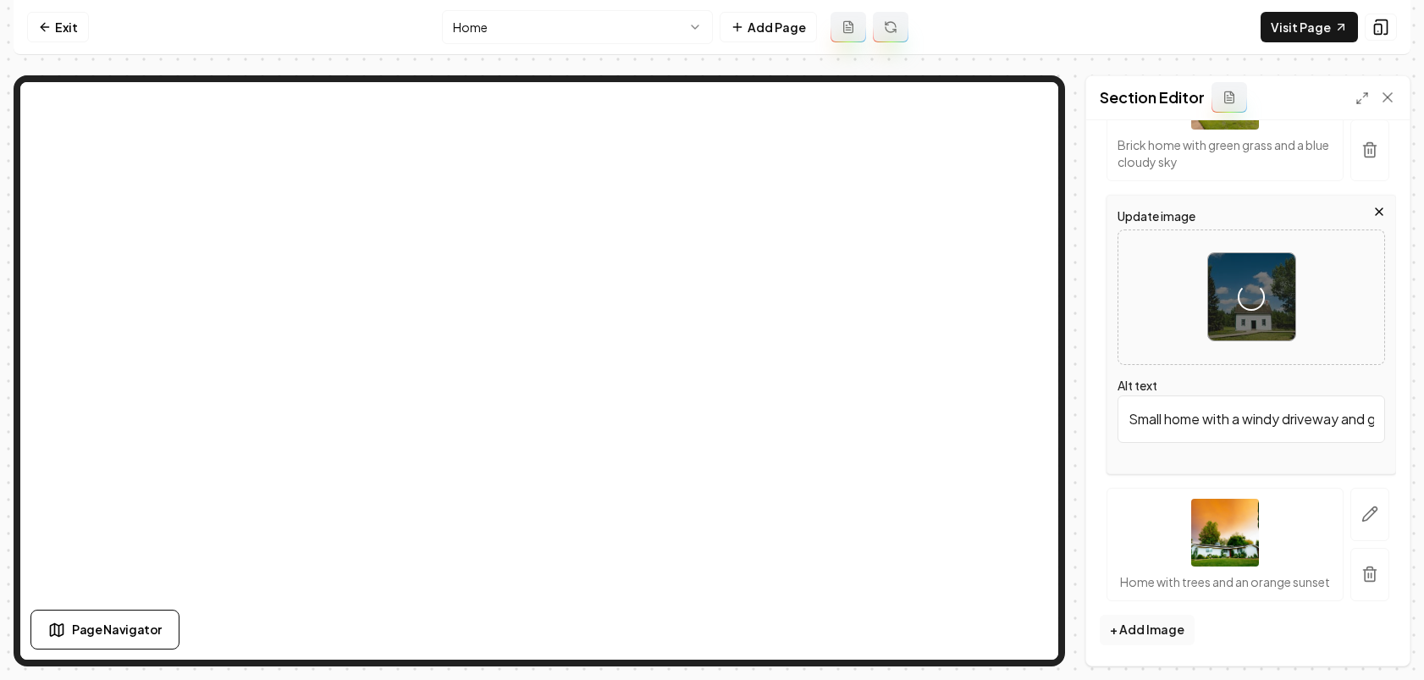
scroll to position [376, 0]
click at [1200, 500] on button "button" at bounding box center [1370, 514] width 39 height 53
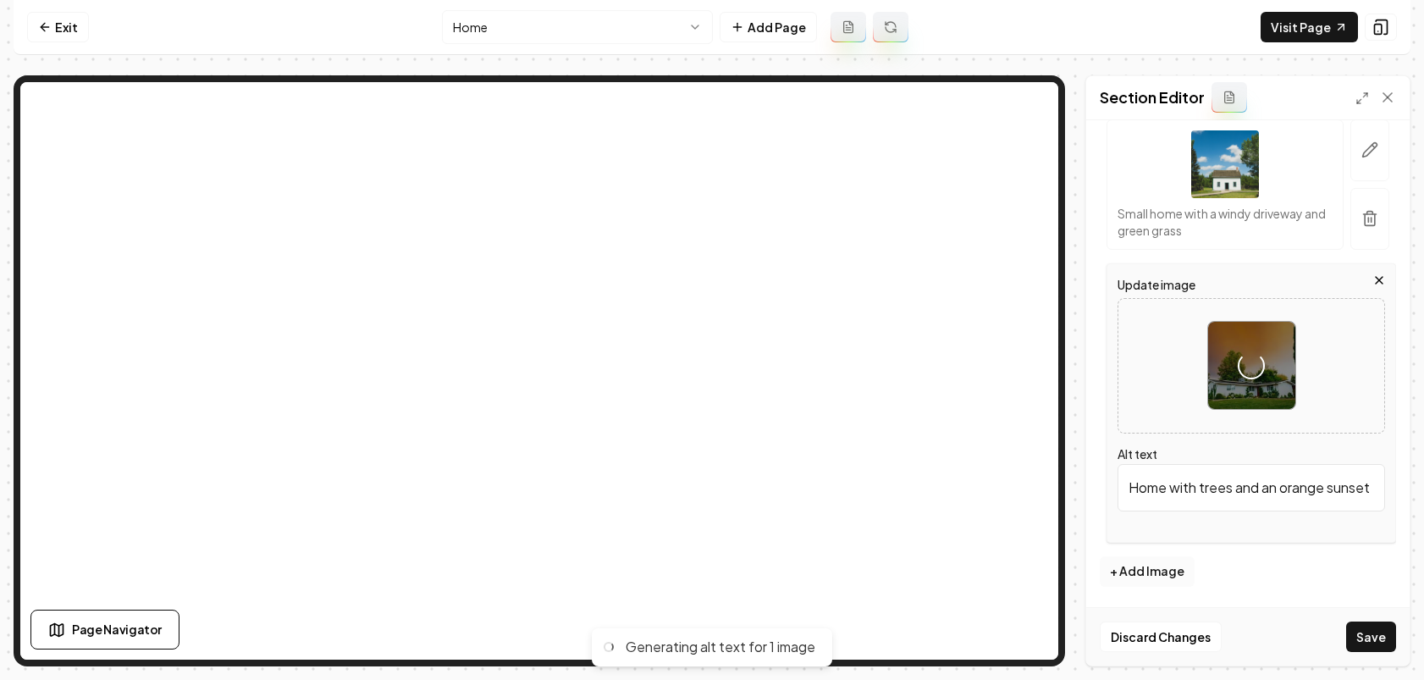
click at [1169, 562] on button "+ Add Image" at bounding box center [1147, 571] width 95 height 30
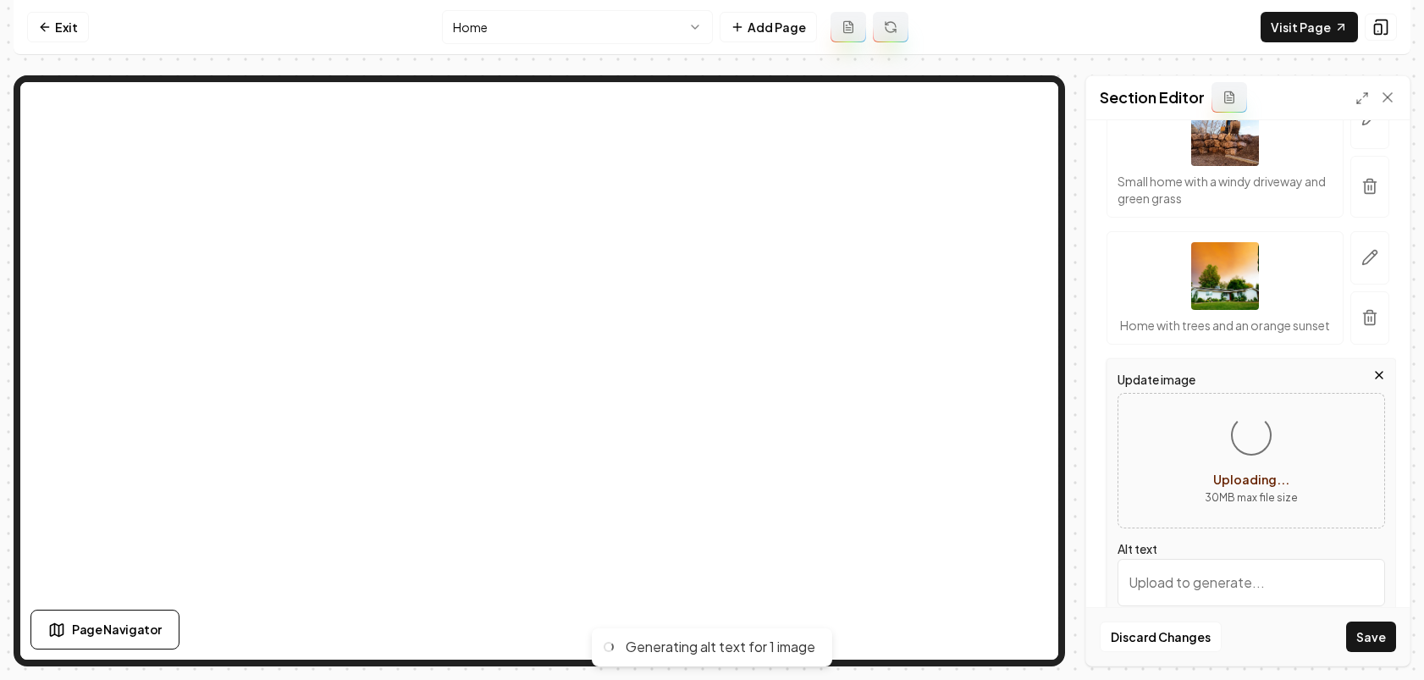
scroll to position [594, 0]
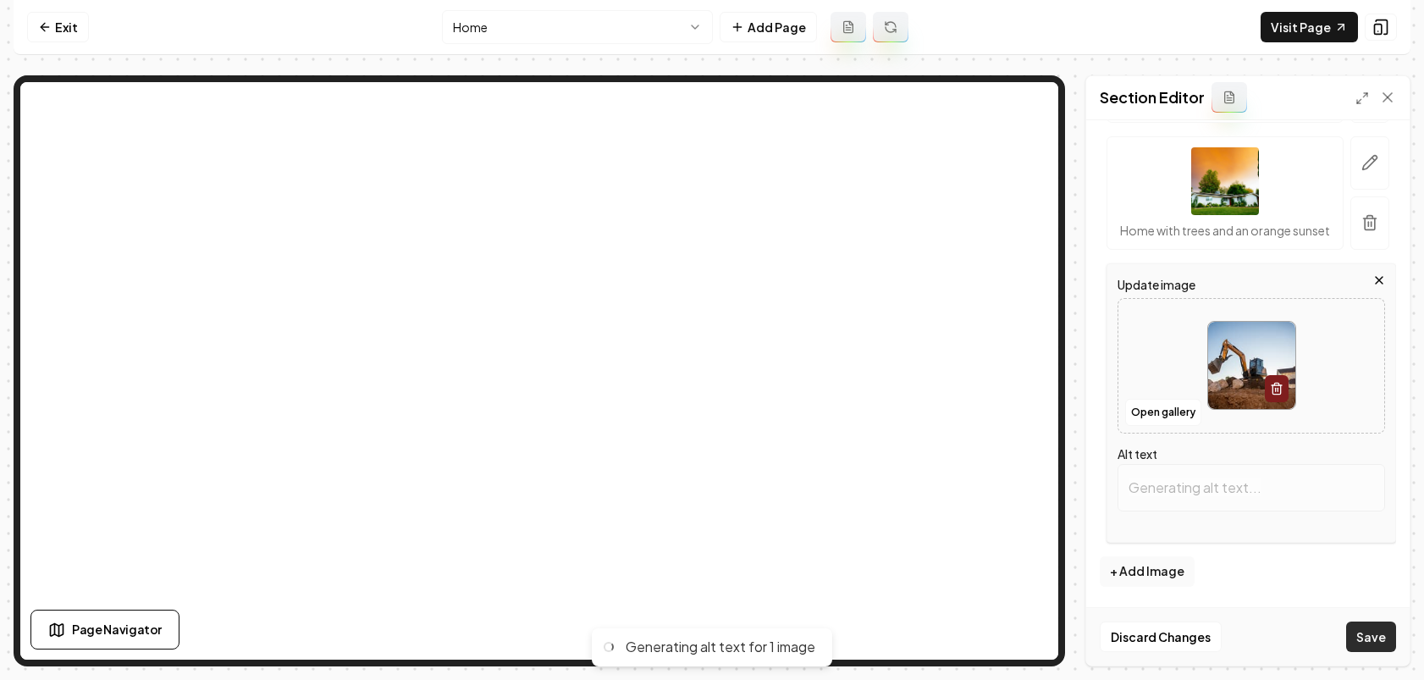
click at [1200, 638] on button "Save" at bounding box center [1371, 637] width 50 height 30
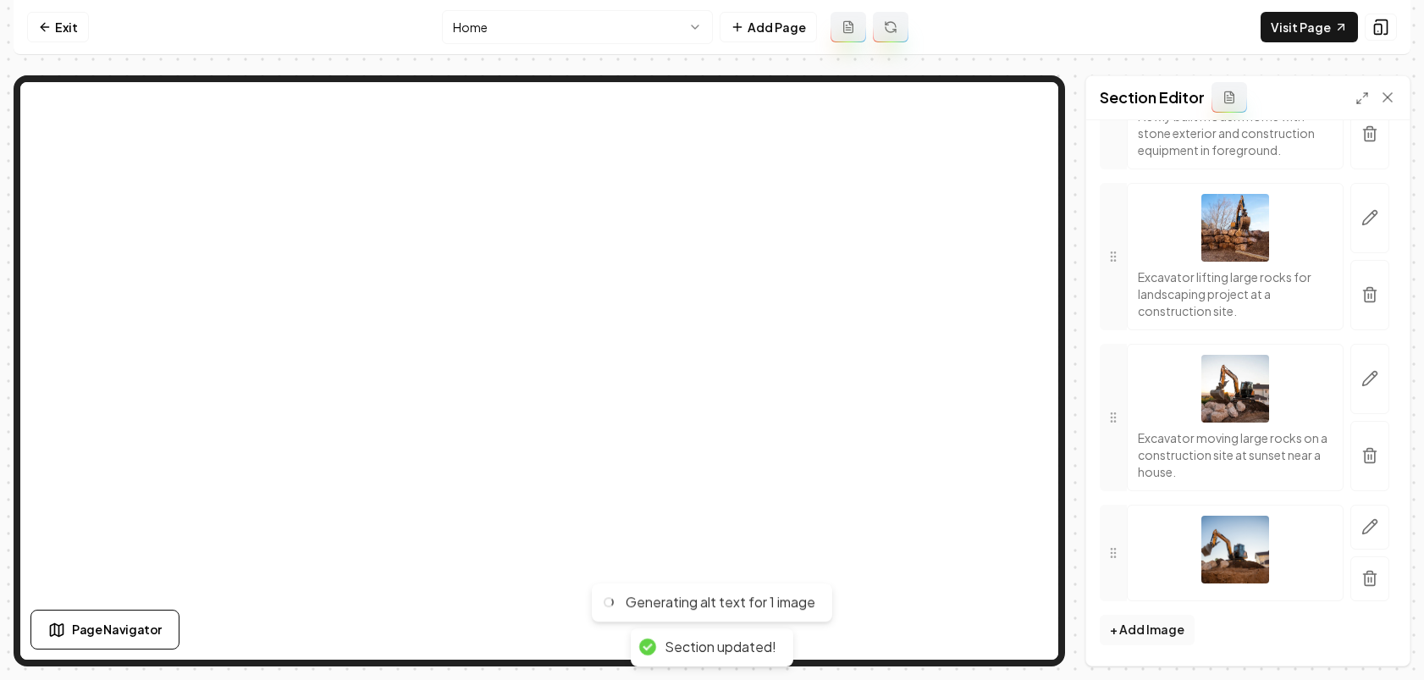
scroll to position [446, 0]
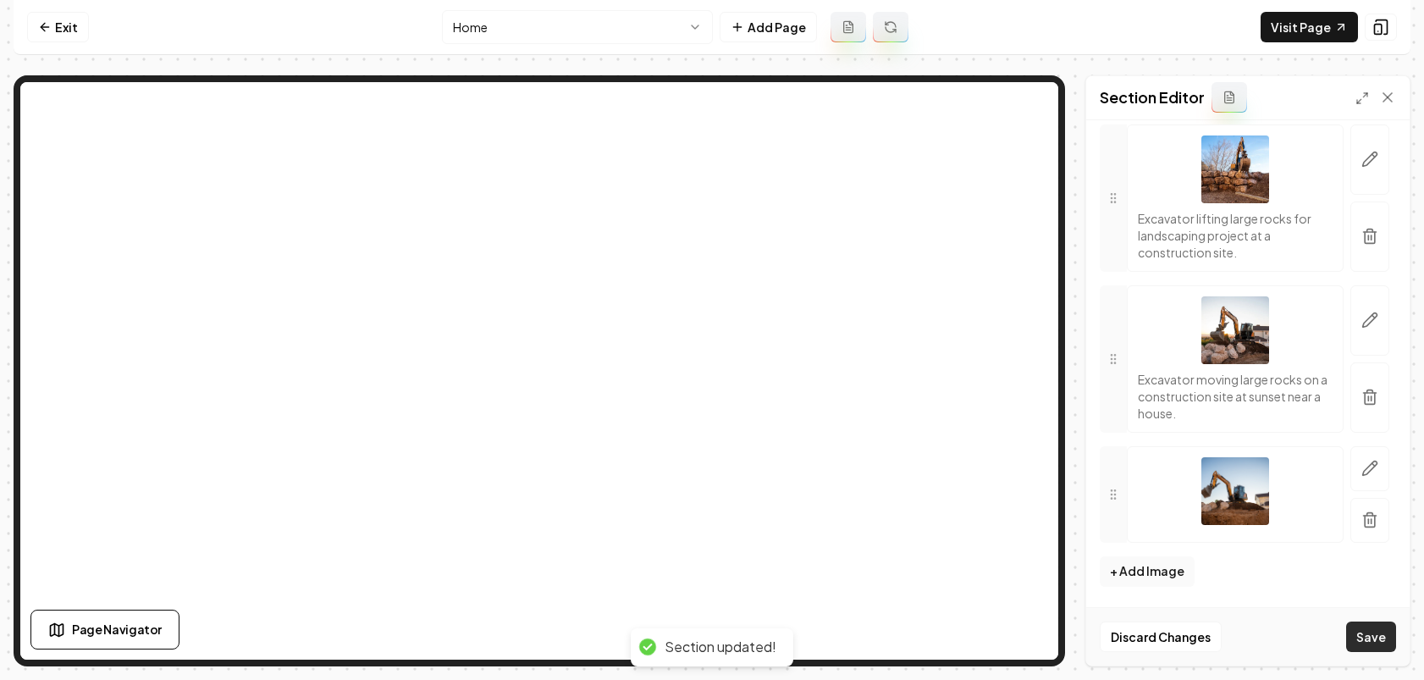
click at [1200, 632] on button "Save" at bounding box center [1371, 637] width 50 height 30
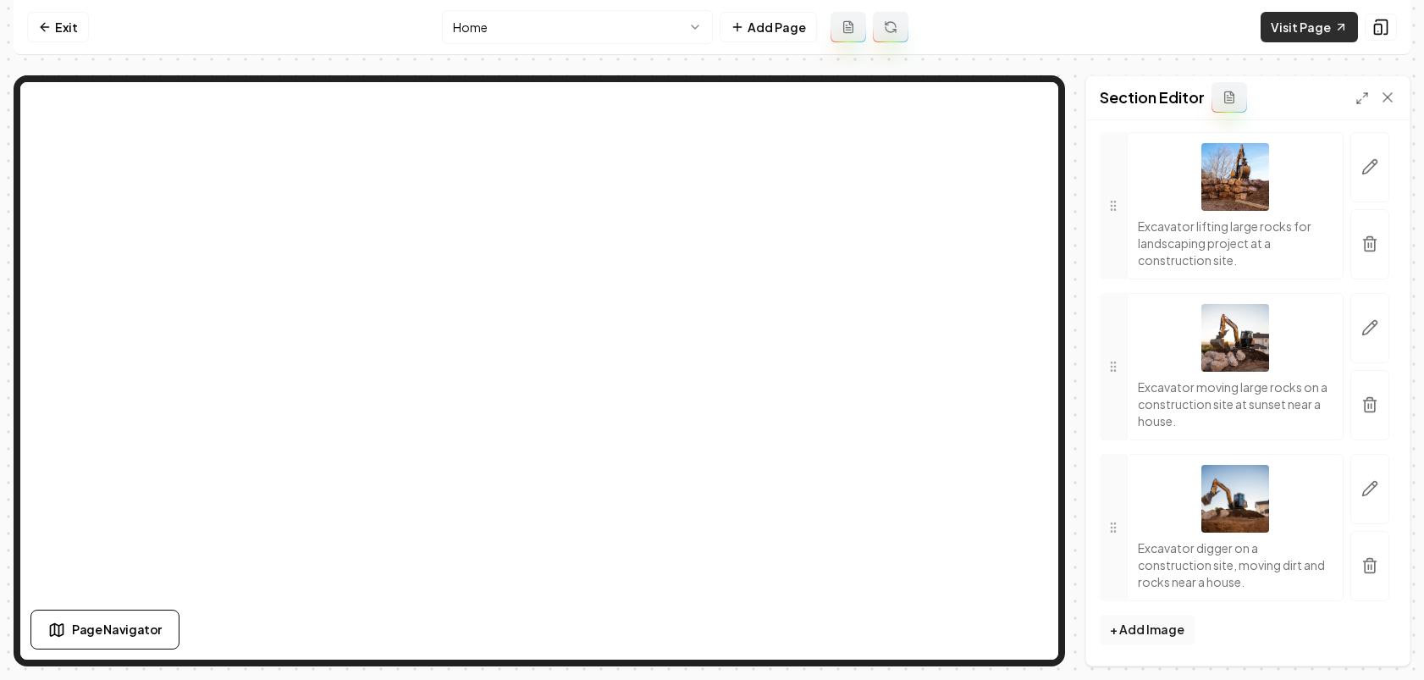
click at [1200, 33] on link "Visit Page" at bounding box center [1309, 27] width 97 height 30
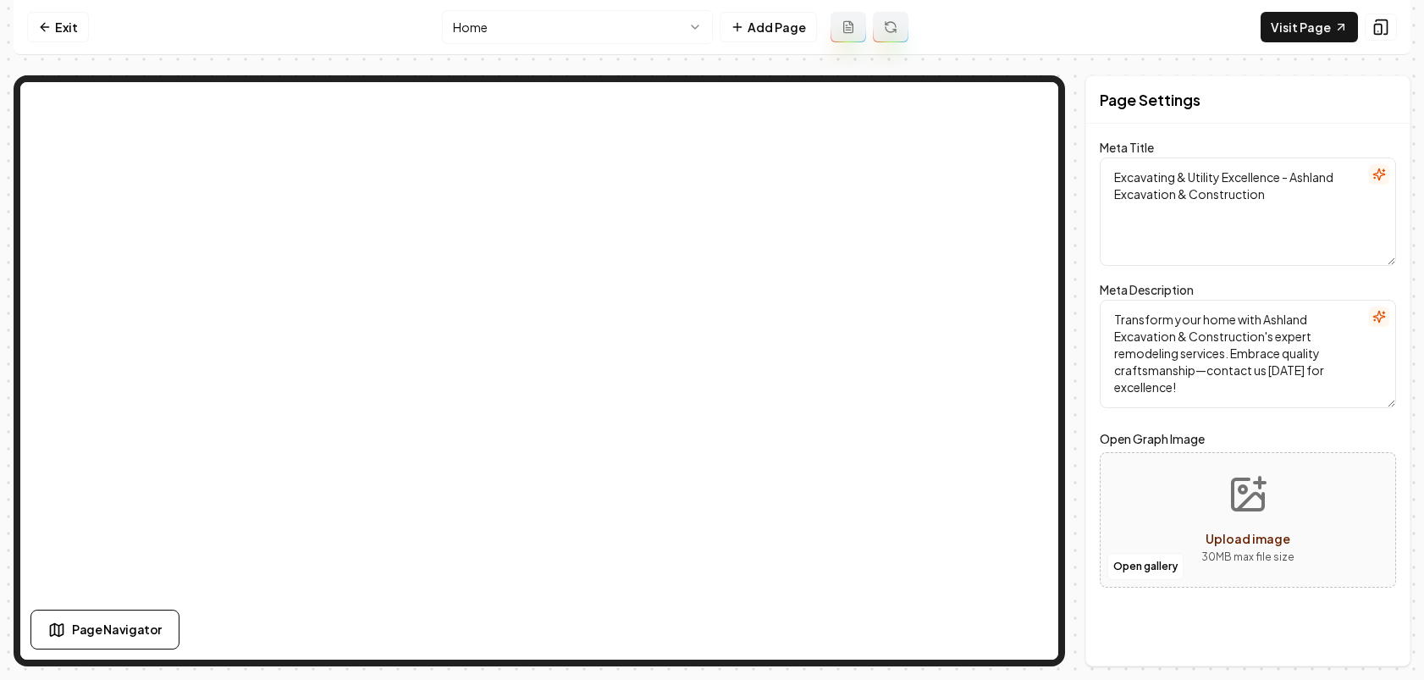
scroll to position [0, 0]
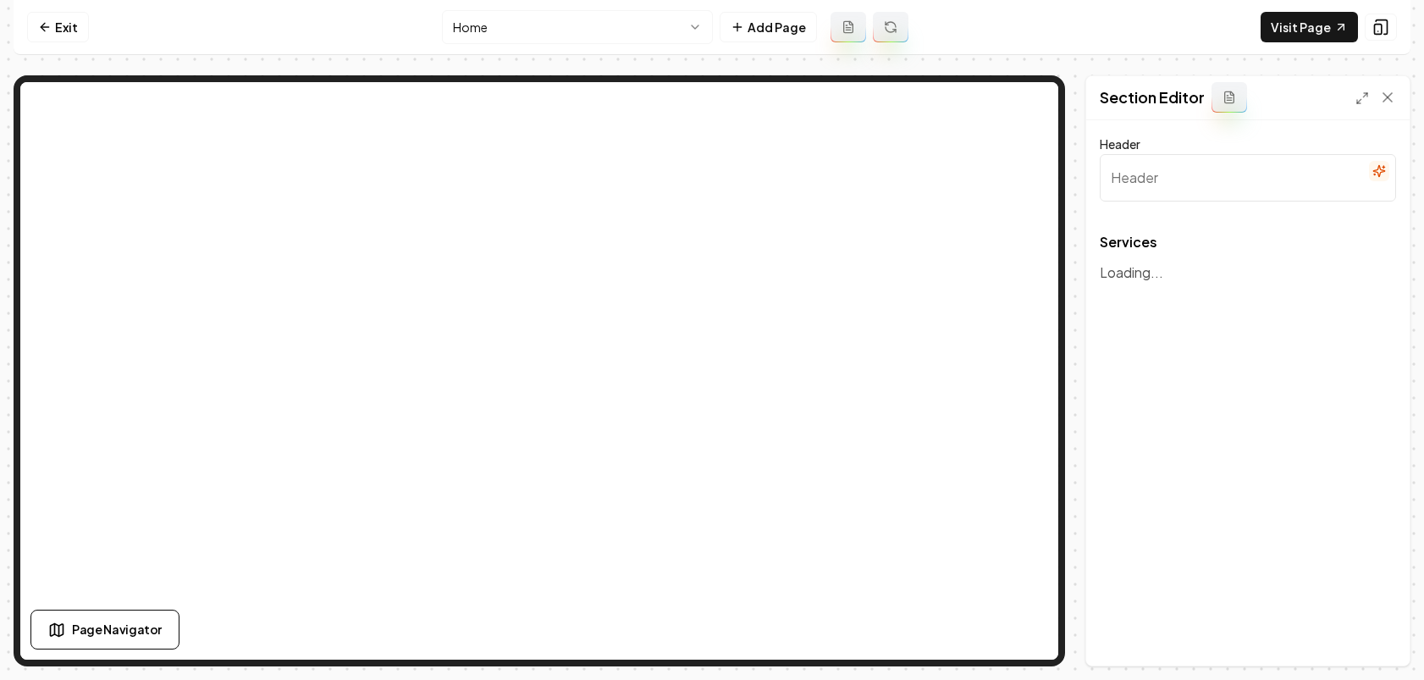
type input "Our Expert Services"
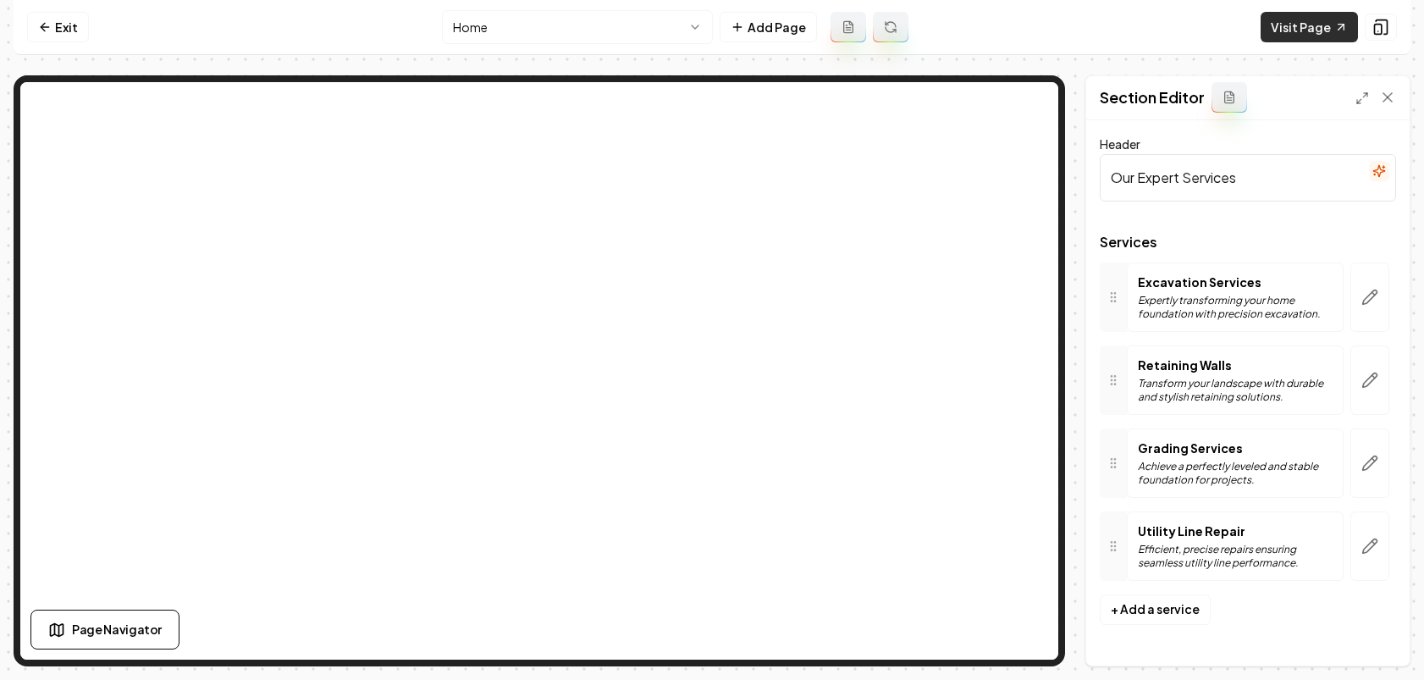
click at [1200, 29] on link "Visit Page" at bounding box center [1309, 27] width 97 height 30
click at [1200, 35] on link "Visit Page" at bounding box center [1309, 27] width 97 height 30
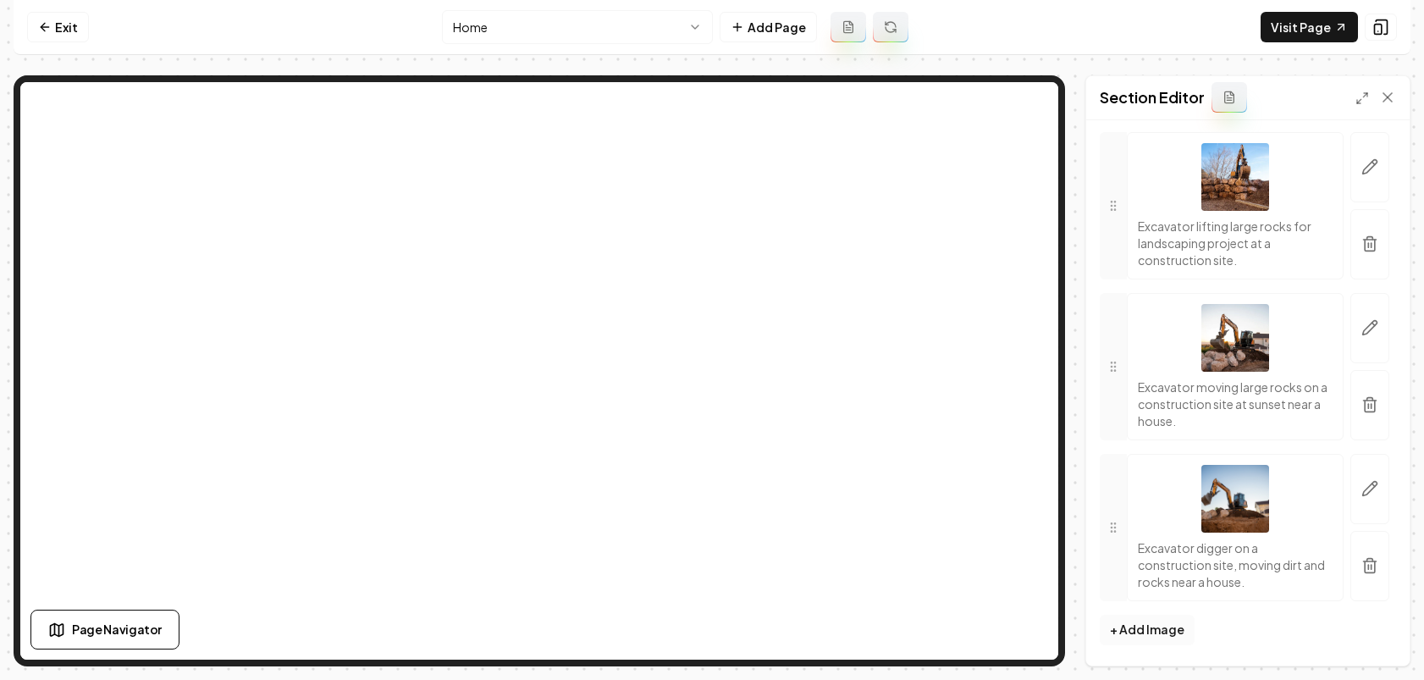
click at [1160, 636] on button "+ Add Image" at bounding box center [1147, 630] width 95 height 30
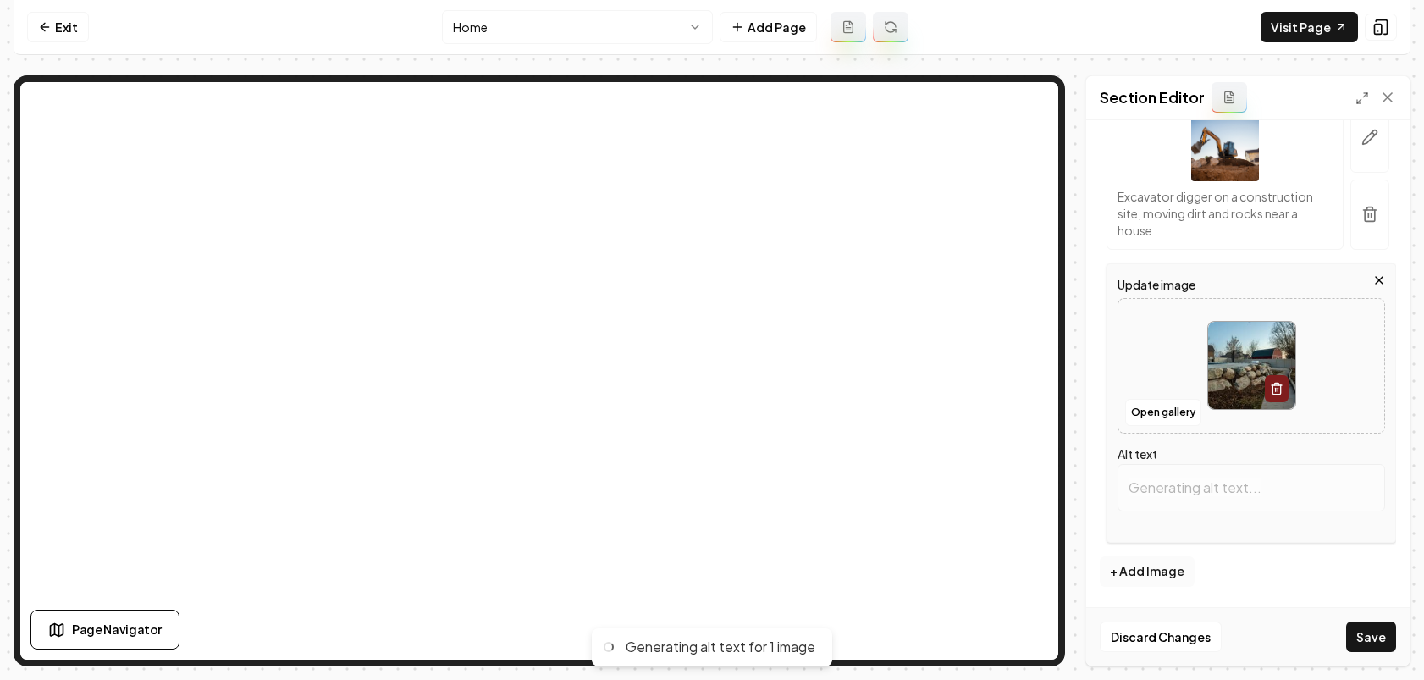
click at [1145, 581] on button "+ Add Image" at bounding box center [1147, 571] width 95 height 30
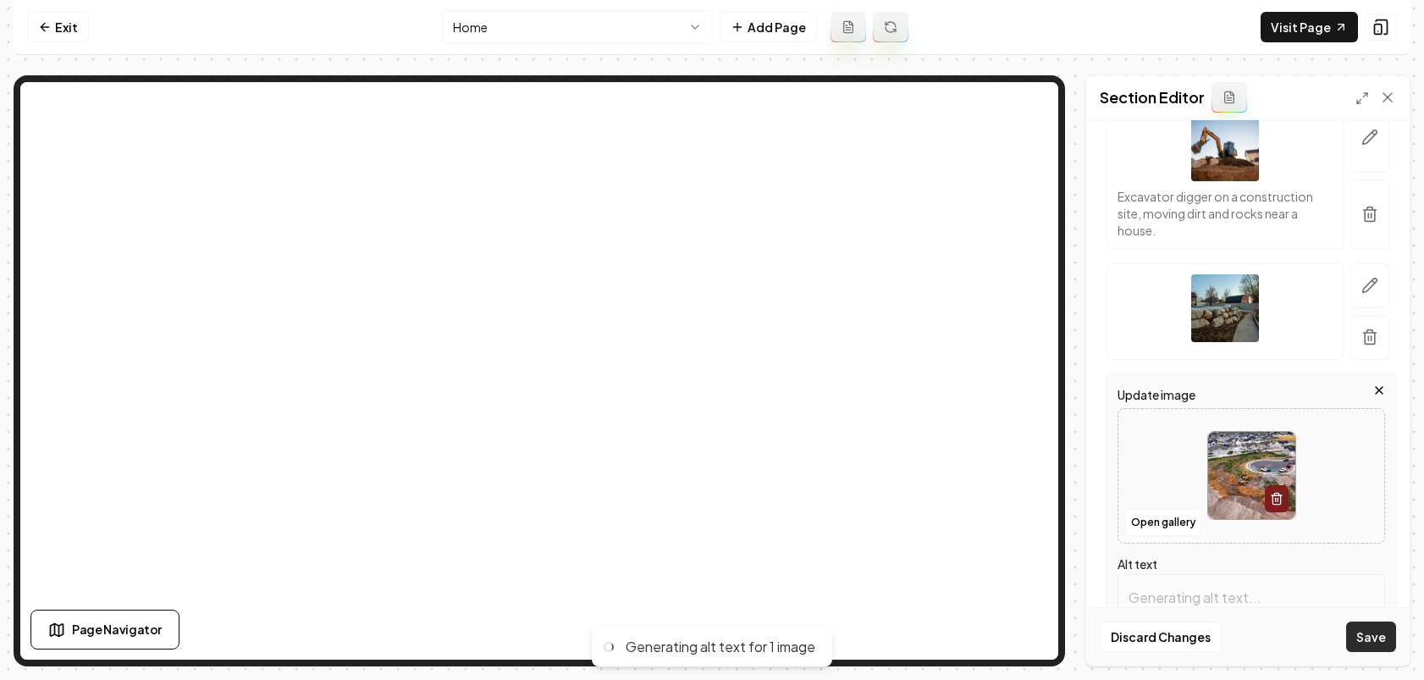
type input "Excavator digging near suburban homes and a circular road in residential constr…"
click at [1200, 633] on button "Save" at bounding box center [1371, 637] width 50 height 30
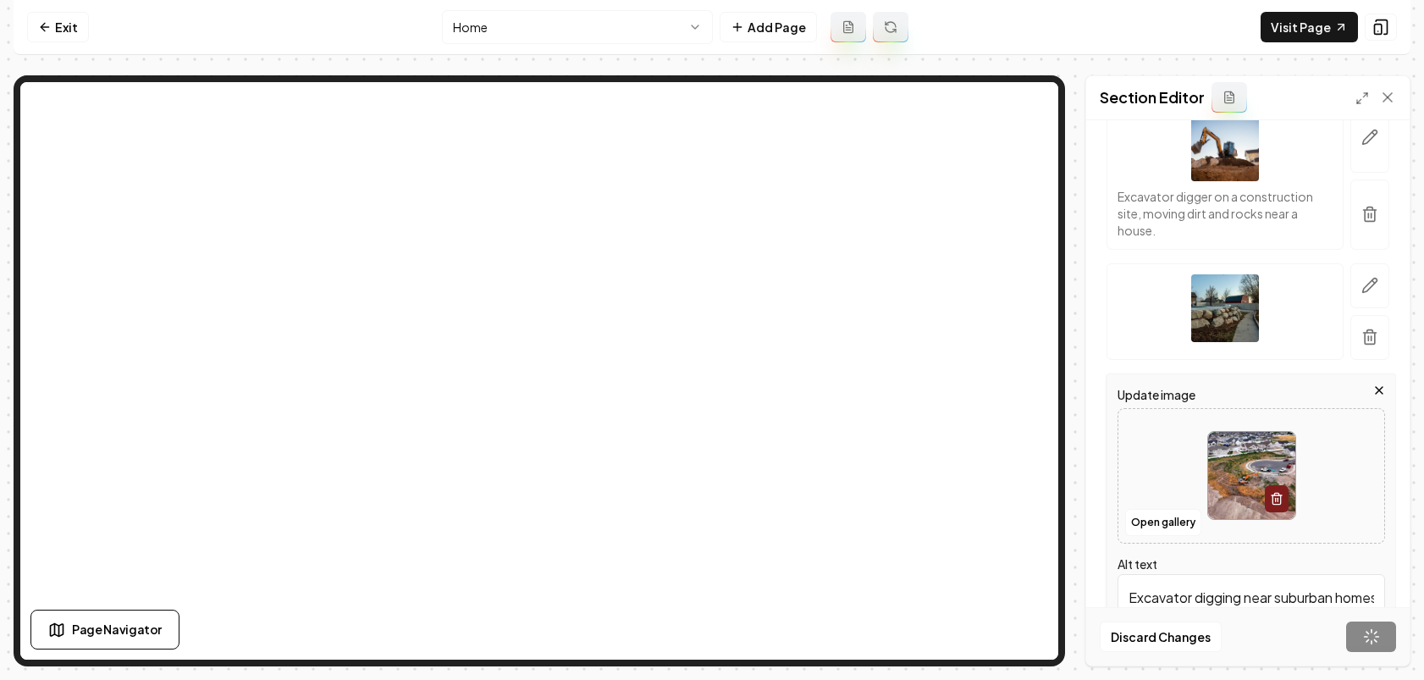
scroll to position [777, 0]
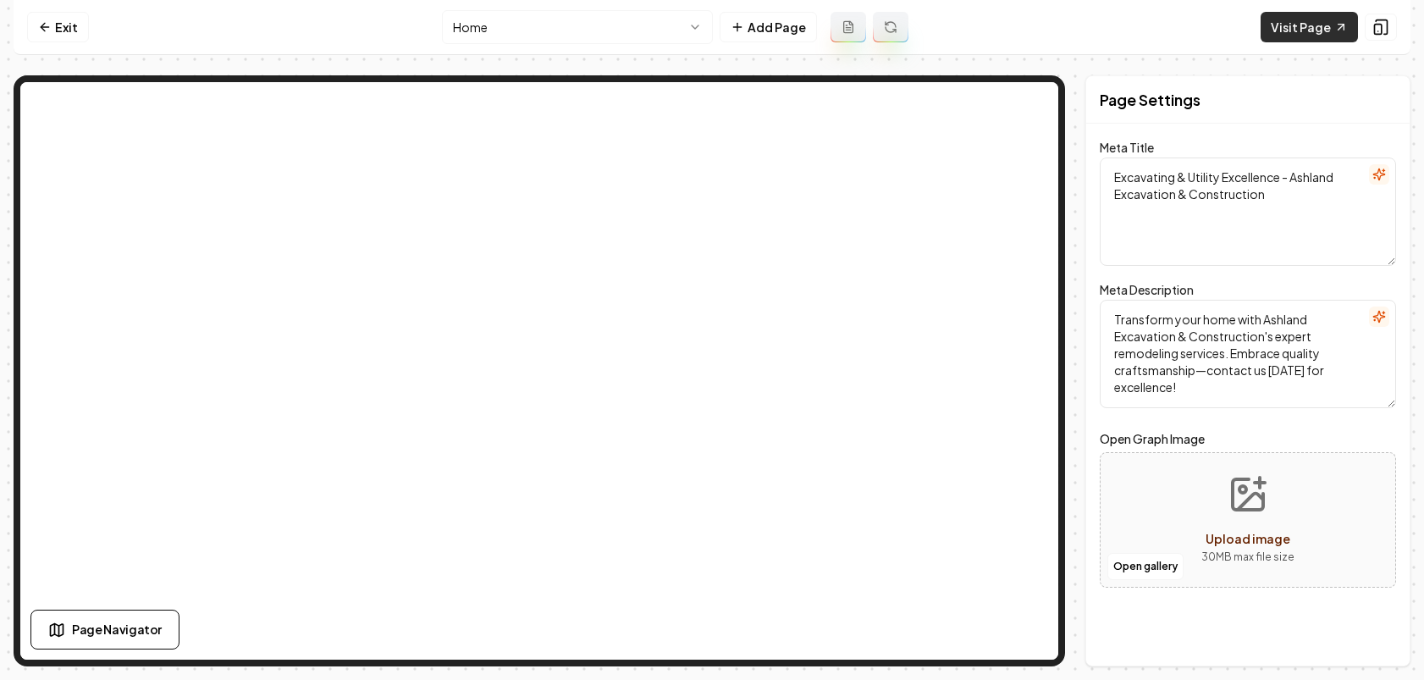
click at [1301, 34] on link "Visit Page" at bounding box center [1309, 27] width 97 height 30
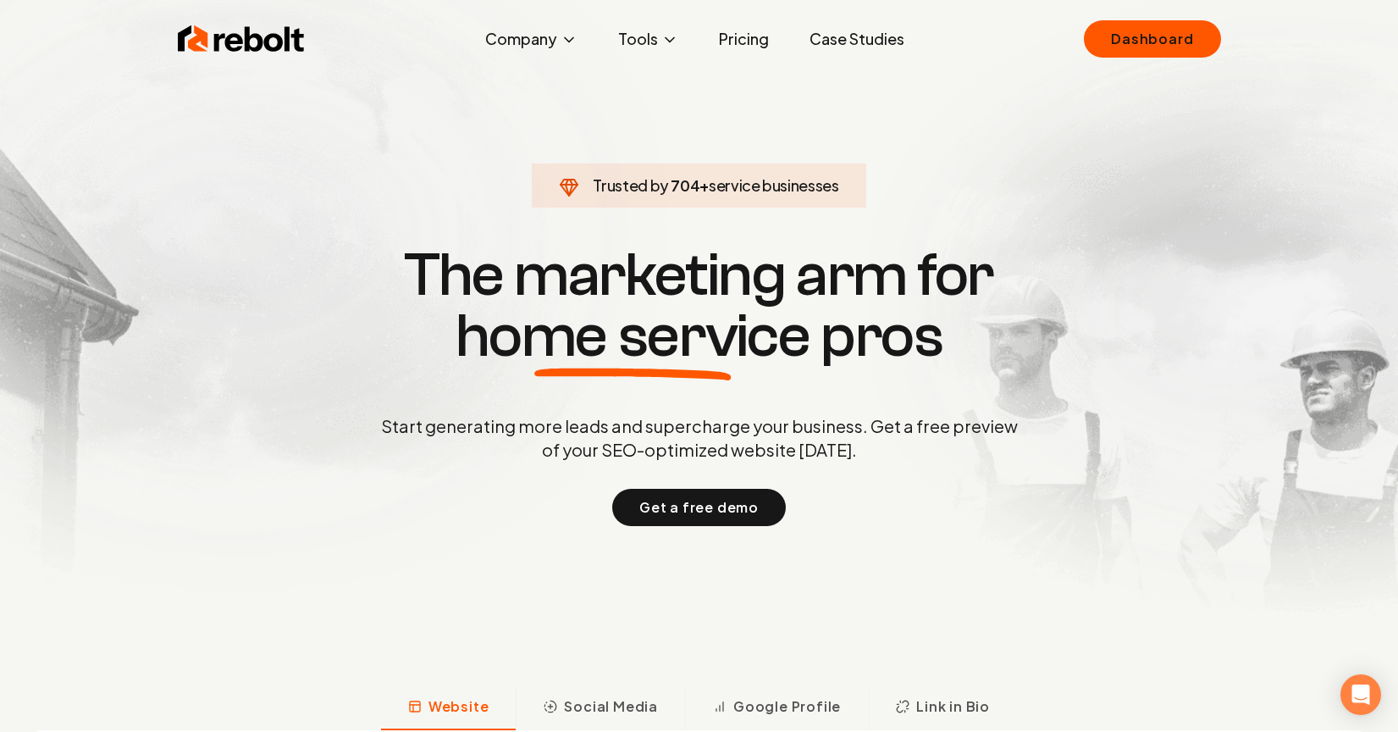
click at [837, 35] on link "Case Studies" at bounding box center [857, 39] width 122 height 34
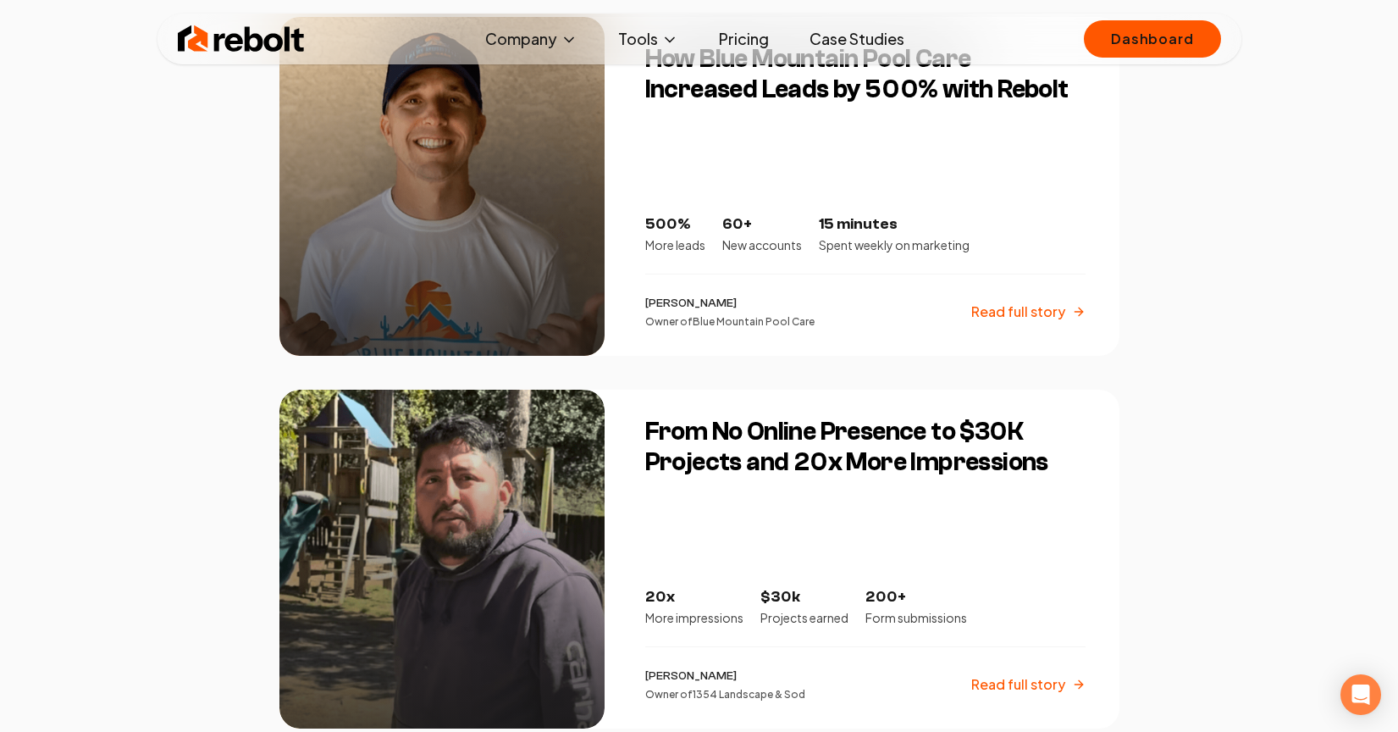
scroll to position [854, 0]
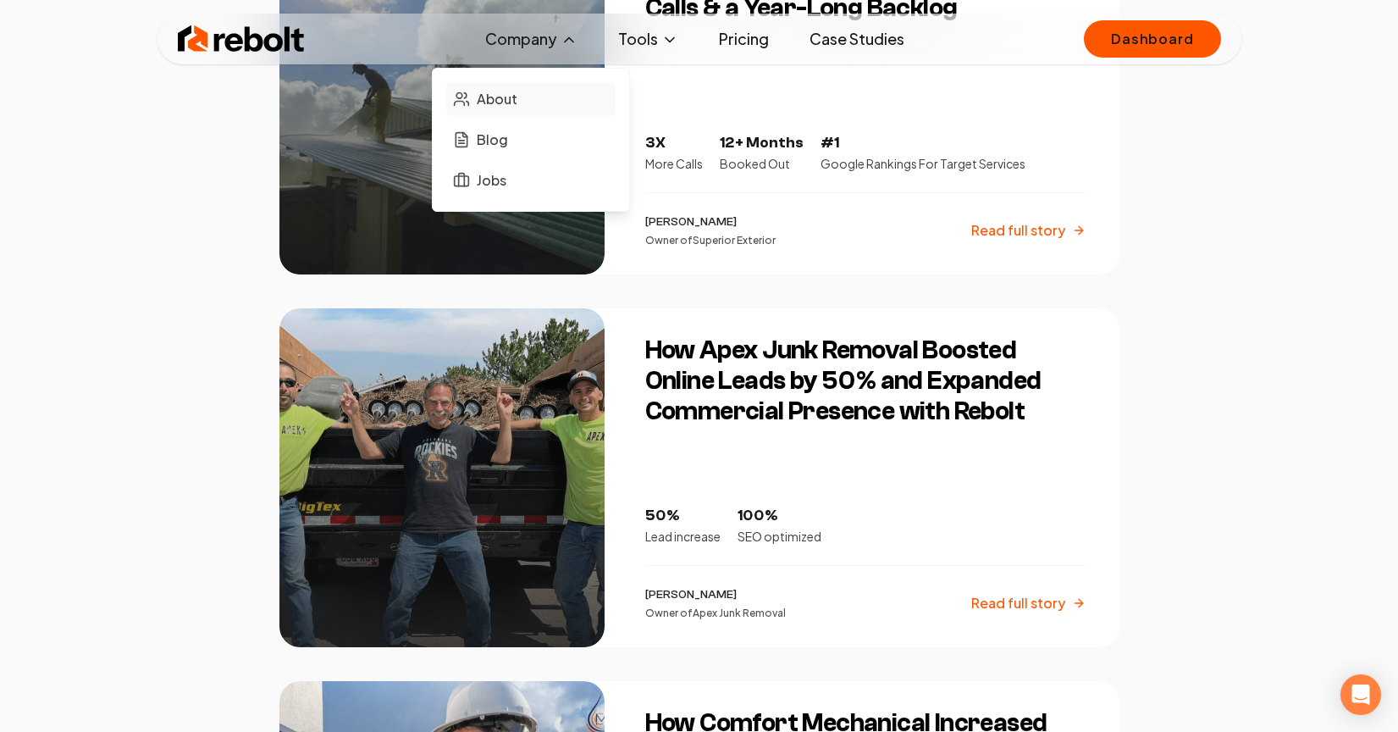
click at [529, 97] on link "About" at bounding box center [530, 99] width 169 height 34
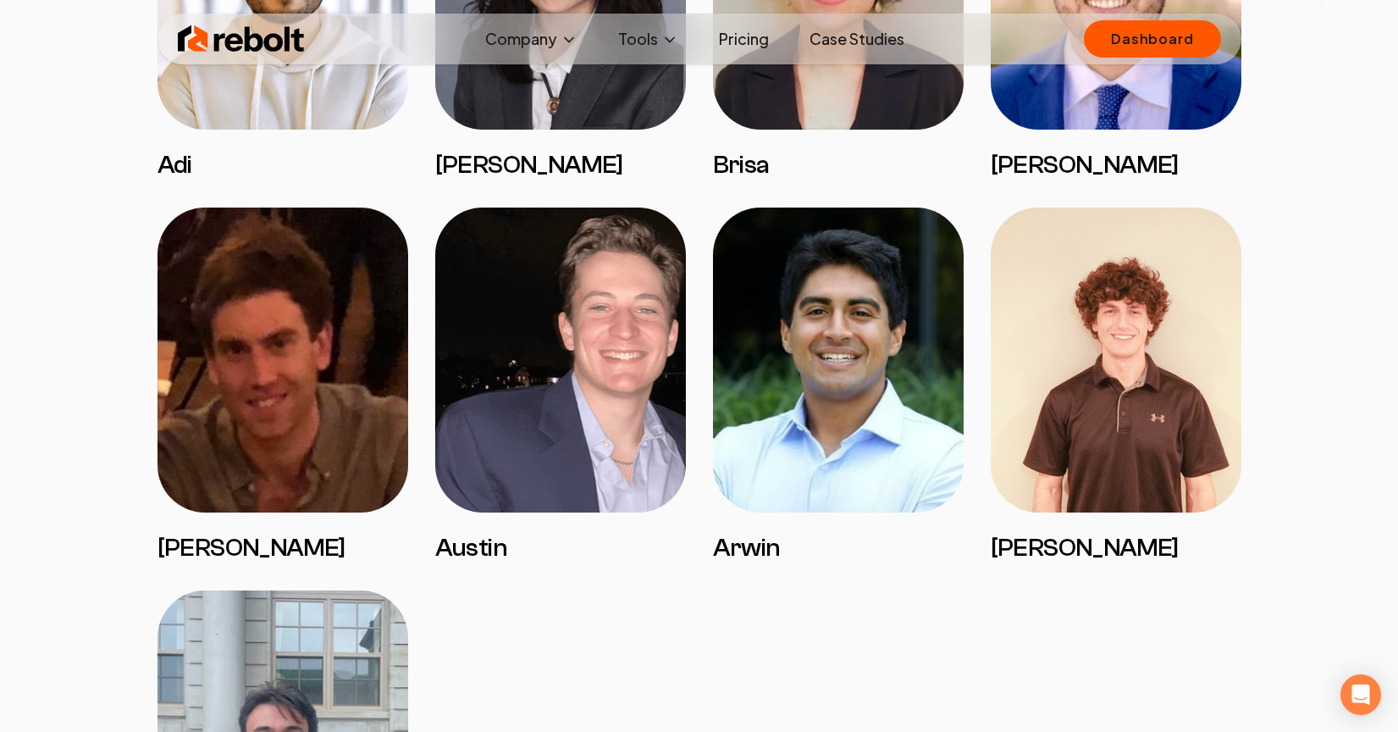
scroll to position [3681, 0]
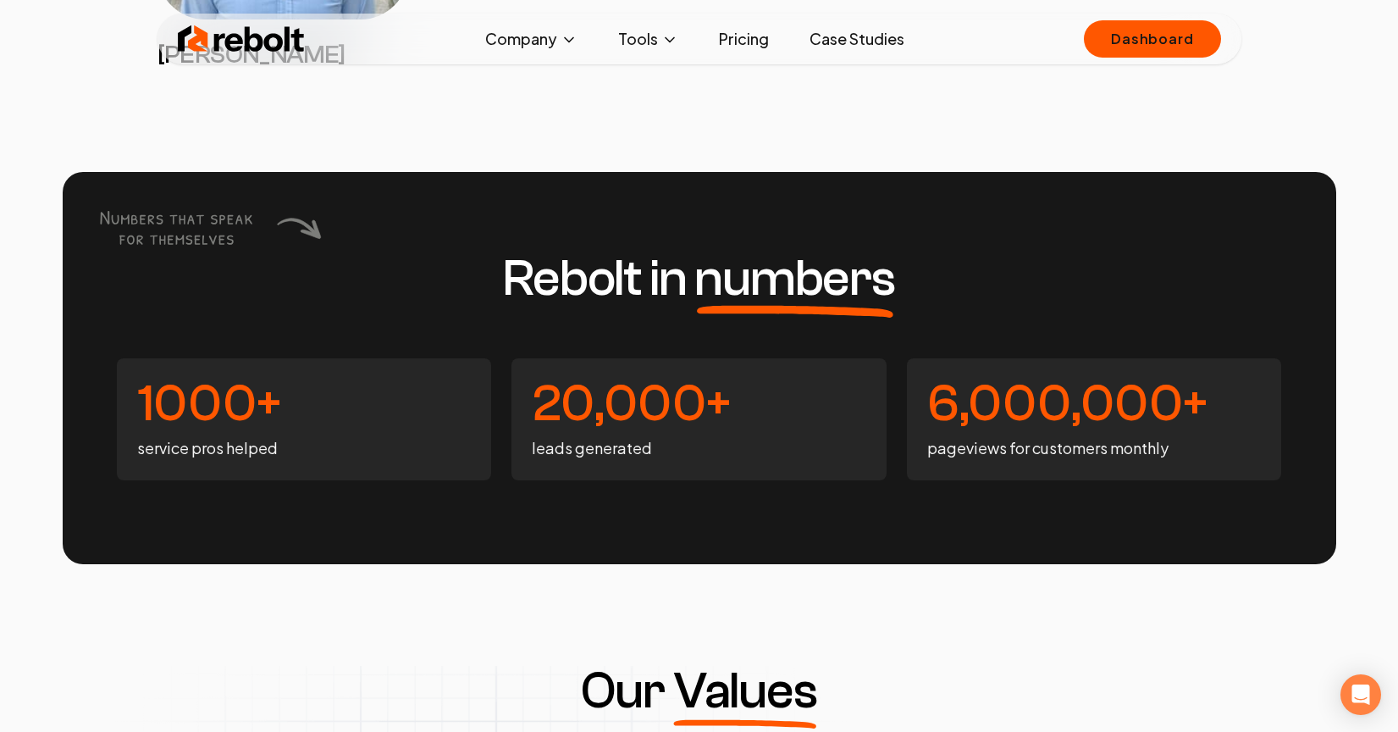
click at [286, 41] on img at bounding box center [241, 39] width 127 height 34
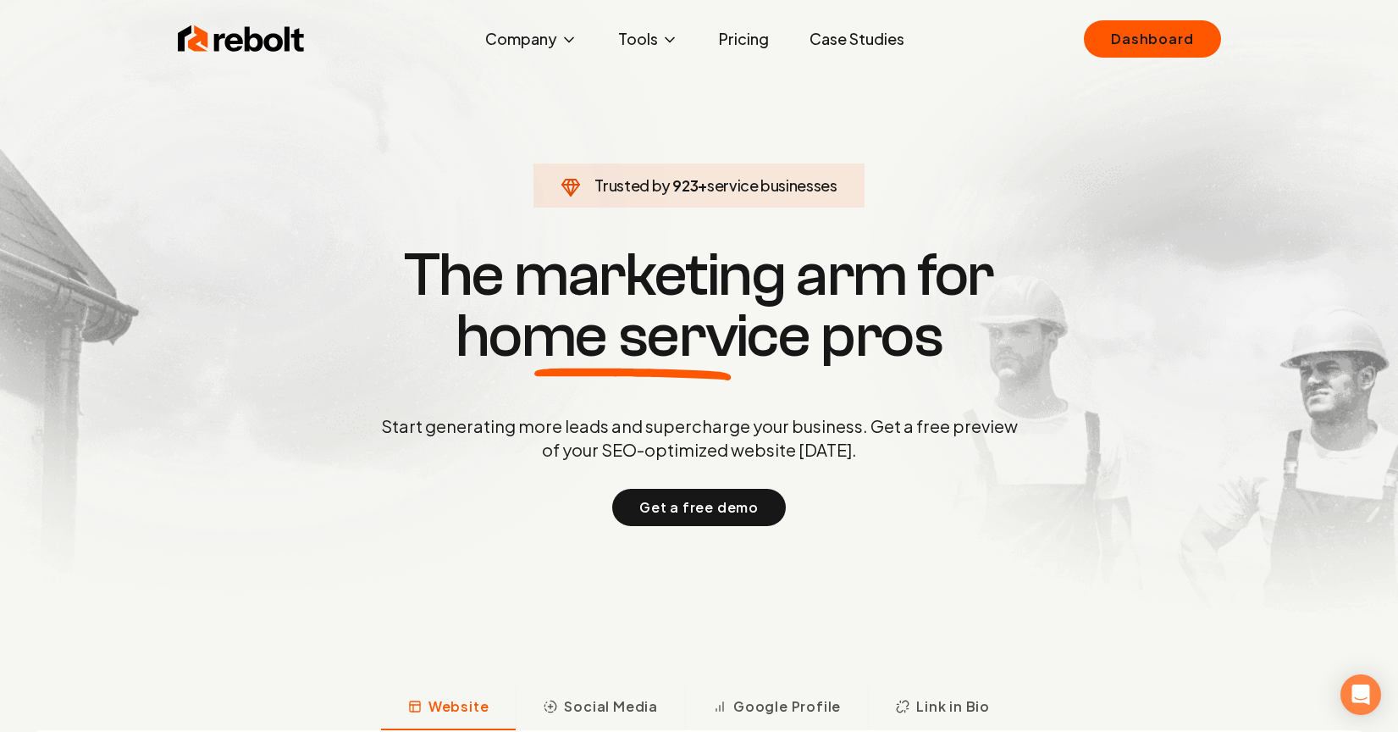
drag, startPoint x: 662, startPoint y: 183, endPoint x: 859, endPoint y: 211, distance: 199.3
click at [858, 212] on section "Trusted by 923 + service businesses The marketing arm for home service pros Sta…" at bounding box center [699, 383] width 840 height 659
click at [862, 208] on section "Trusted by 967 + service businesses The marketing arm for home service pros Sta…" at bounding box center [699, 383] width 840 height 659
click at [1119, 48] on link "Dashboard" at bounding box center [1152, 38] width 136 height 37
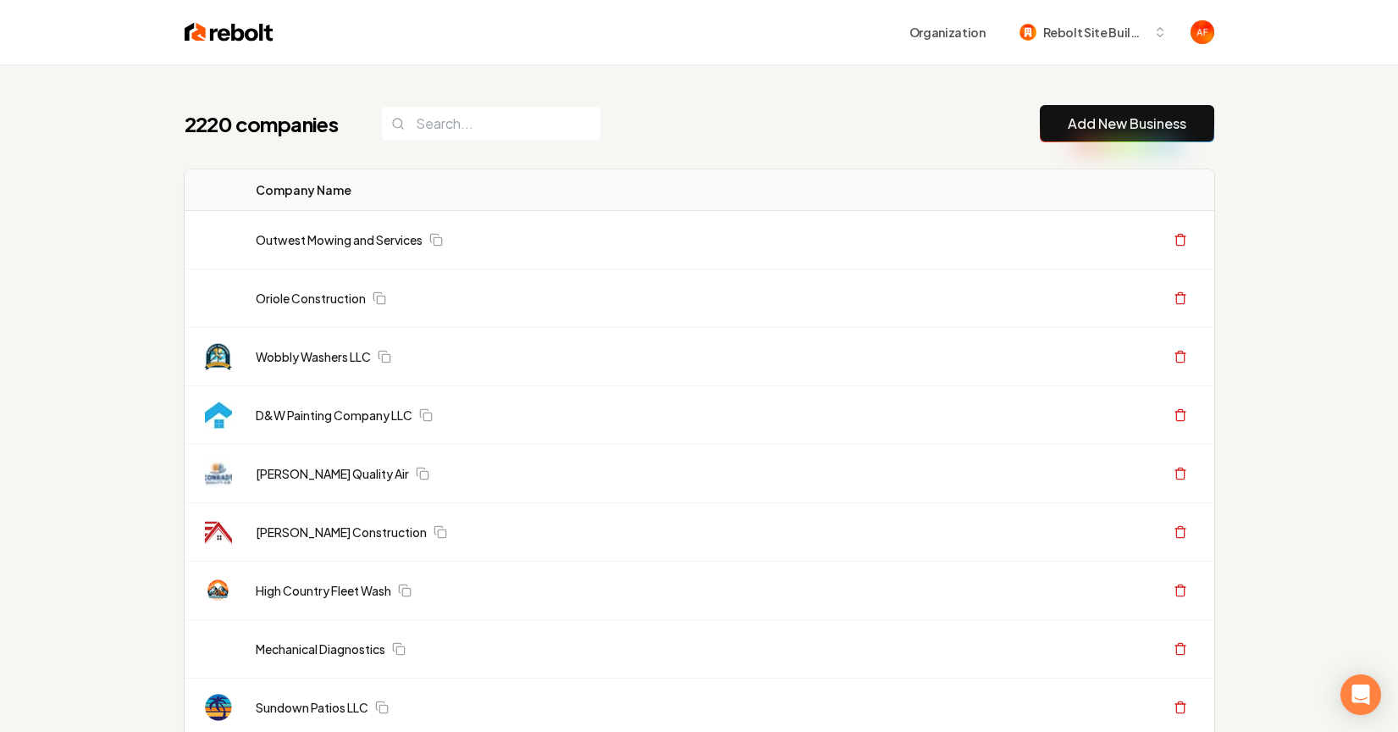
click at [475, 134] on input "search" at bounding box center [491, 124] width 220 height 36
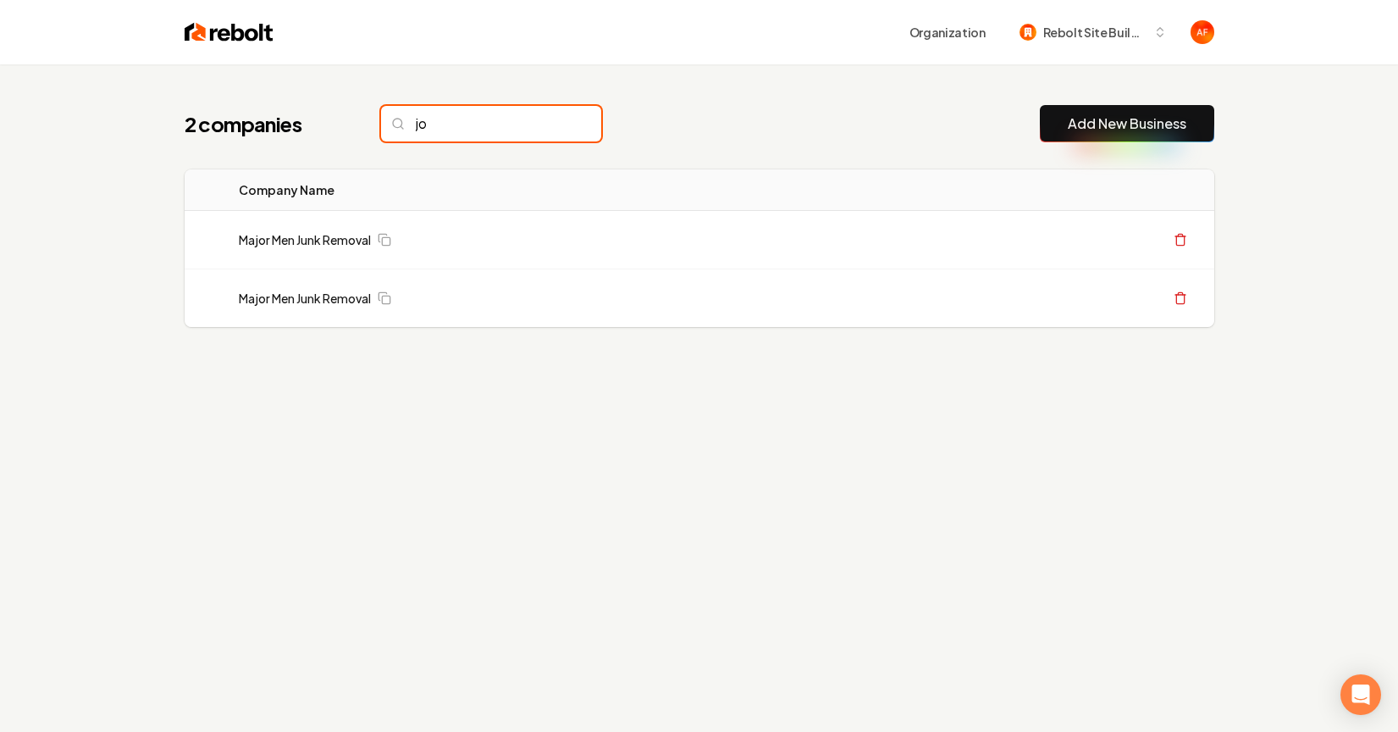
type input "j"
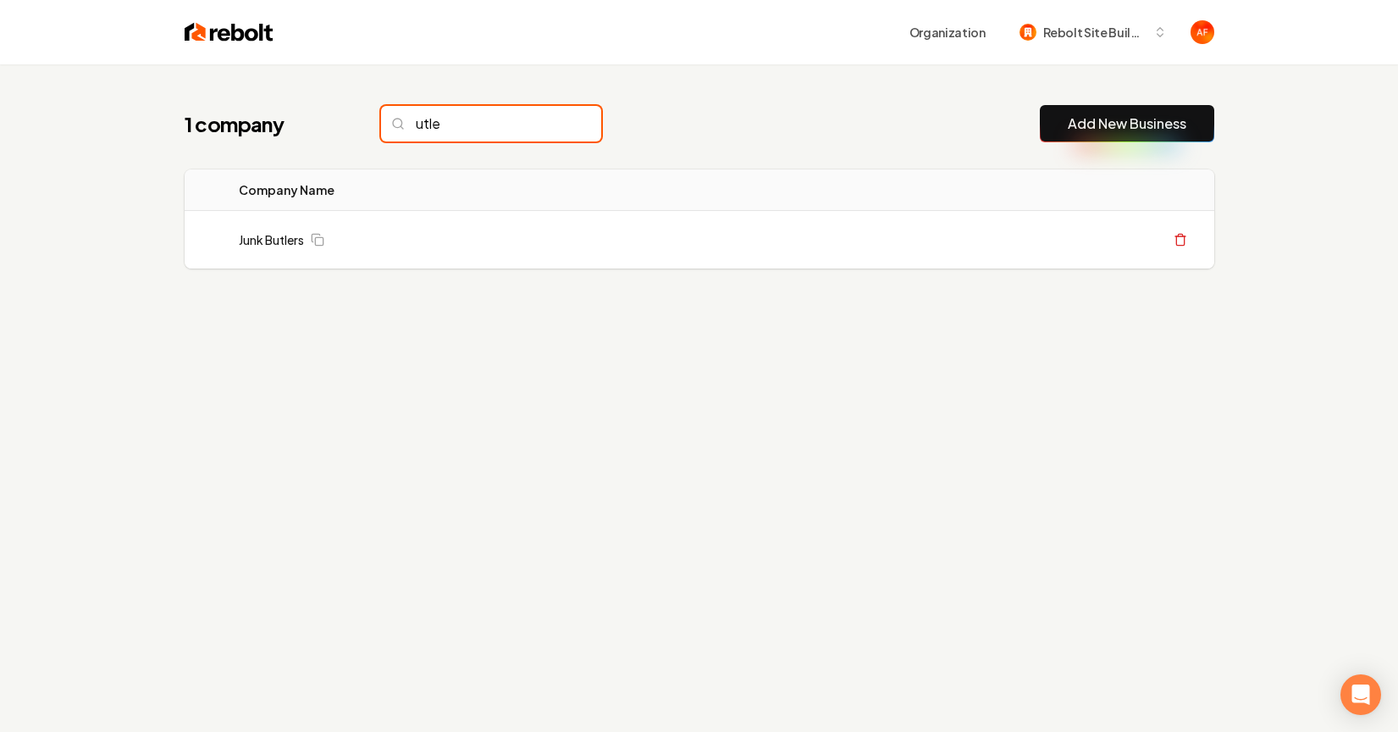
type input "utle"
drag, startPoint x: 334, startPoint y: 204, endPoint x: 340, endPoint y: 144, distance: 60.5
click at [334, 204] on th "Company Name" at bounding box center [392, 189] width 335 height 41
click at [517, 125] on input "utle" at bounding box center [491, 124] width 220 height 36
click at [549, 124] on input "utle" at bounding box center [491, 124] width 220 height 36
